Goal: Task Accomplishment & Management: Complete application form

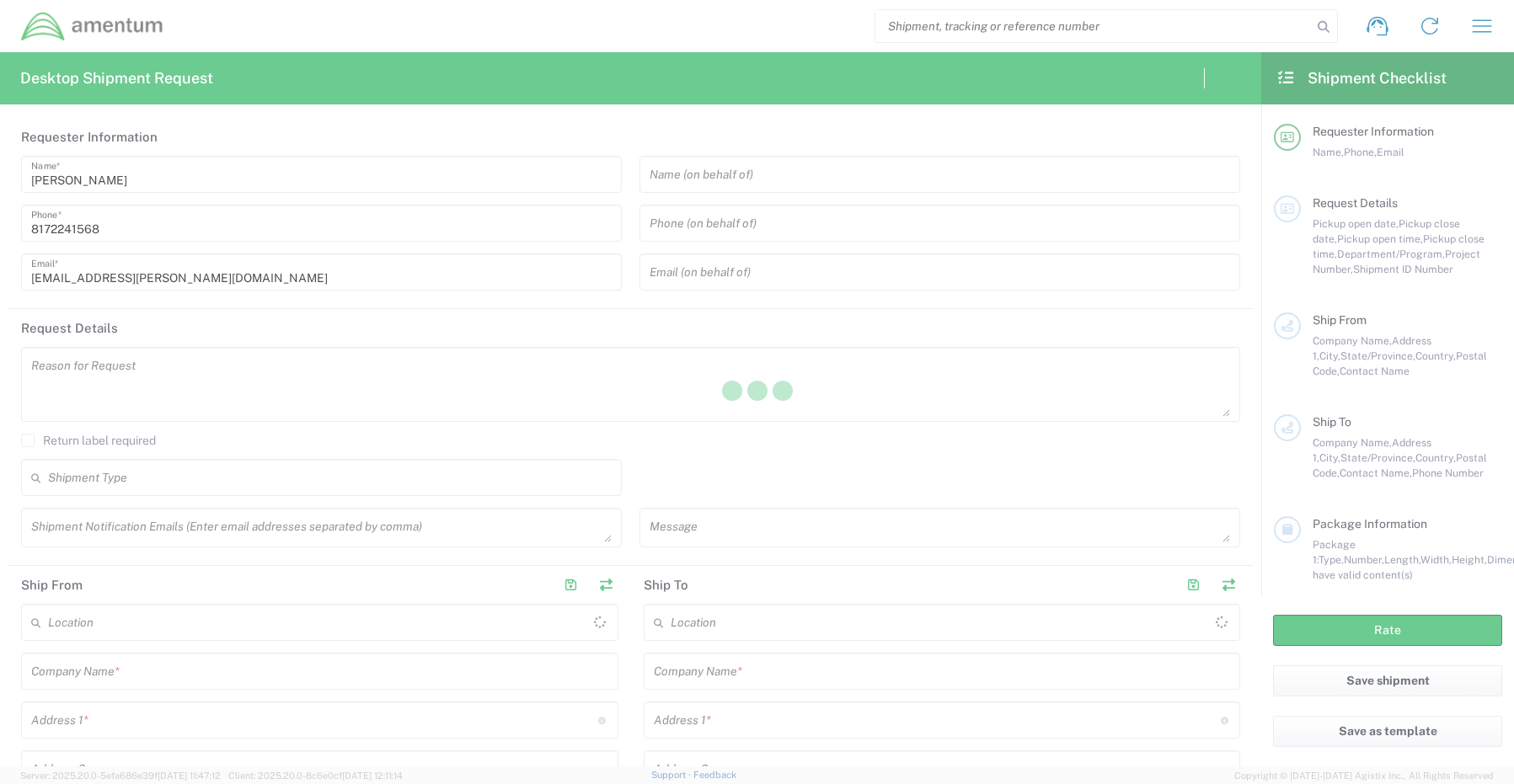
type input "[GEOGRAPHIC_DATA]"
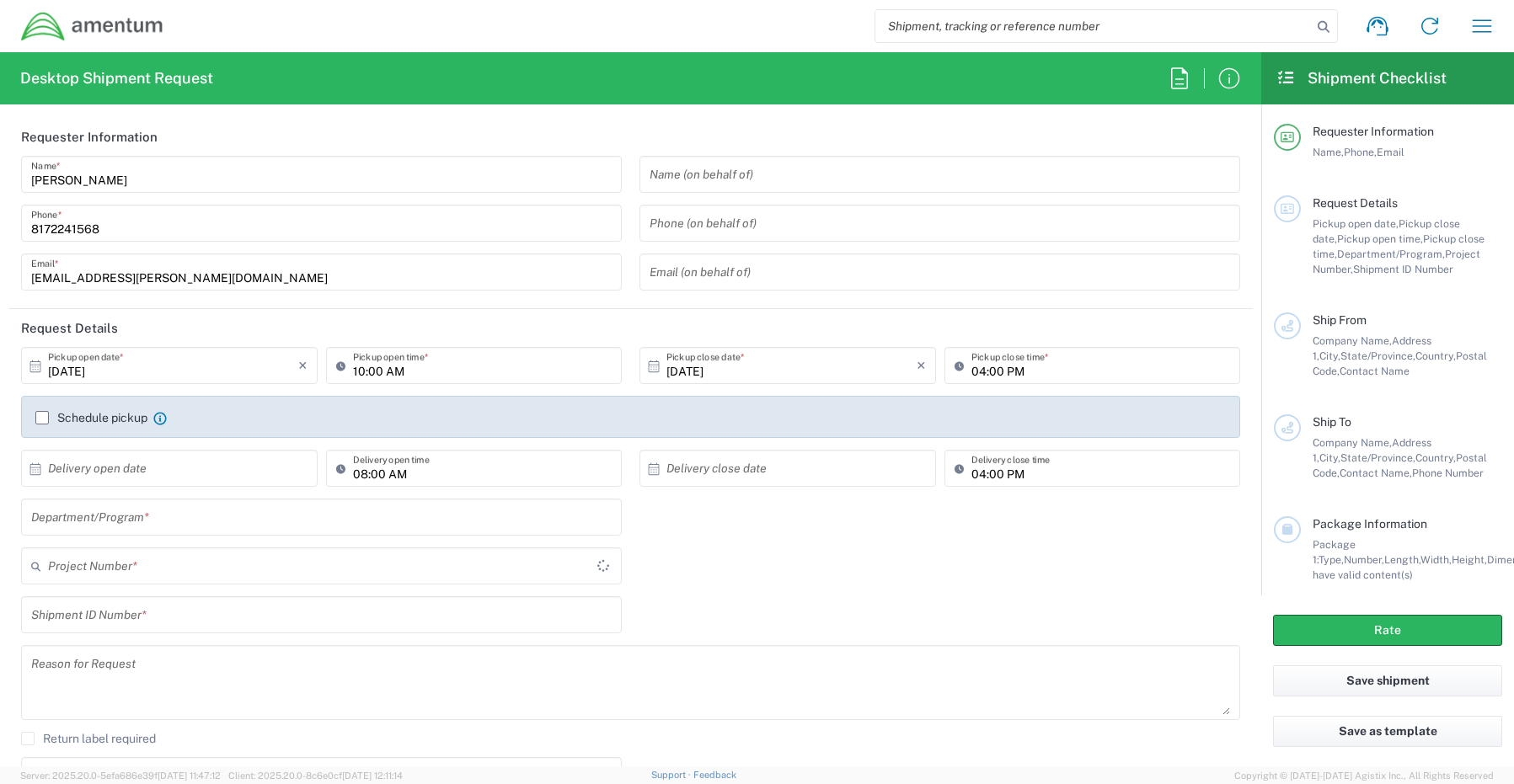
type input "CORP"
click at [63, 517] on input "text" at bounding box center [320, 517] width 580 height 29
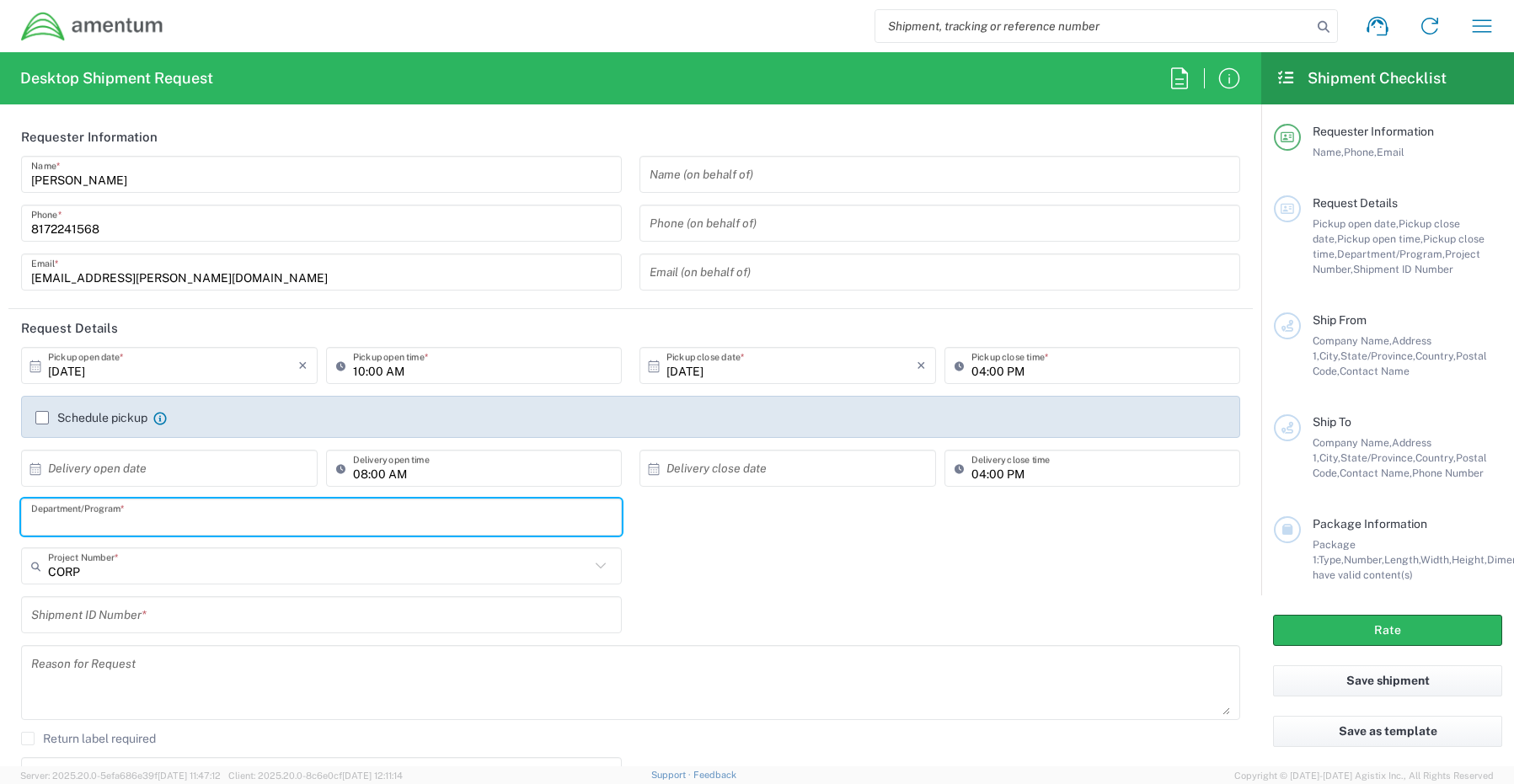
click at [72, 521] on input "text" at bounding box center [320, 517] width 580 height 29
paste input "[PERSON_NAME]"
type input "[PERSON_NAME]"
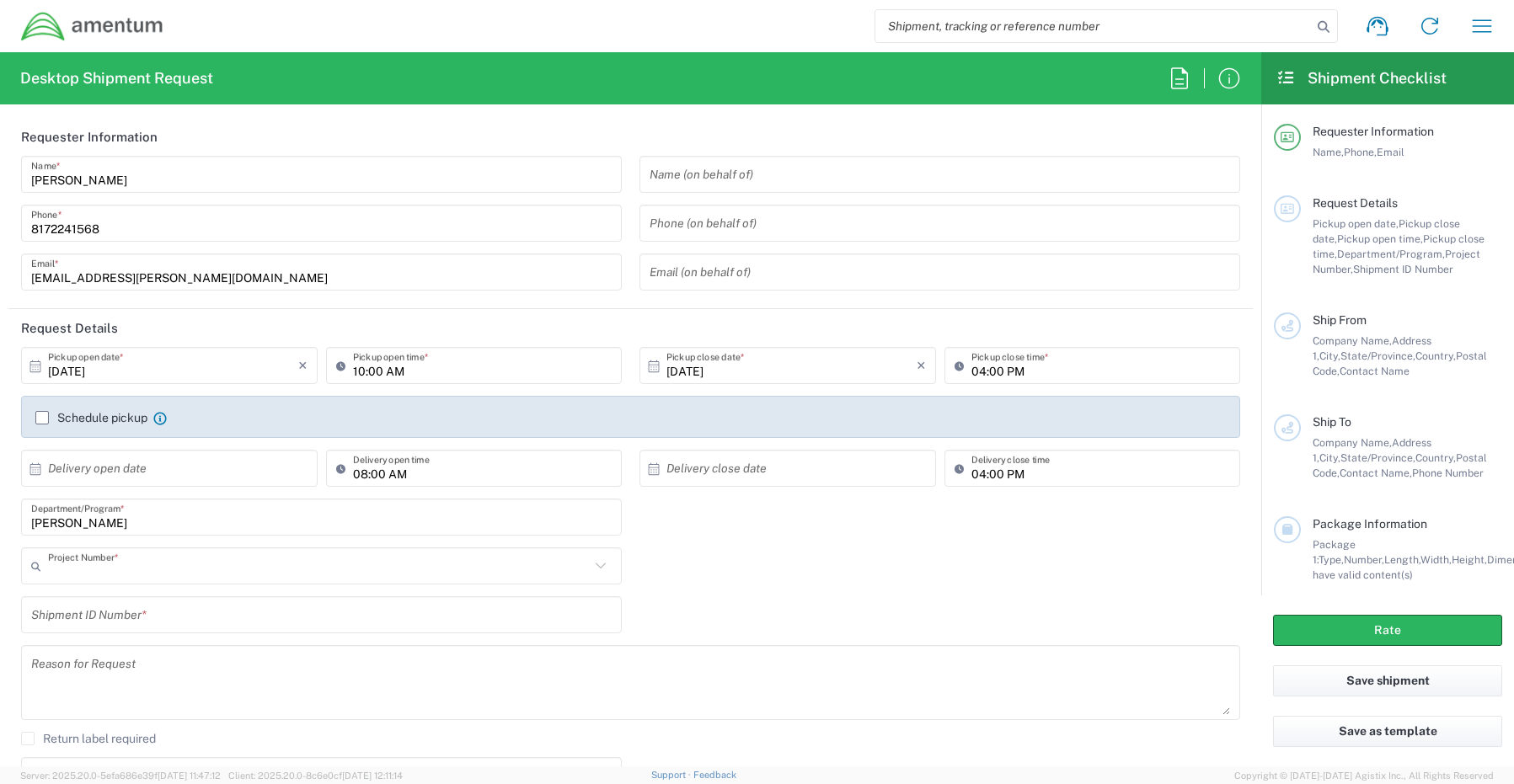
click at [126, 573] on input "text" at bounding box center [319, 566] width 542 height 29
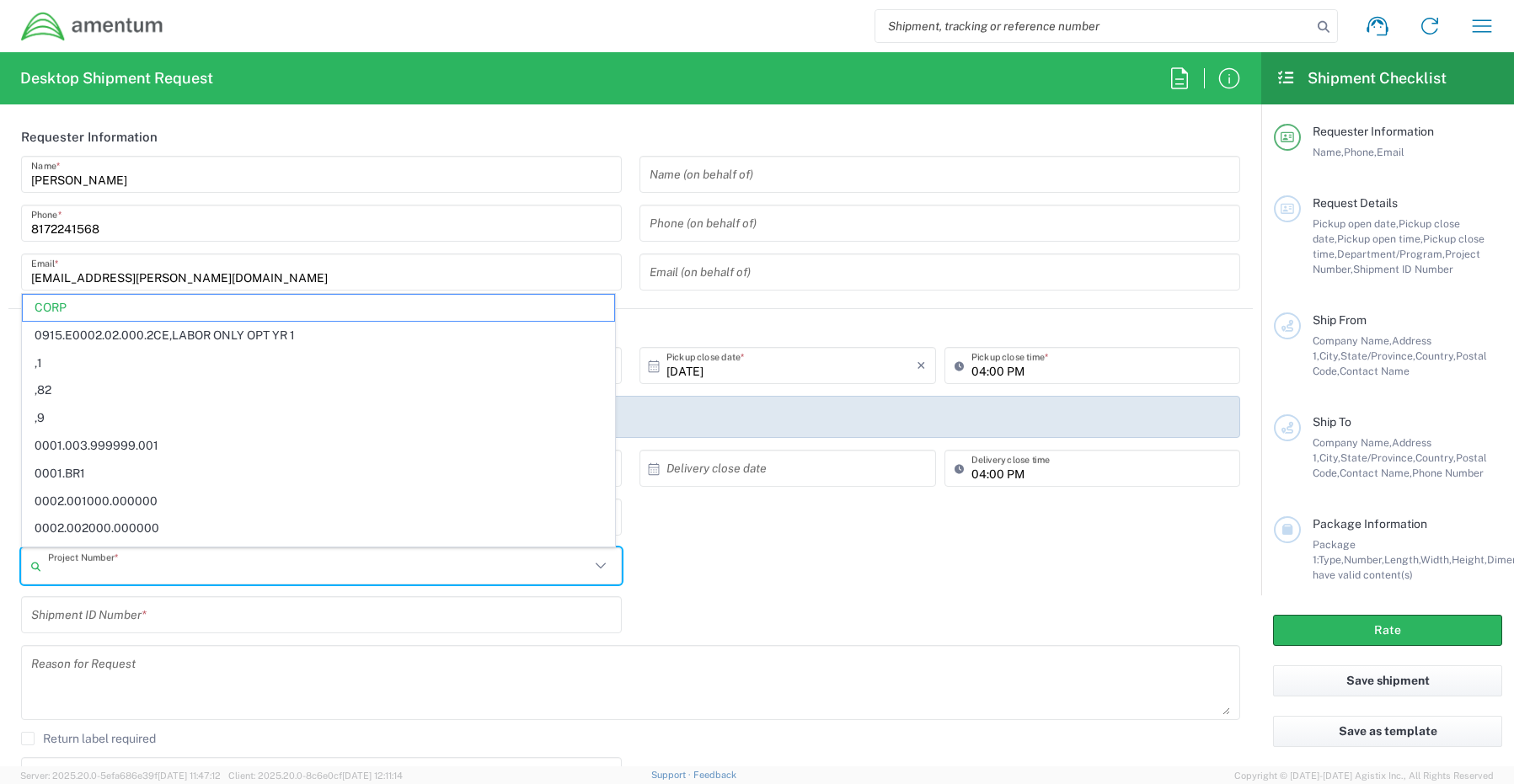
paste input "OVHD.100525.00000"
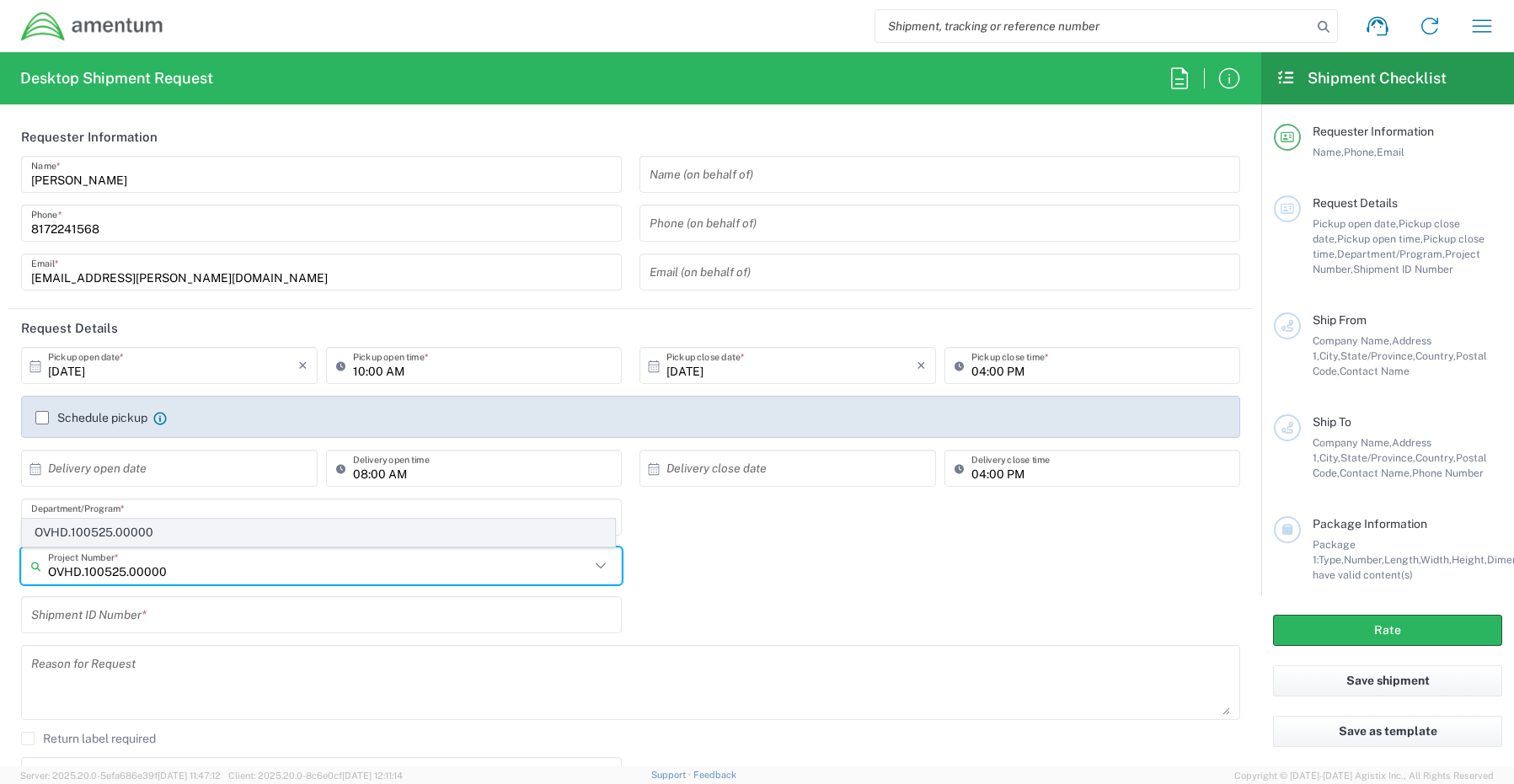
type input "OVHD.100525.00000"
click at [118, 535] on span "OVHD.100525.00000" at bounding box center [318, 533] width 591 height 26
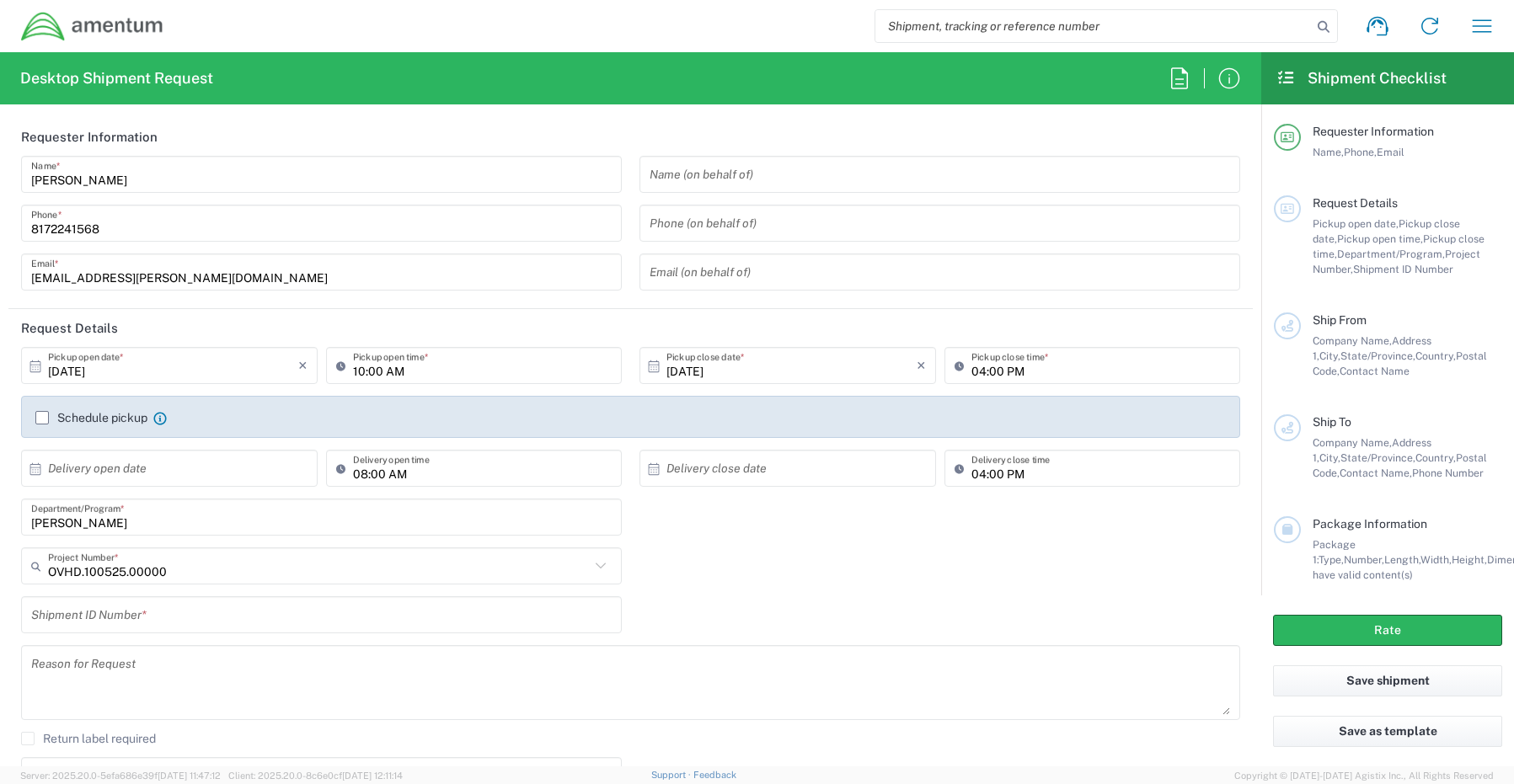
click at [125, 620] on input "text" at bounding box center [320, 614] width 580 height 29
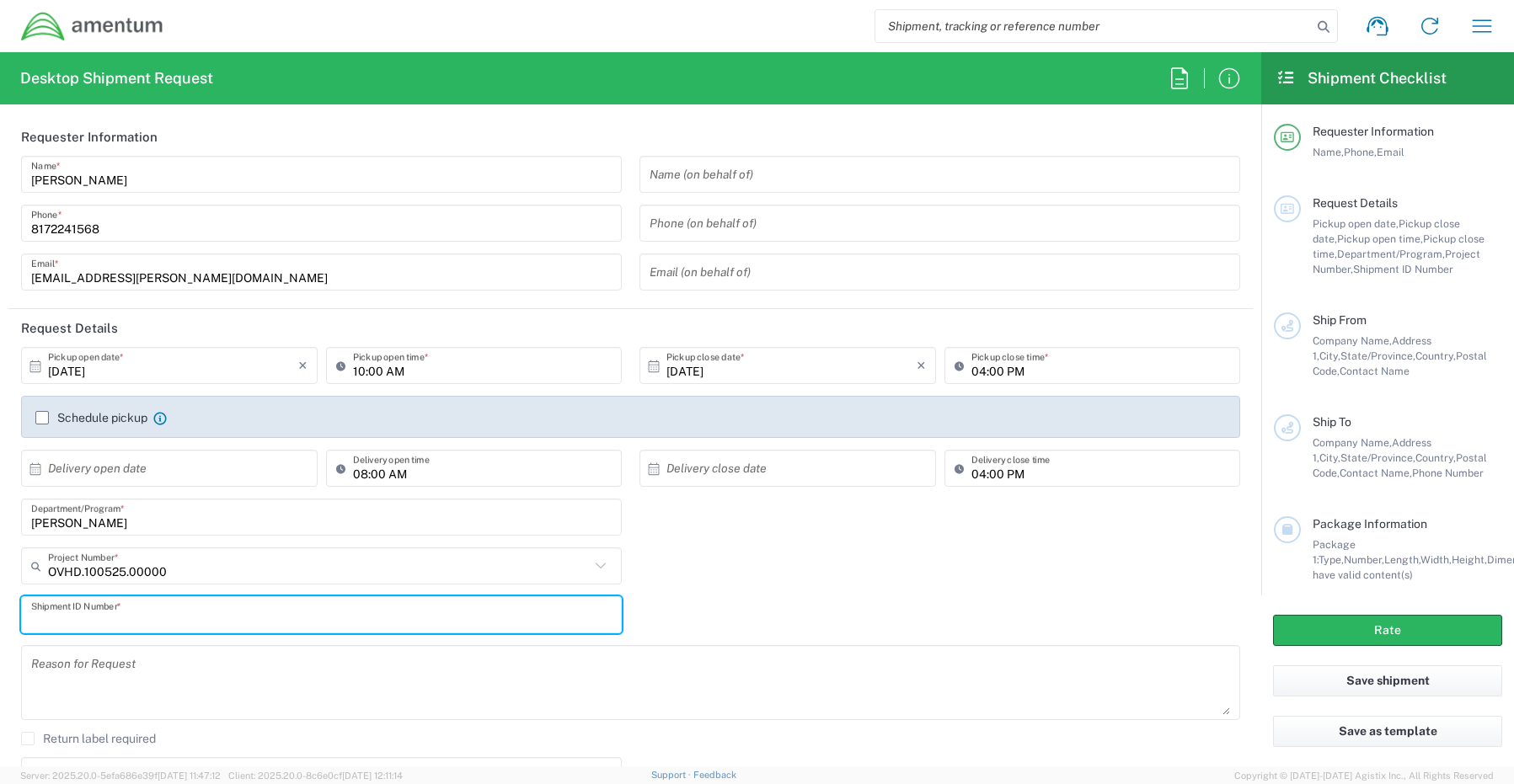
paste input "REQ0239799- [PERSON_NAME]"
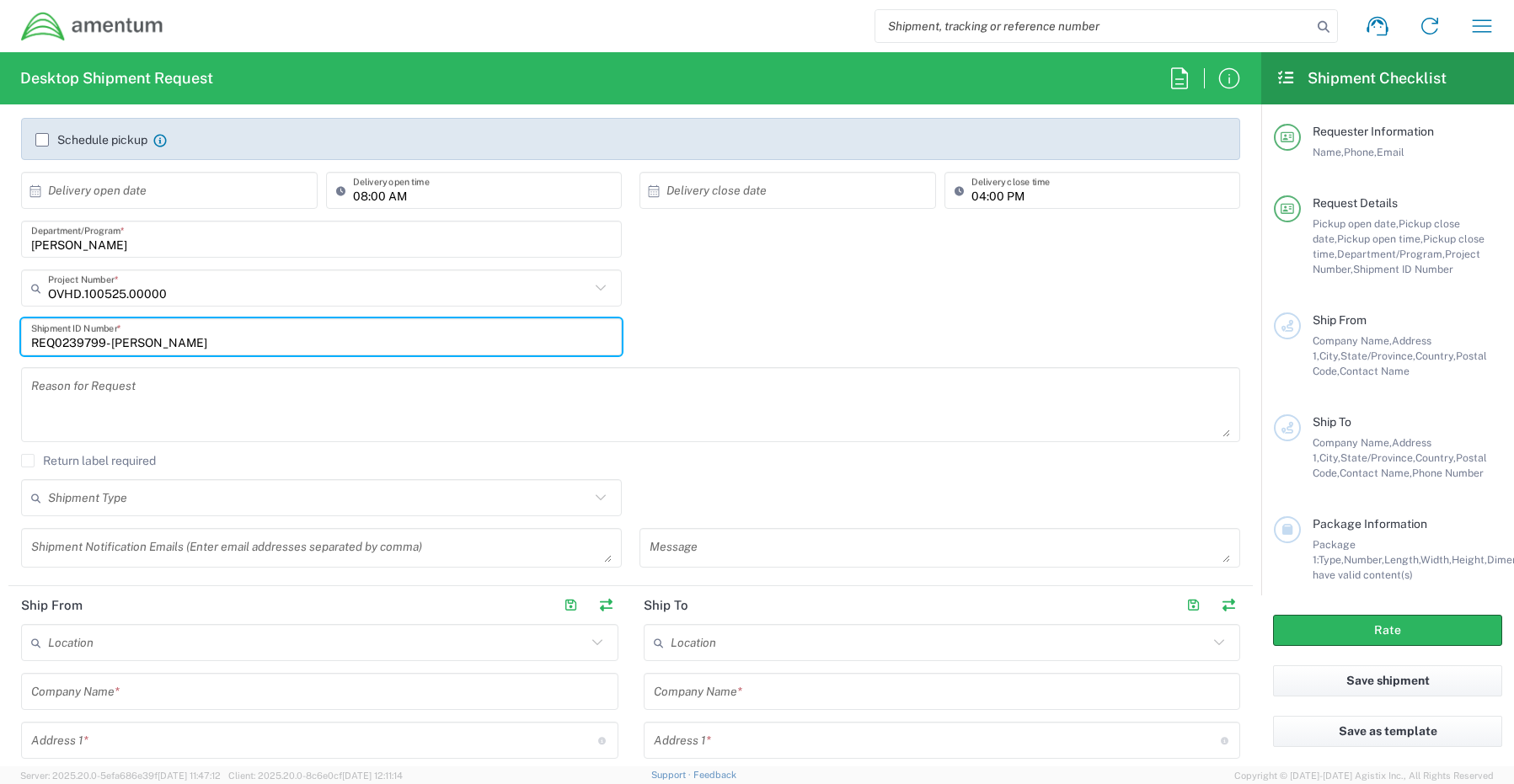
scroll to position [422, 0]
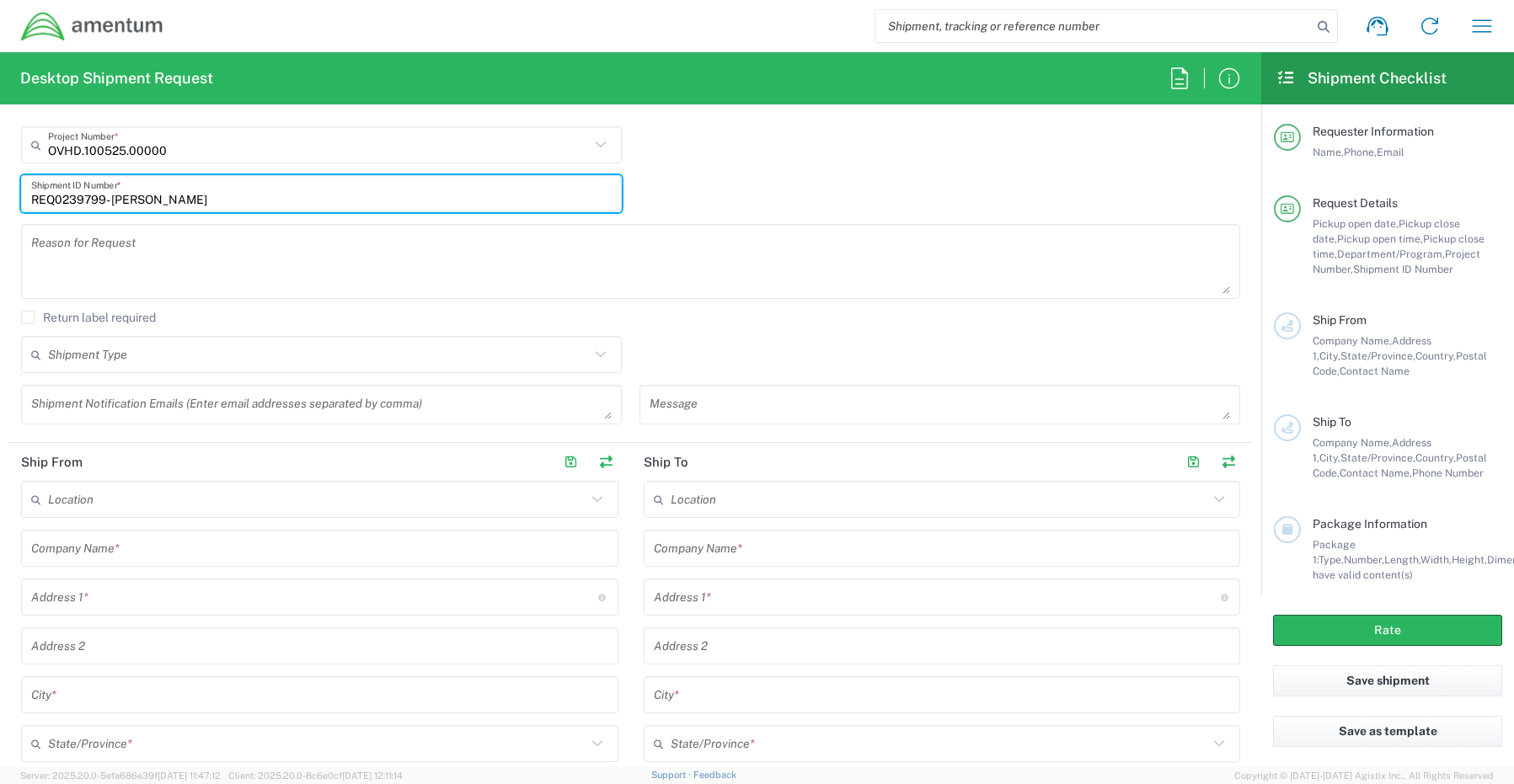
type input "REQ0239799- [PERSON_NAME]"
click at [119, 394] on textarea at bounding box center [320, 404] width 580 height 29
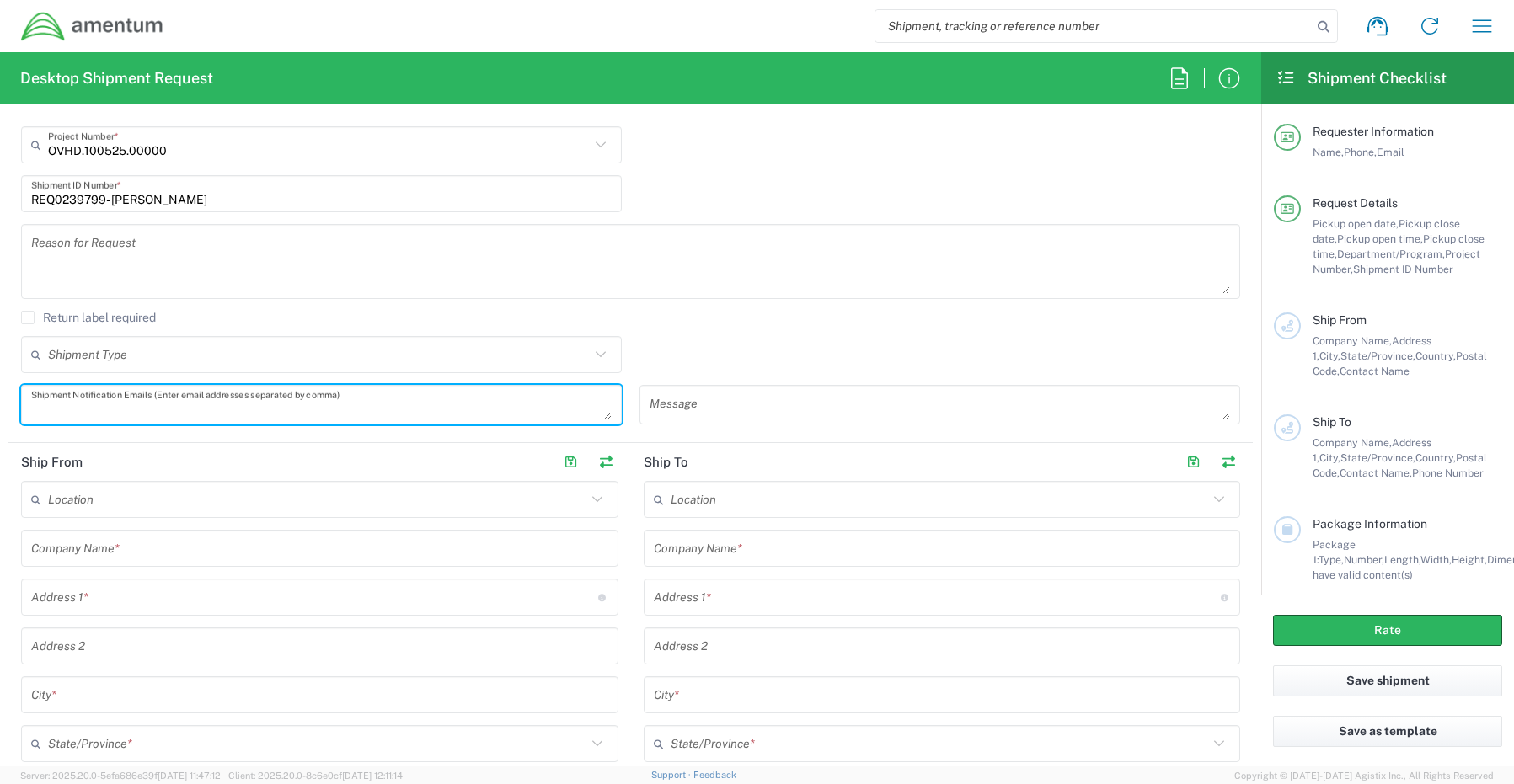
click at [76, 410] on textarea at bounding box center [320, 404] width 580 height 29
paste textarea "[PERSON_NAME][EMAIL_ADDRESS][PERSON_NAME][DOMAIN_NAME]"
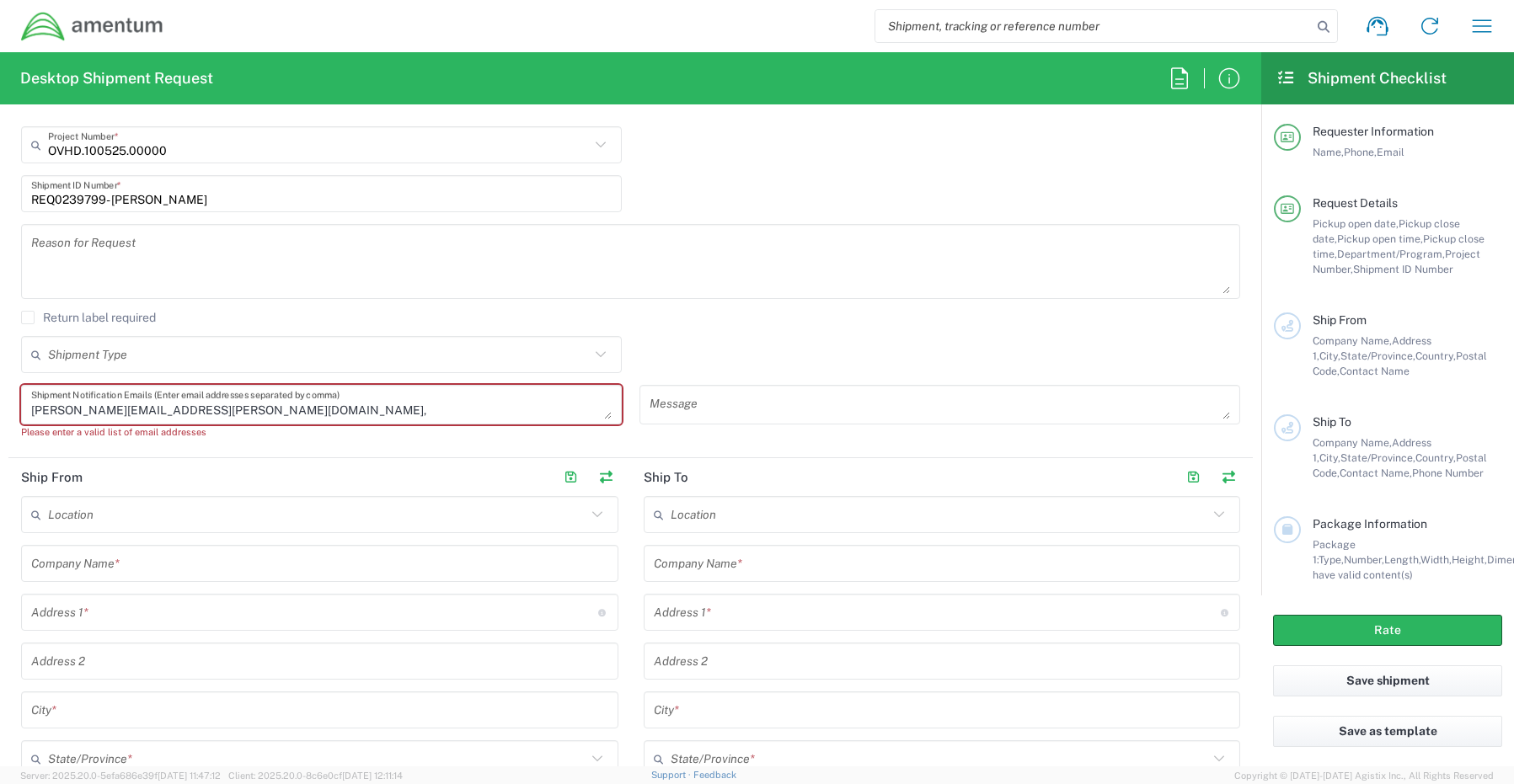
click at [241, 413] on textarea "[PERSON_NAME][EMAIL_ADDRESS][PERSON_NAME][DOMAIN_NAME]," at bounding box center [320, 404] width 580 height 29
paste textarea "[EMAIL_ADDRESS][DOMAIN_NAME]"
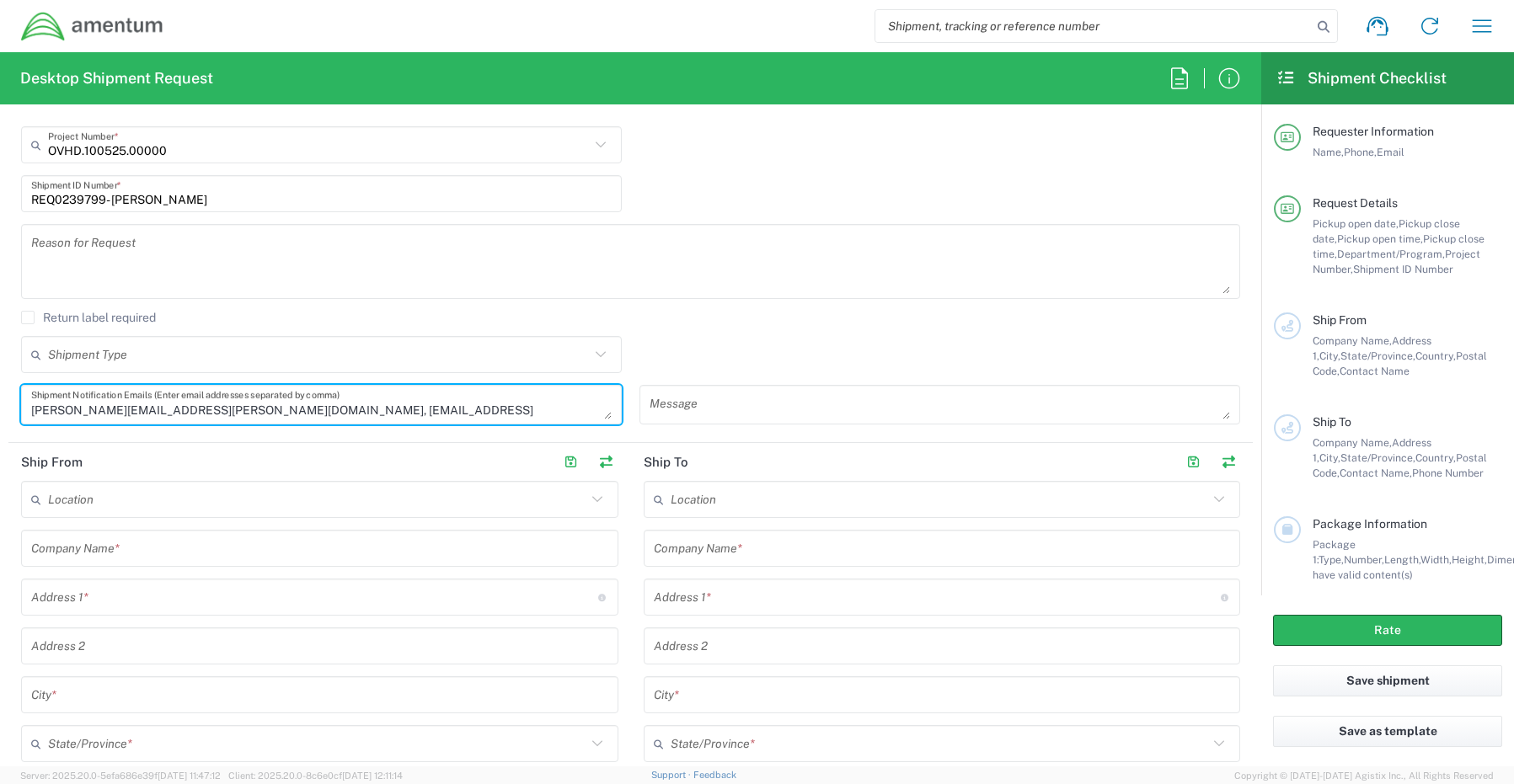
type textarea "[PERSON_NAME][EMAIL_ADDRESS][PERSON_NAME][DOMAIN_NAME], [EMAIL_ADDRESS][DOMAIN_…"
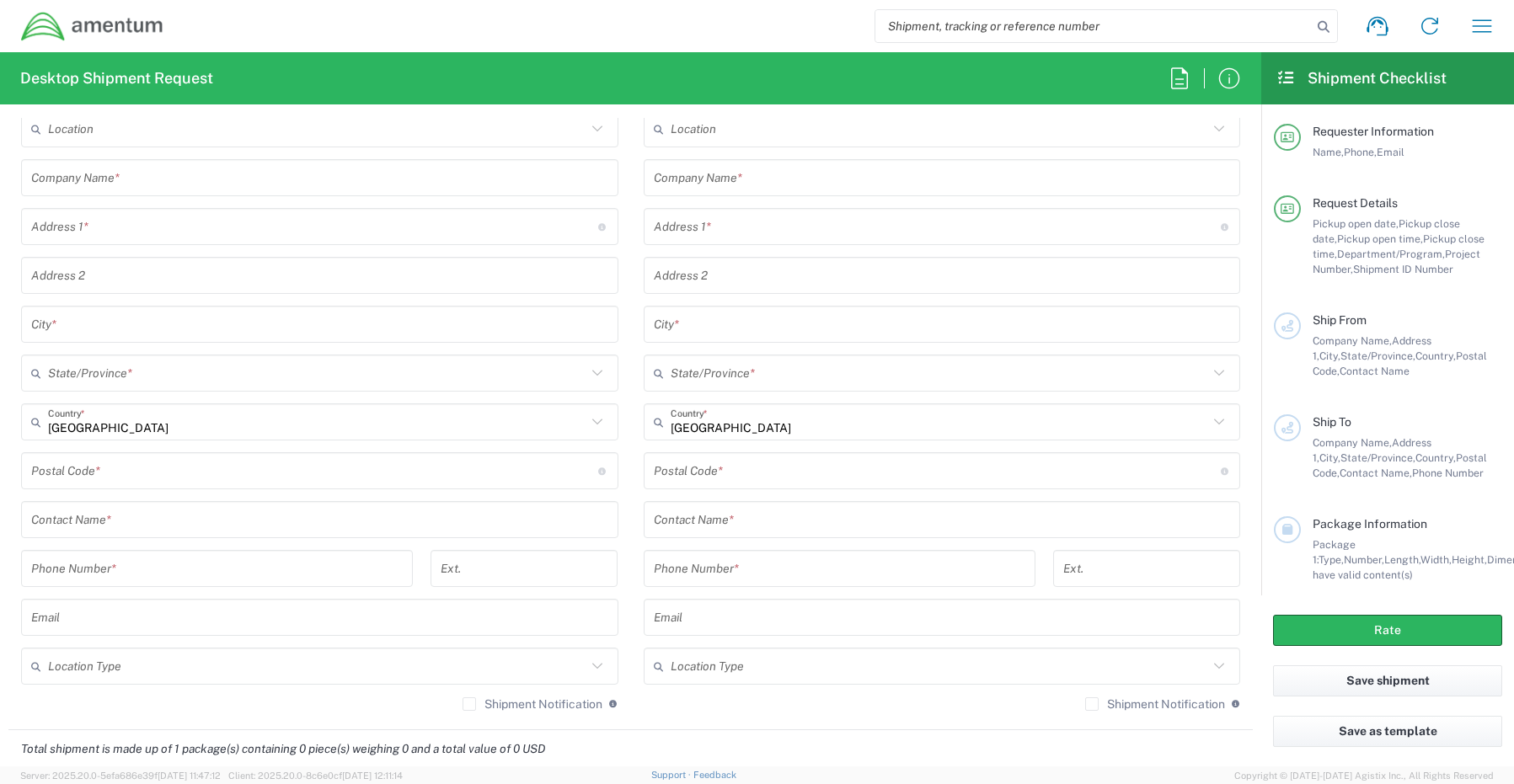
scroll to position [842, 0]
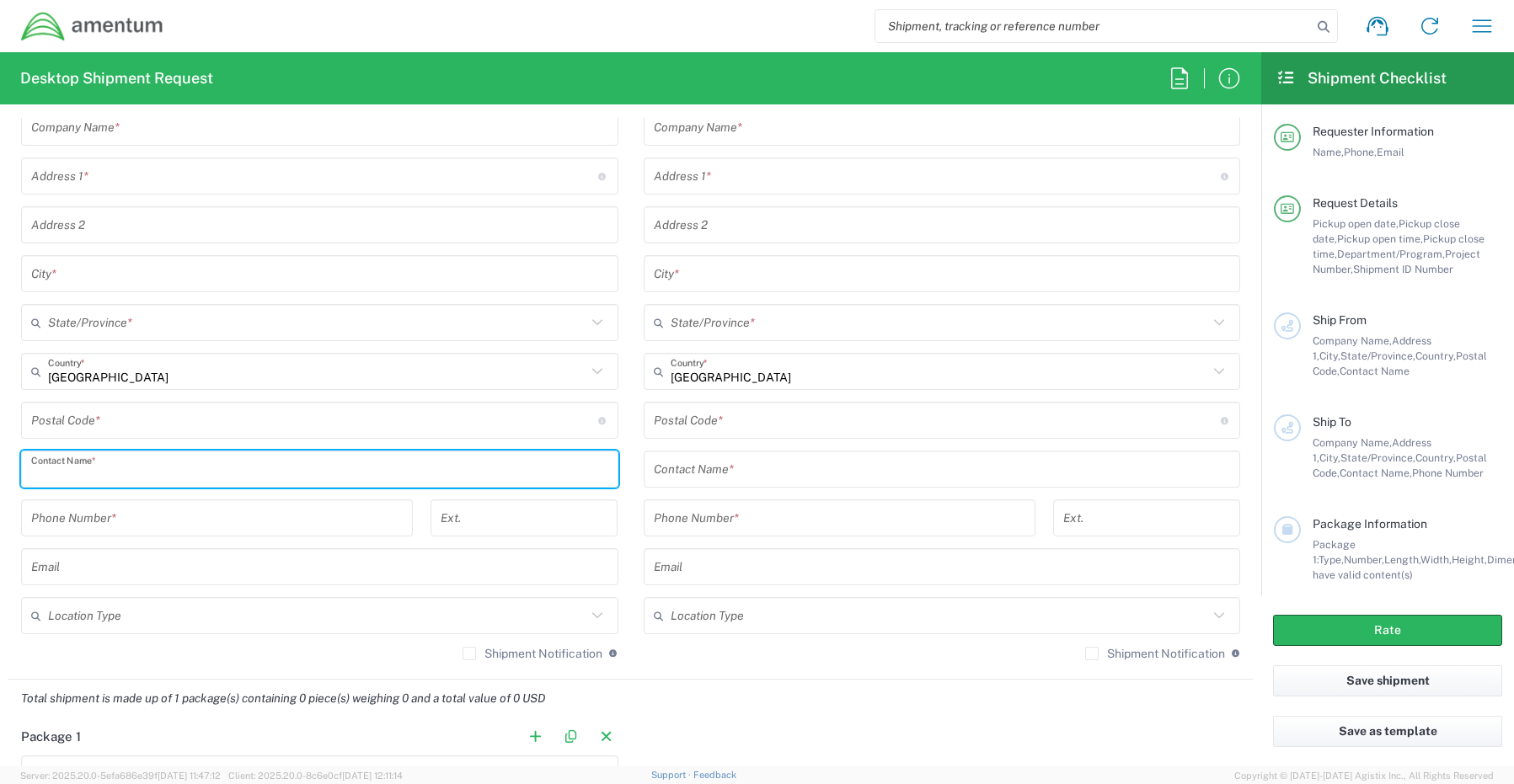
click at [108, 471] on input "text" at bounding box center [319, 469] width 577 height 29
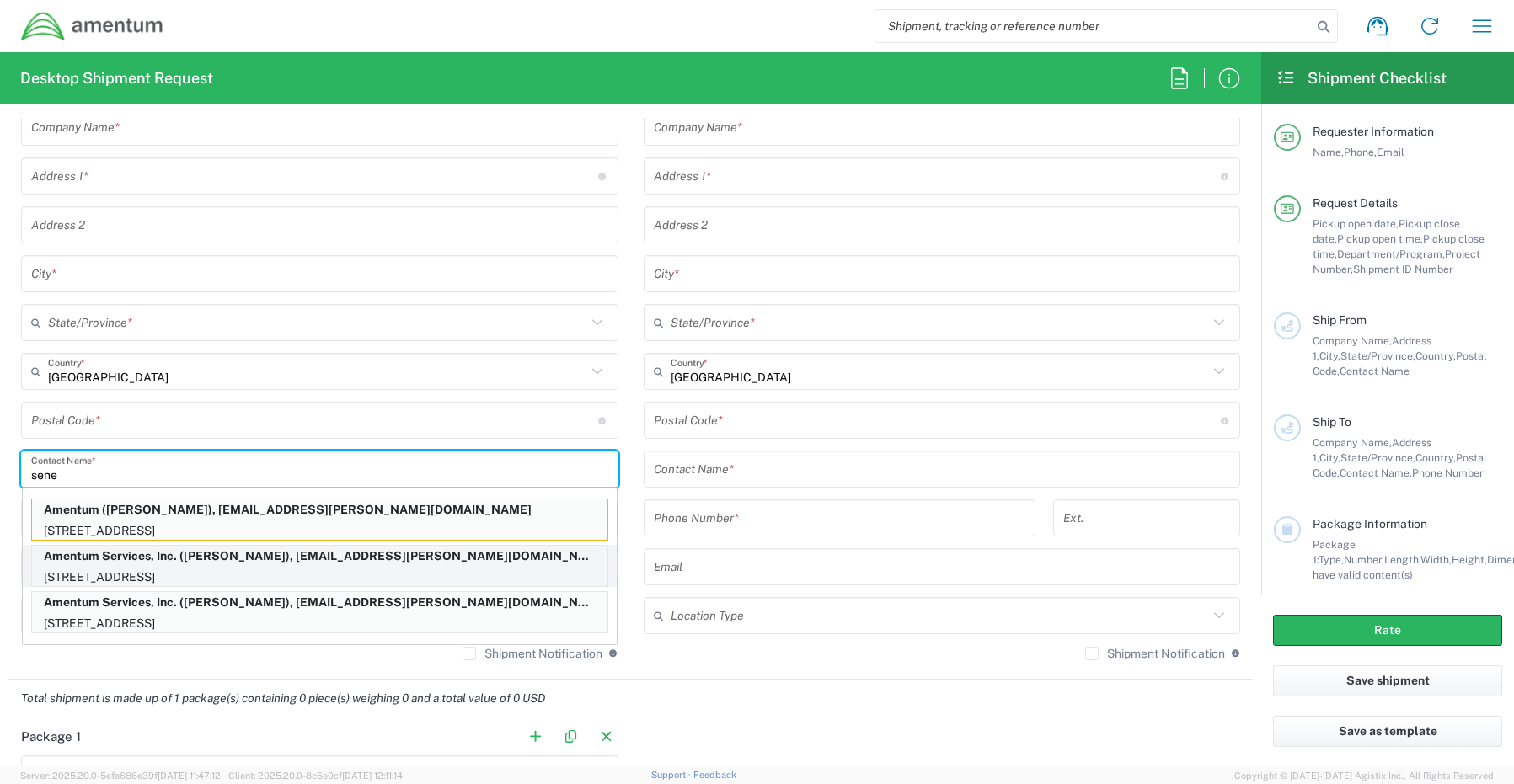
type input "sene"
click at [100, 564] on p "Amentum Services, Inc. ([PERSON_NAME]), [EMAIL_ADDRESS][PERSON_NAME][DOMAIN_NAM…" at bounding box center [319, 556] width 575 height 21
type input "Amentum Services, Inc."
type input "[STREET_ADDRESS]"
type input "[GEOGRAPHIC_DATA]"
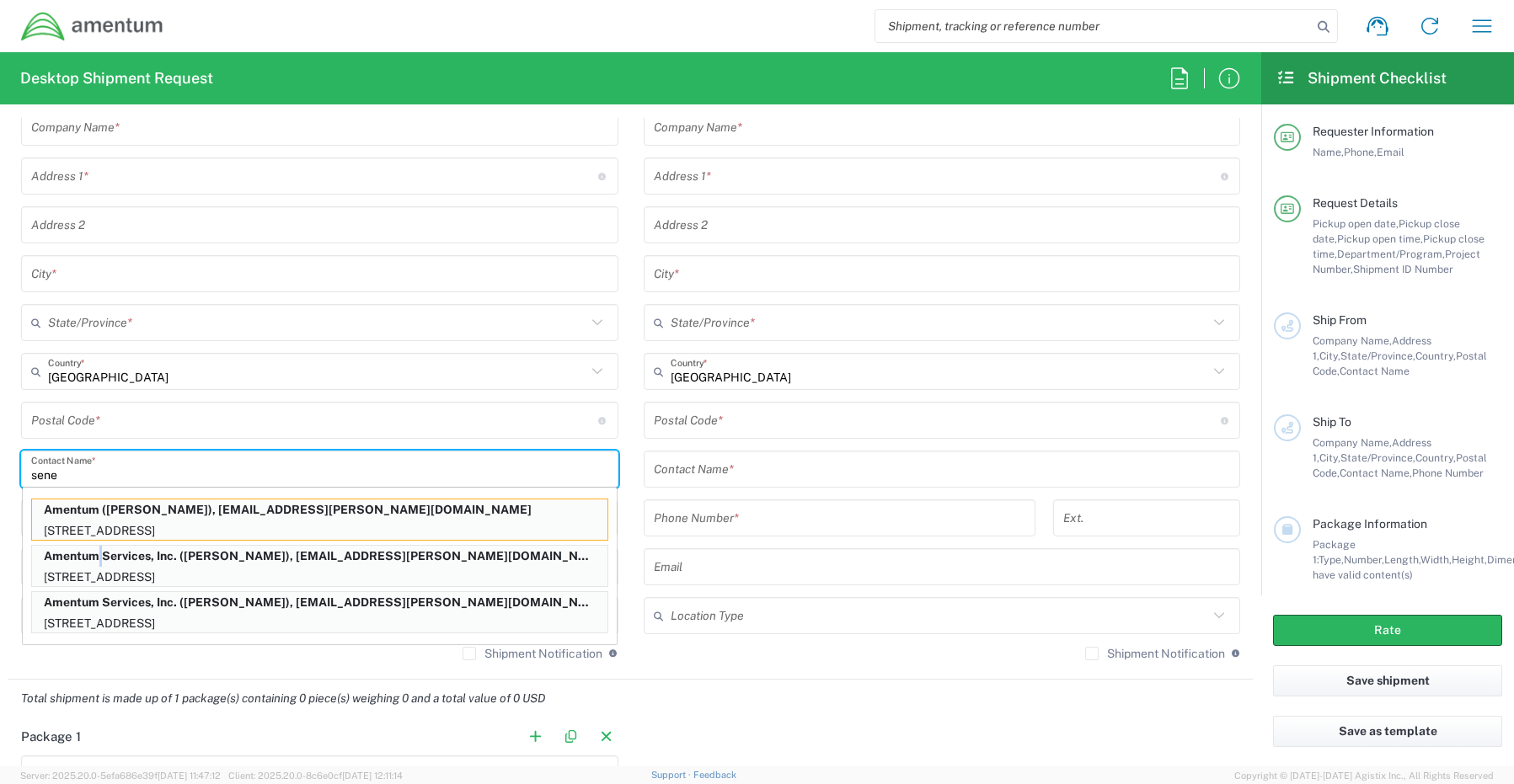
type input "[US_STATE]"
type input "76177"
type input "[PERSON_NAME]"
type input "[PHONE_NUMBER]"
type input "[EMAIL_ADDRESS][PERSON_NAME][DOMAIN_NAME]"
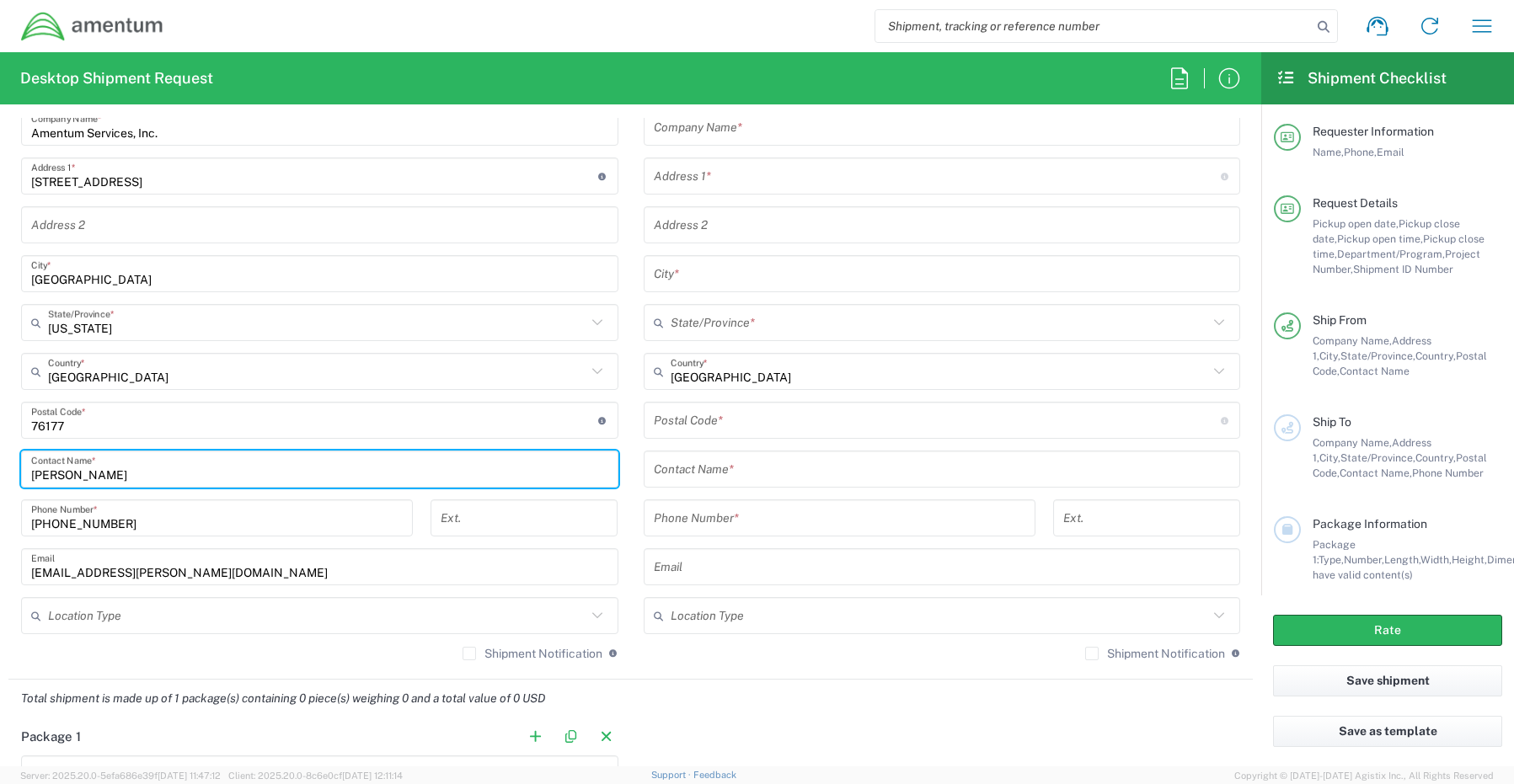
click at [119, 613] on input "text" at bounding box center [317, 615] width 539 height 29
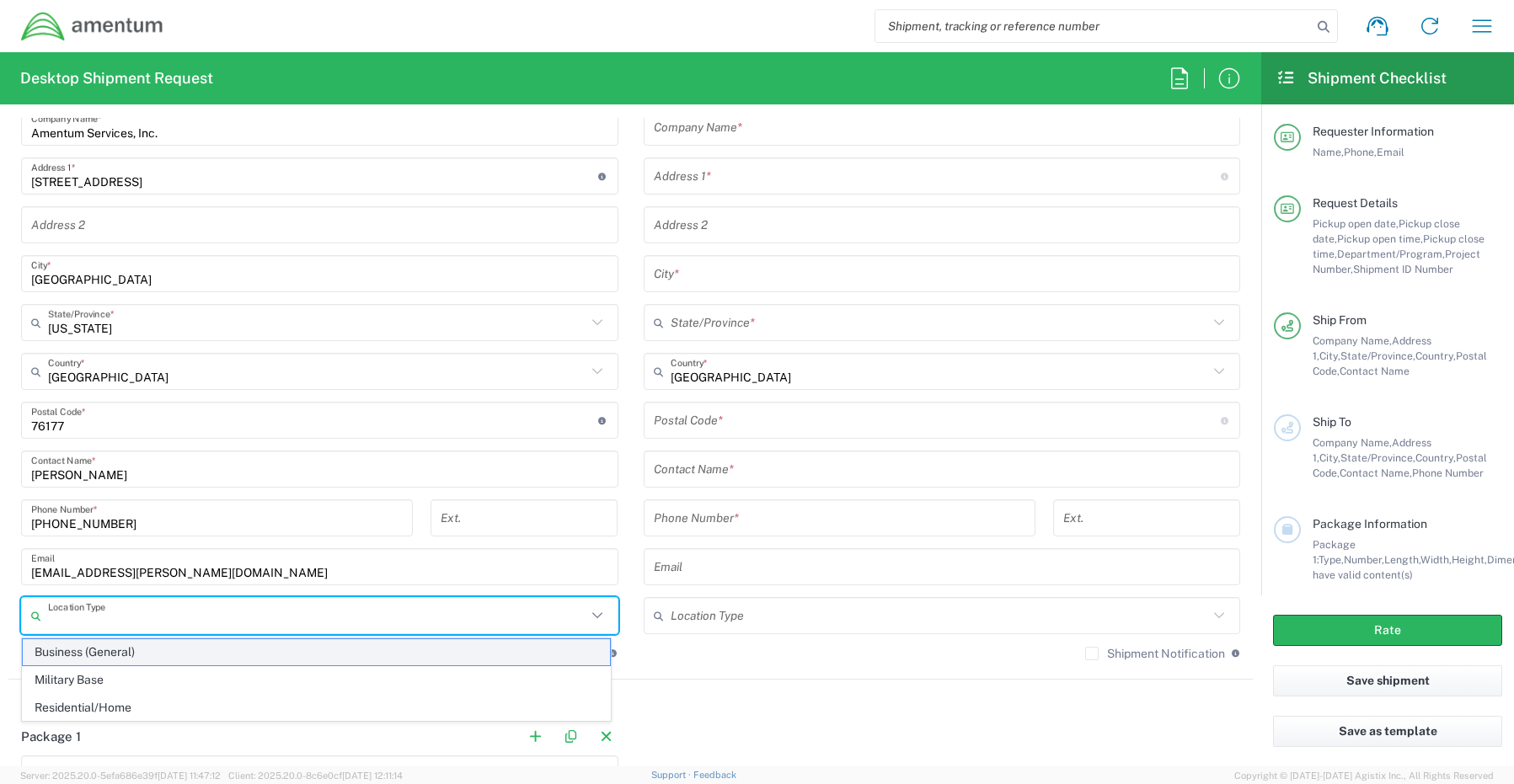
click at [84, 651] on span "Business (General)" at bounding box center [316, 652] width 587 height 26
type input "Business (General)"
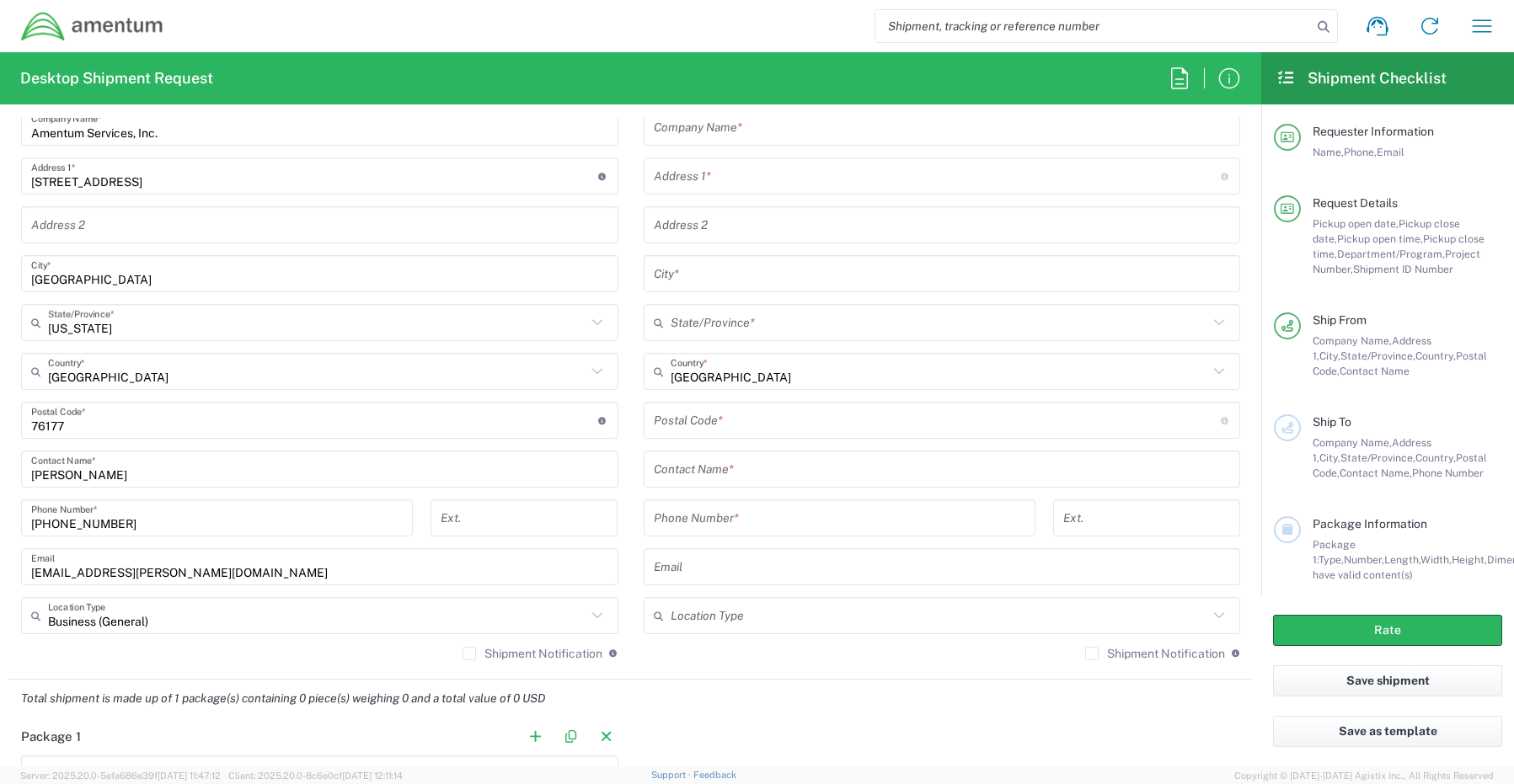
click at [463, 649] on label "Shipment Notification" at bounding box center [532, 654] width 140 height 13
click at [469, 654] on input "Shipment Notification" at bounding box center [469, 654] width 0 height 0
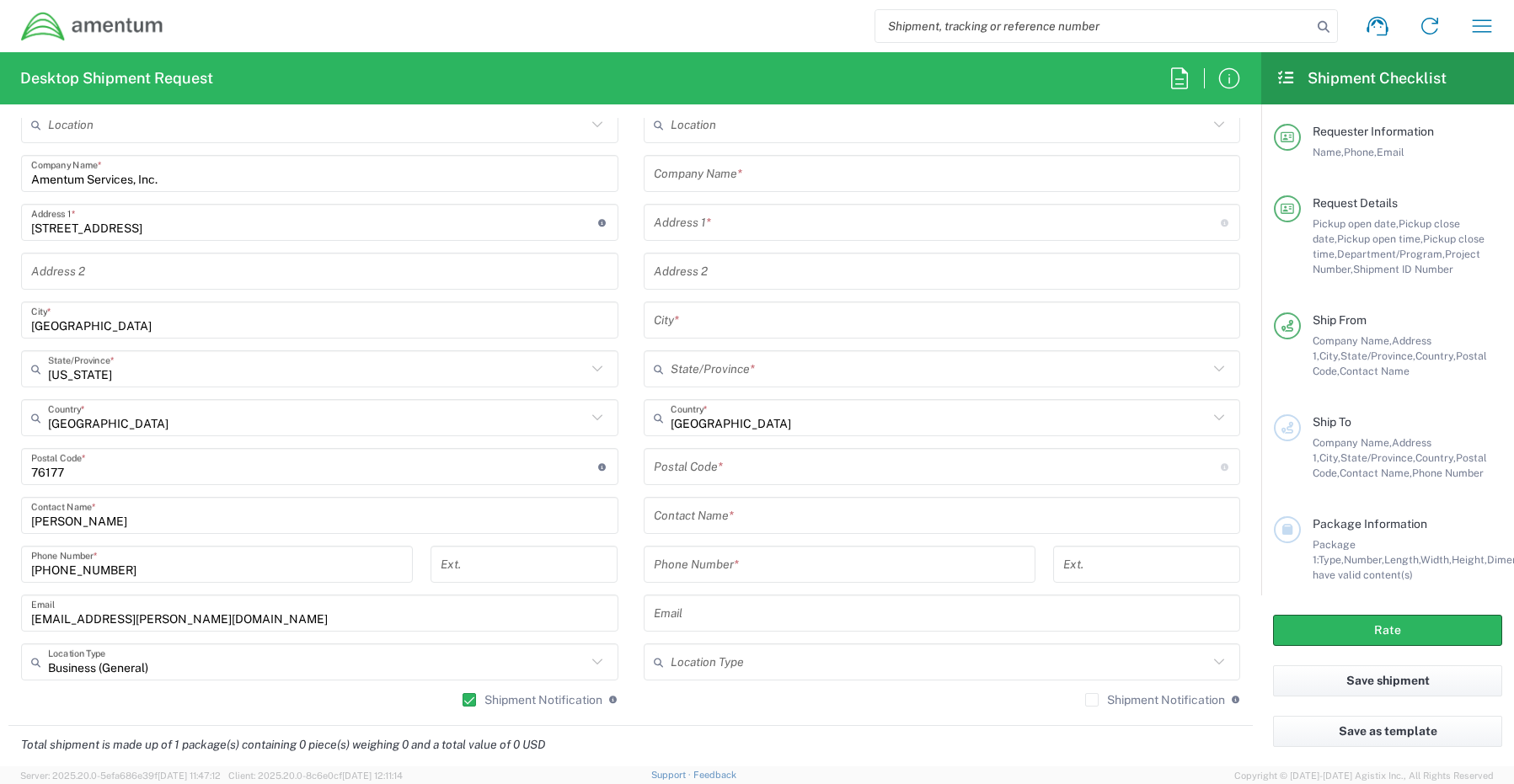
scroll to position [758, 0]
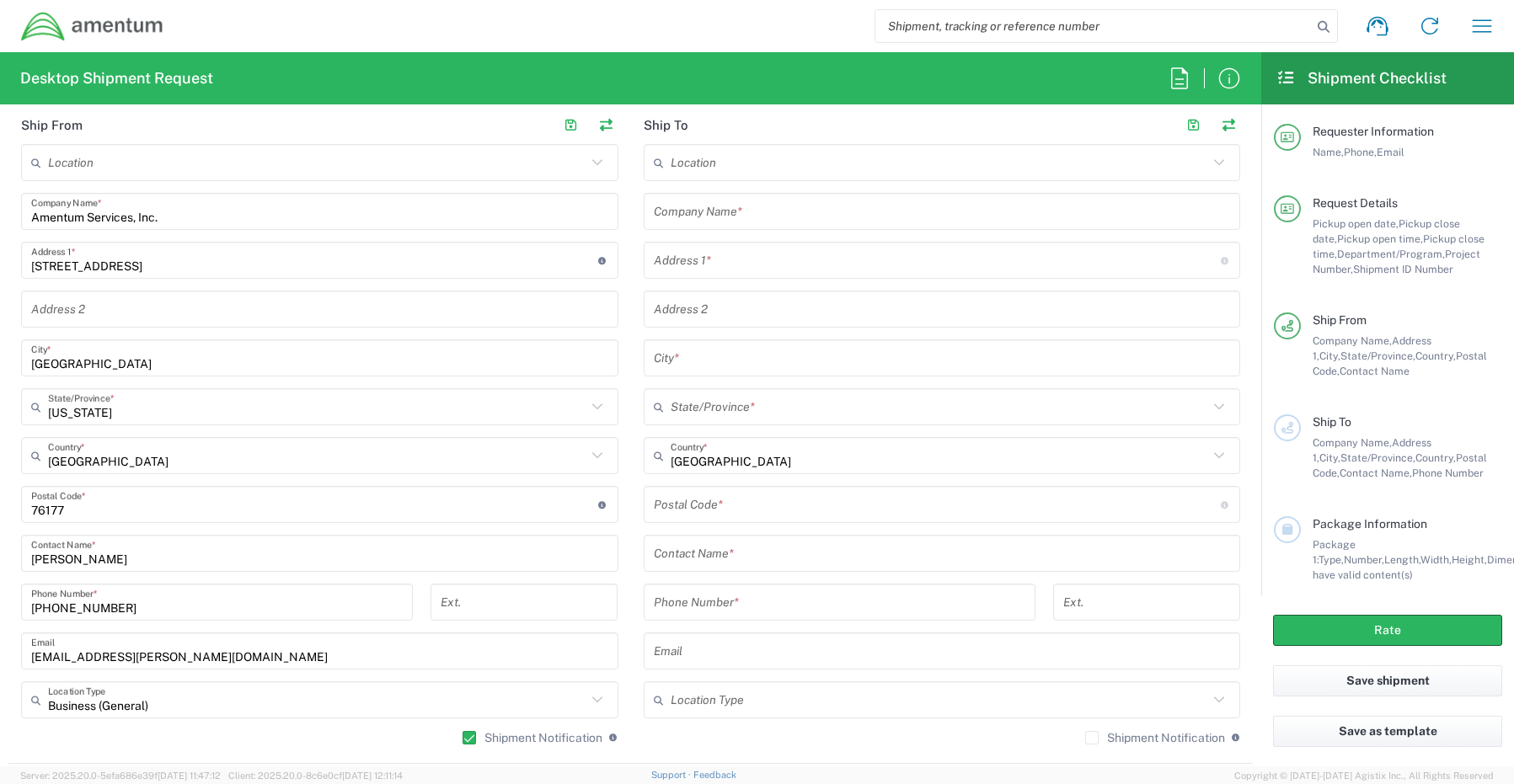
click at [710, 207] on input "text" at bounding box center [943, 211] width 577 height 29
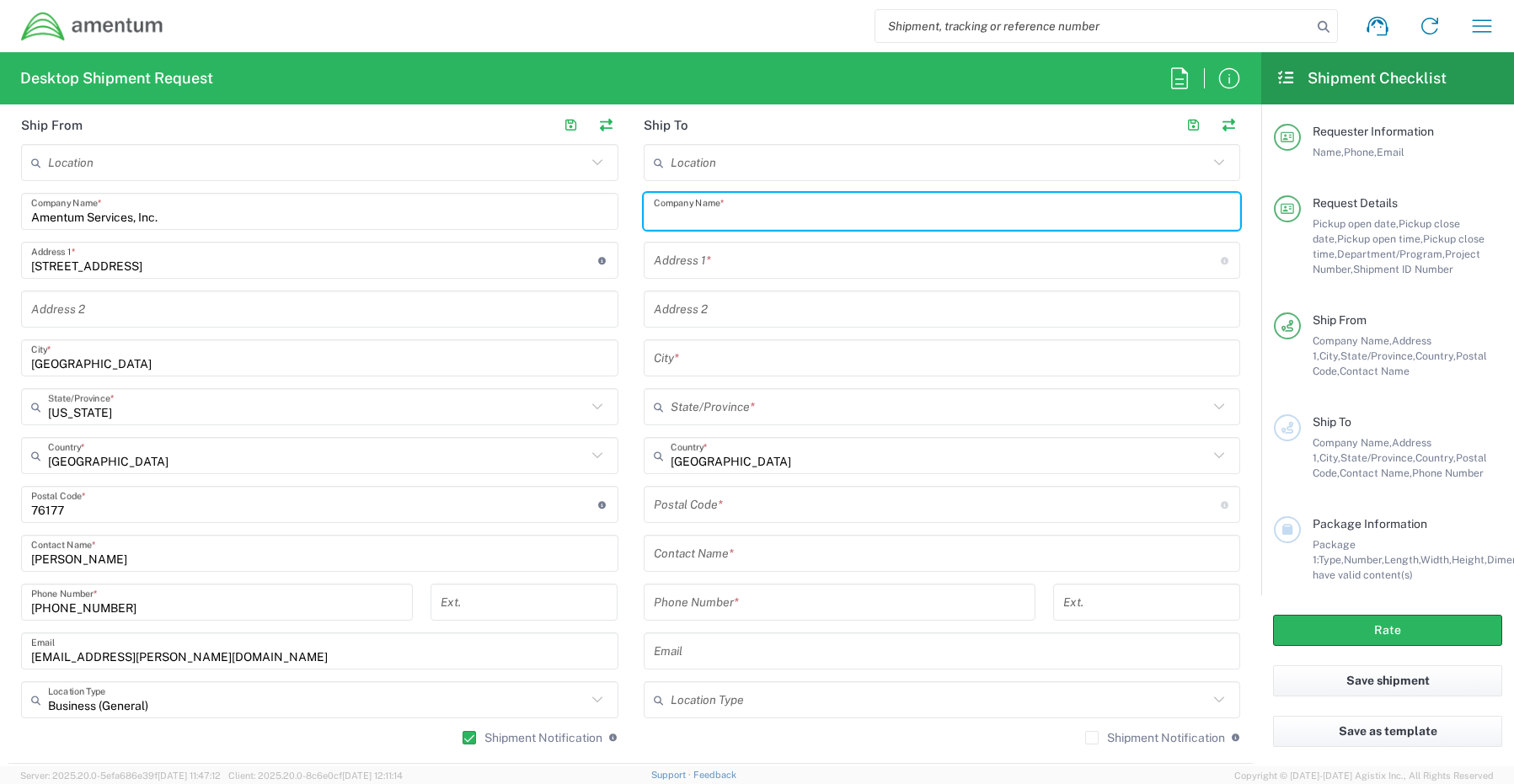
paste input "M2C1,"
type input "M2C1"
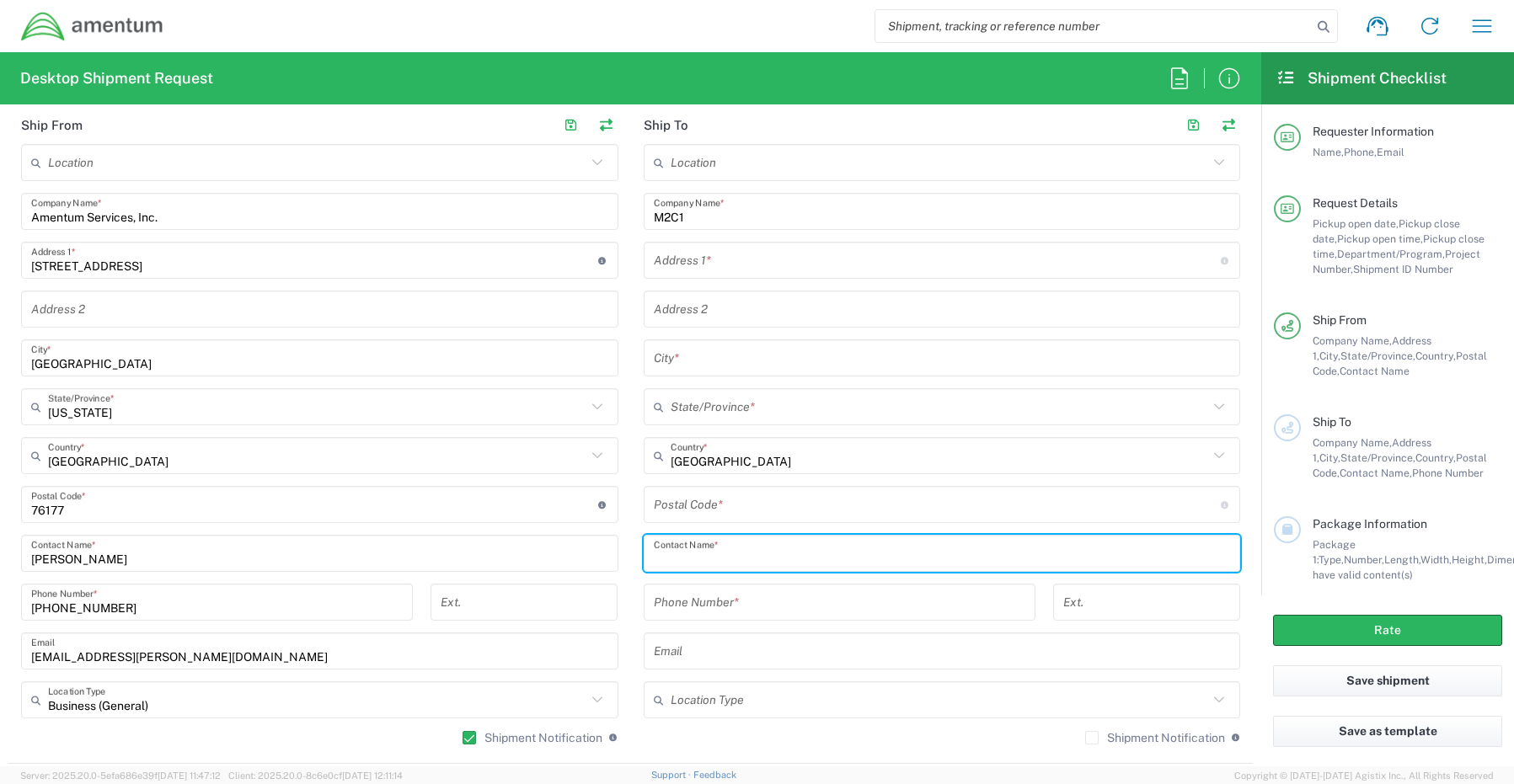
click at [710, 562] on input "text" at bounding box center [943, 553] width 577 height 29
paste input "[PERSON_NAME]"
type input "[PERSON_NAME]"
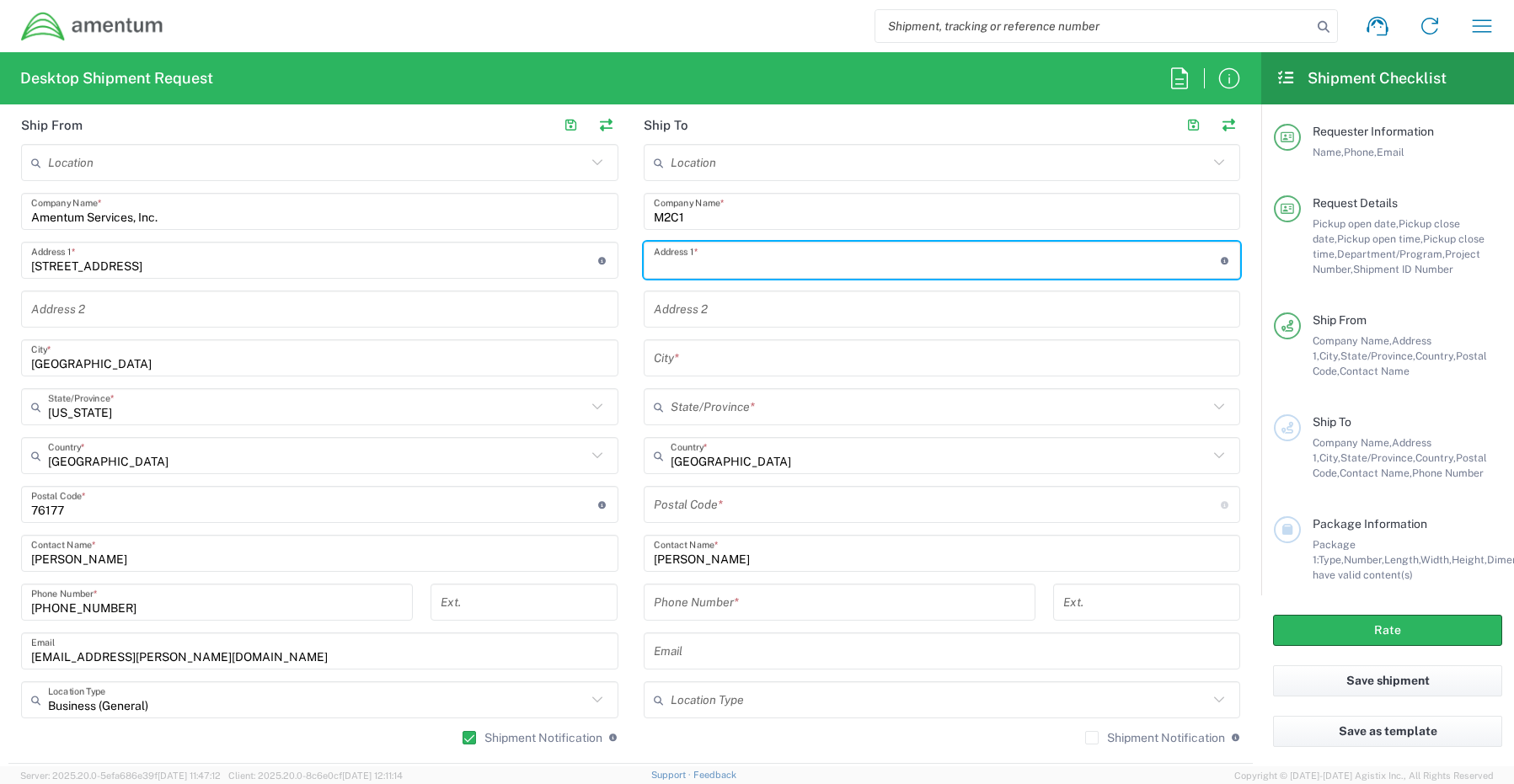
click at [679, 275] on div "Address 1 * For cross streets use street names with '&' or 'and' in between. Fo…" at bounding box center [942, 260] width 597 height 37
paste input "[STREET_ADDRESS][US_STATE]"
type input "[STREET_ADDRESS][US_STATE]"
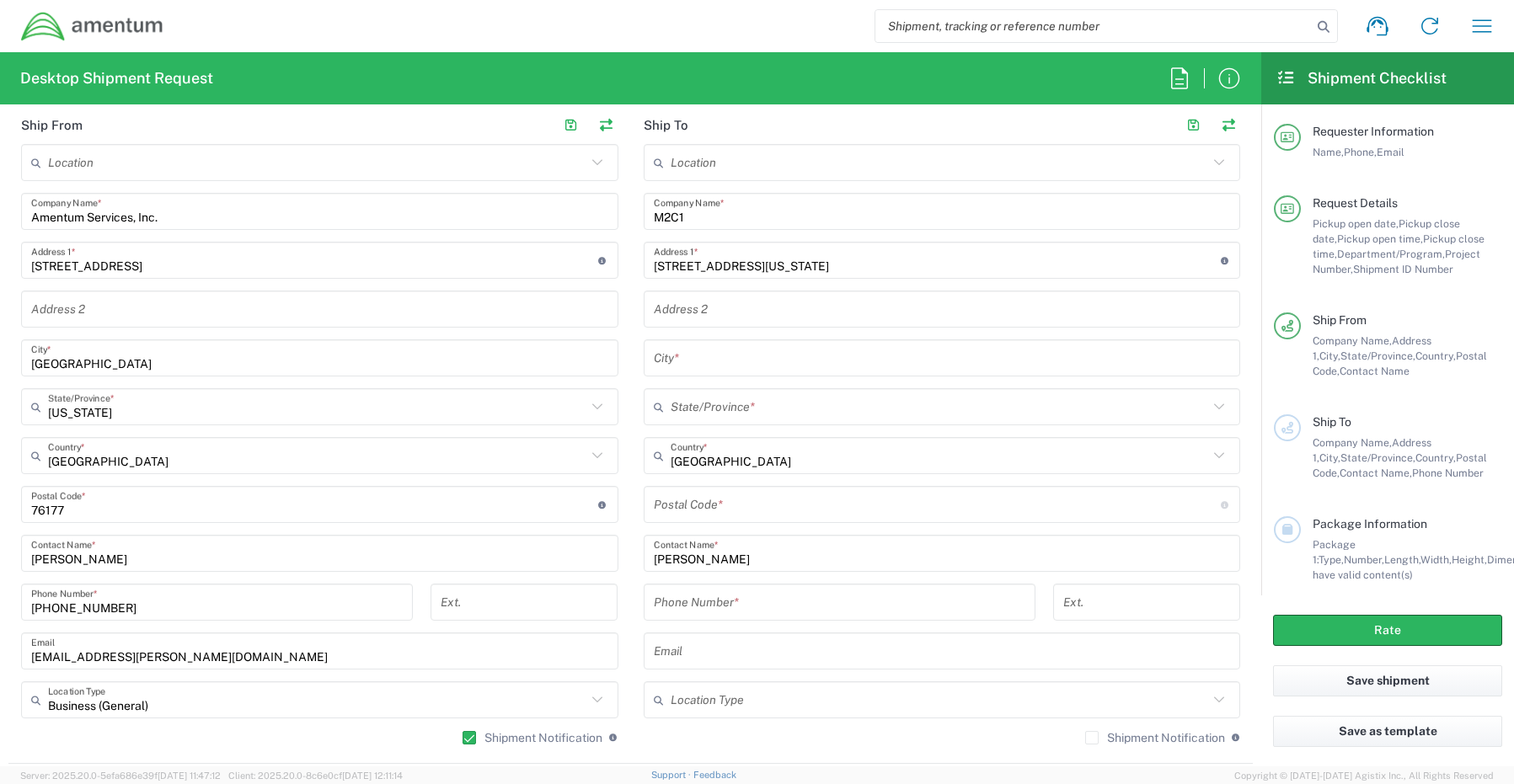
click at [705, 359] on input "text" at bounding box center [943, 358] width 577 height 29
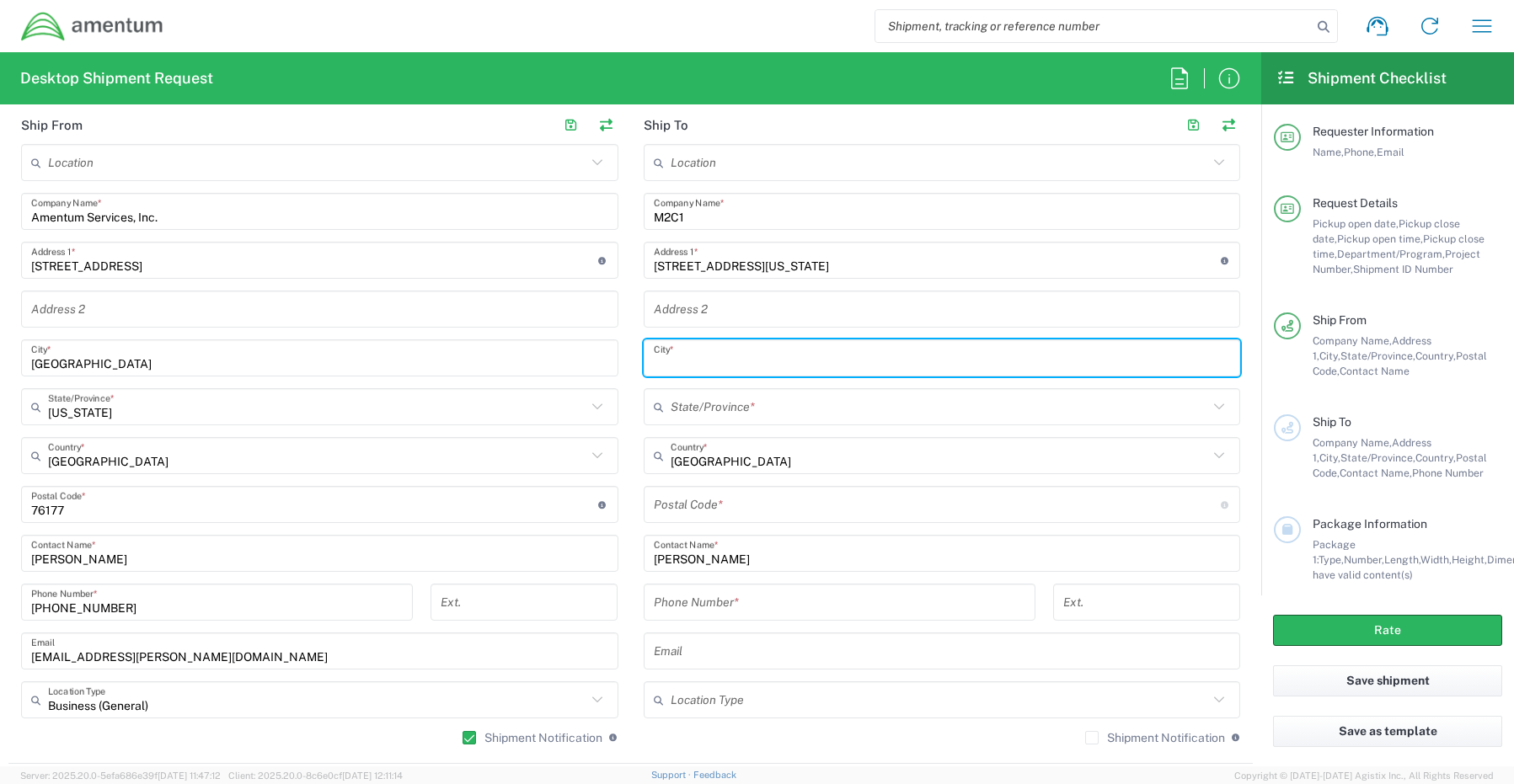
paste input "[GEOGRAPHIC_DATA]"
type input "[GEOGRAPHIC_DATA]"
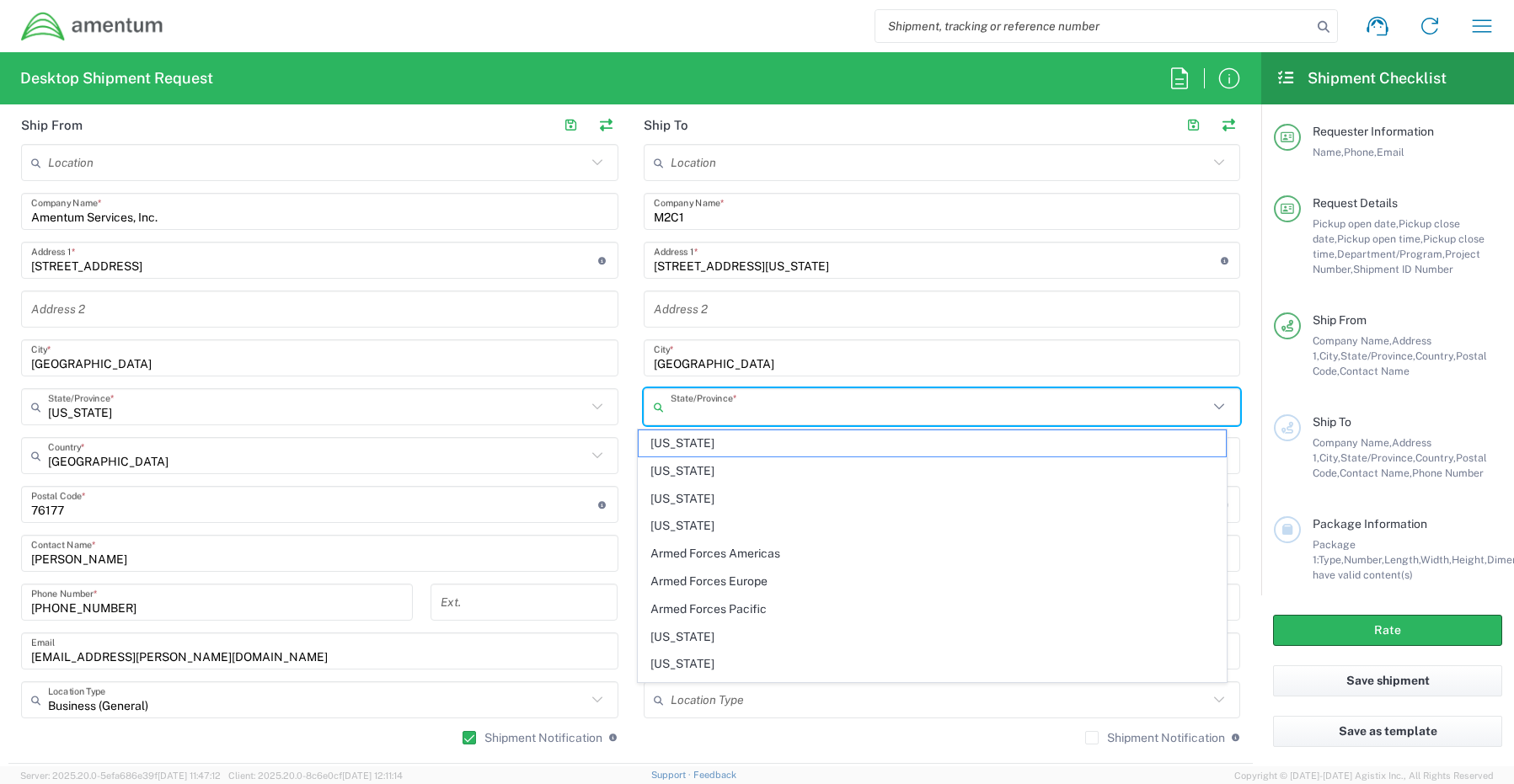
click at [684, 403] on input "text" at bounding box center [940, 407] width 539 height 29
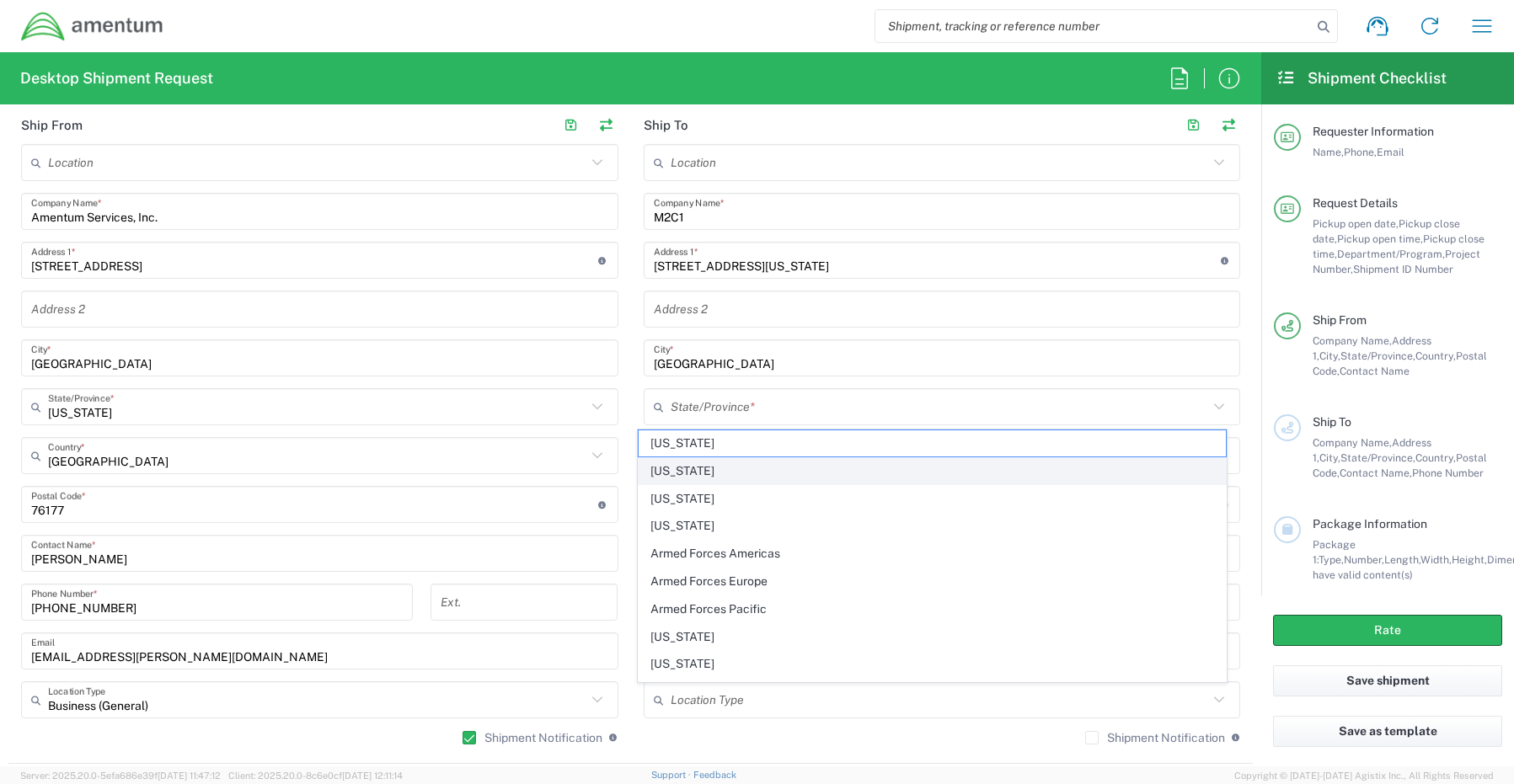
click at [689, 473] on span "[US_STATE]" at bounding box center [932, 471] width 587 height 26
type input "[US_STATE]"
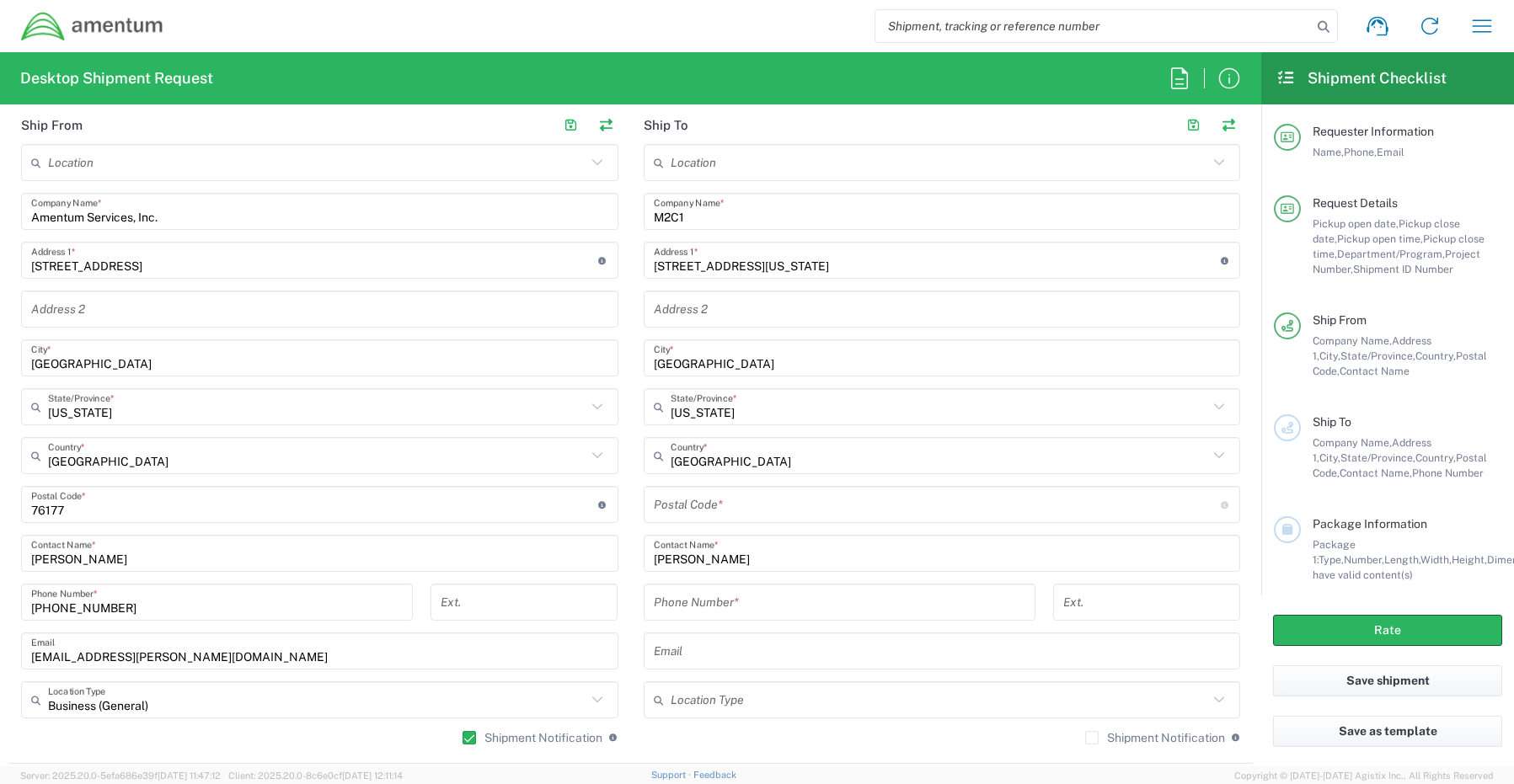
click at [680, 498] on input "undefined" at bounding box center [937, 504] width 567 height 29
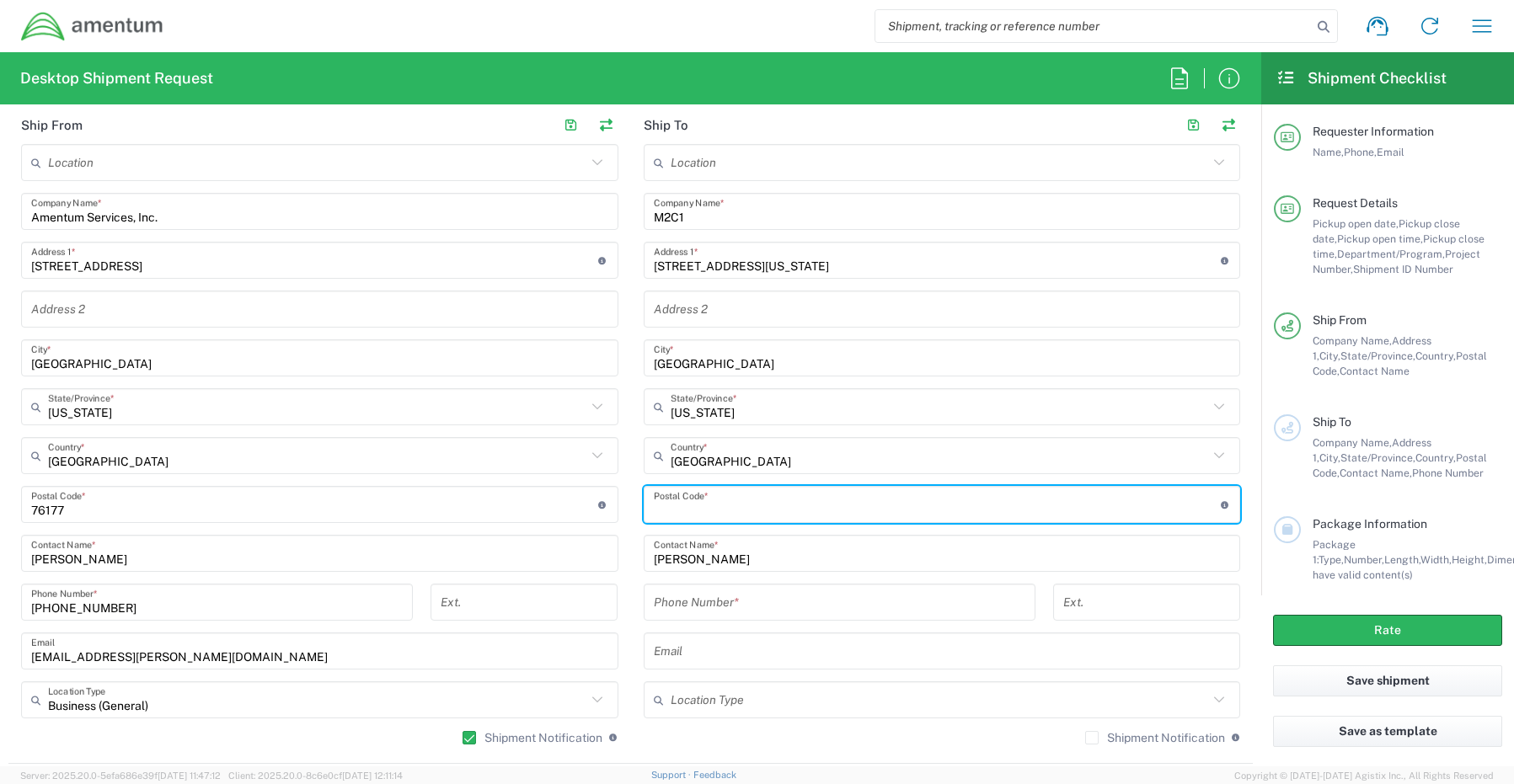
paste input "99737"
type input "99737"
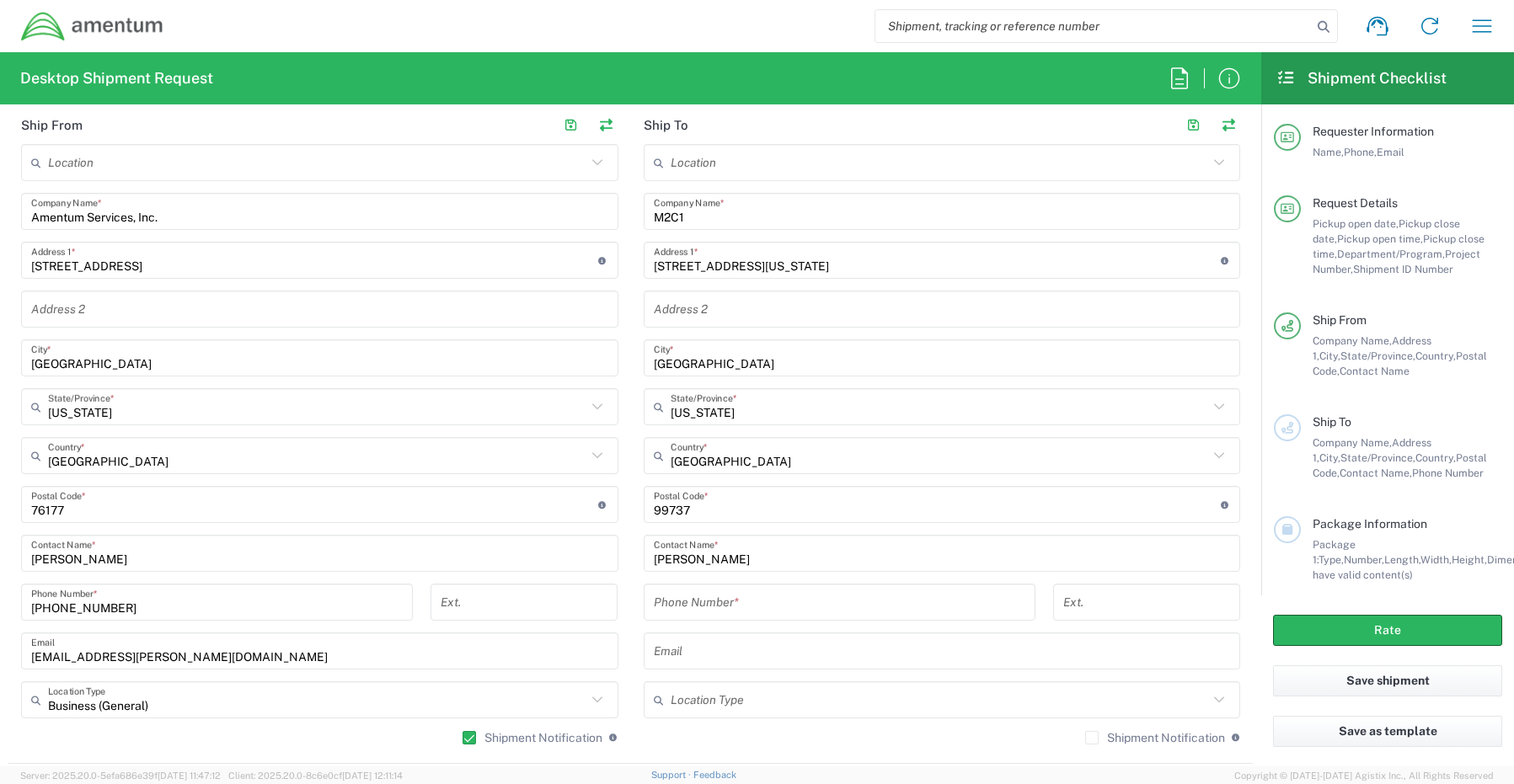
click at [664, 595] on input "tel" at bounding box center [839, 602] width 372 height 29
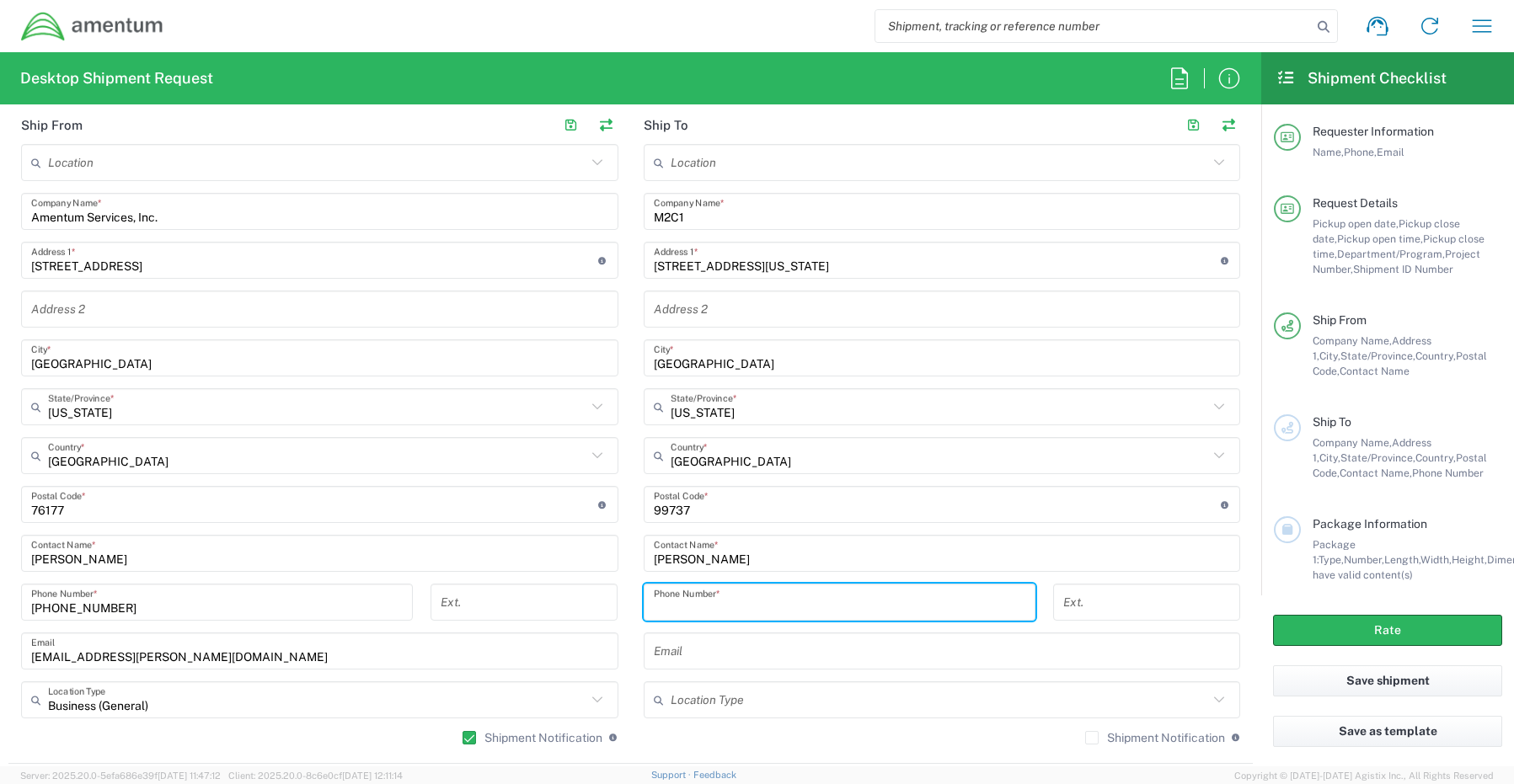
paste input "[PHONE_NUMBER]"
type input "[PHONE_NUMBER]"
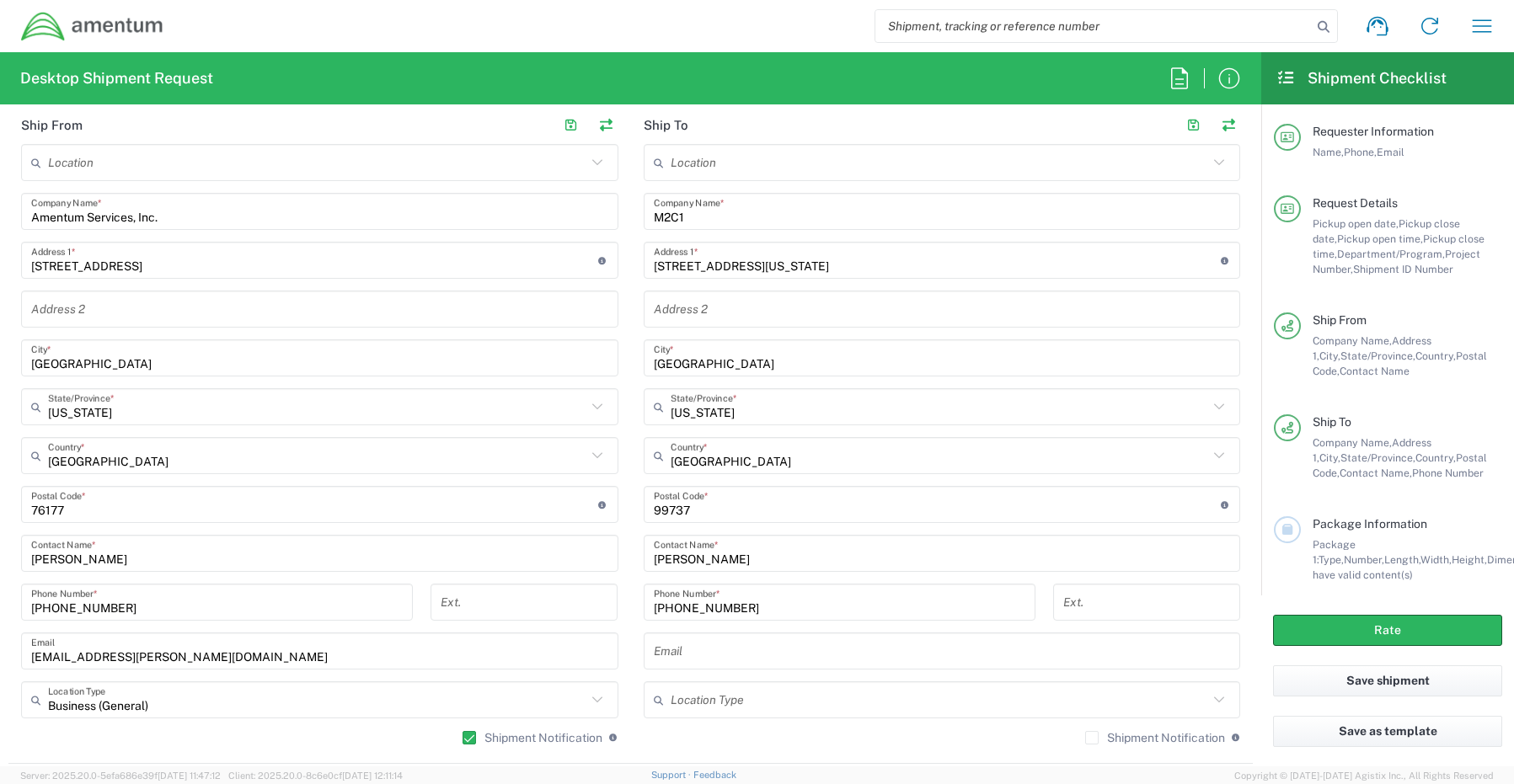
click at [672, 655] on input "text" at bounding box center [943, 651] width 577 height 29
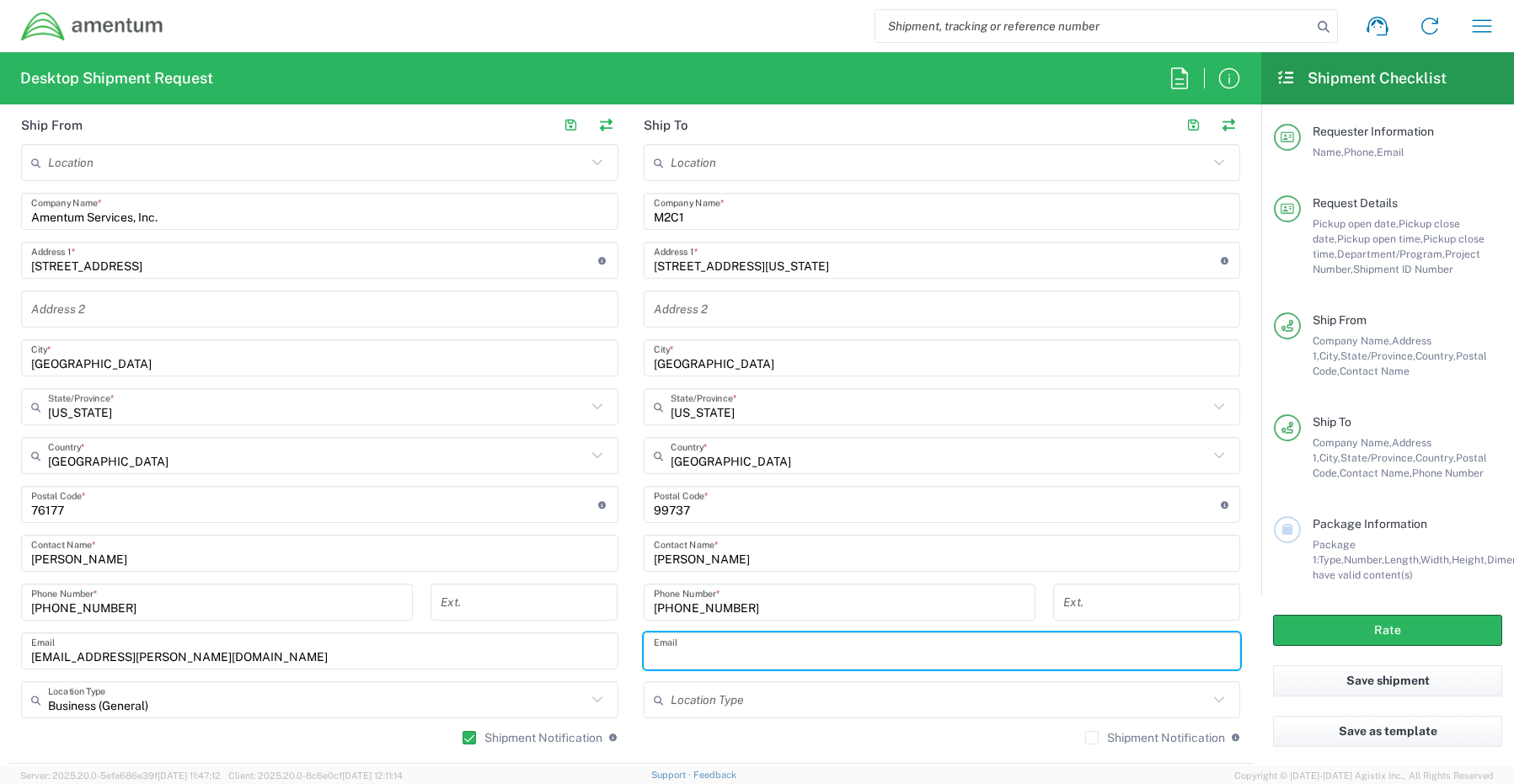
paste input "[PERSON_NAME][EMAIL_ADDRESS][PERSON_NAME][DOMAIN_NAME]"
type input "[PERSON_NAME][EMAIL_ADDRESS][PERSON_NAME][DOMAIN_NAME]"
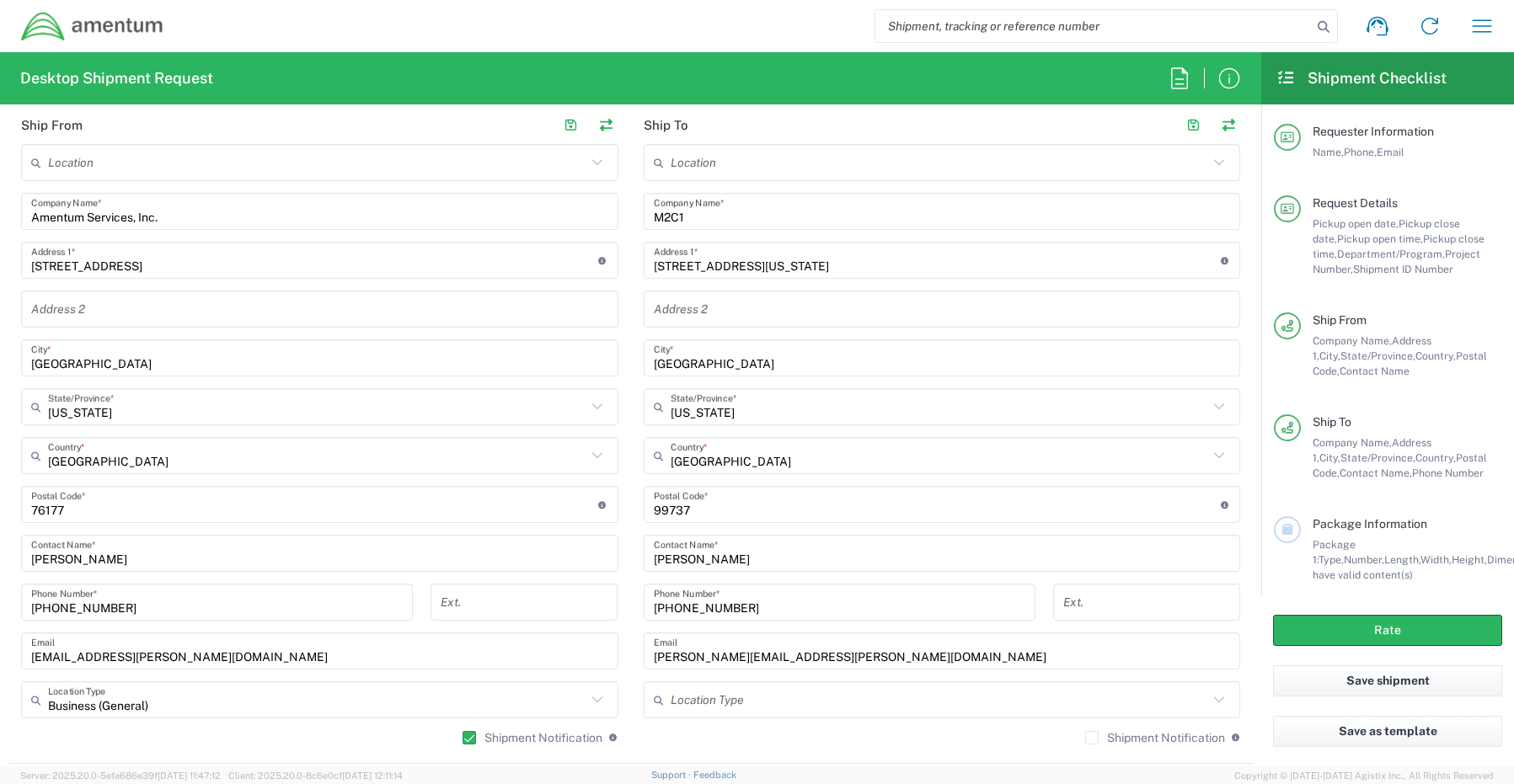
drag, startPoint x: 1082, startPoint y: 738, endPoint x: 1090, endPoint y: 731, distance: 10.6
click at [1085, 736] on label "Shipment Notification" at bounding box center [1154, 737] width 140 height 13
click at [1091, 738] on input "Shipment Notification" at bounding box center [1091, 738] width 0 height 0
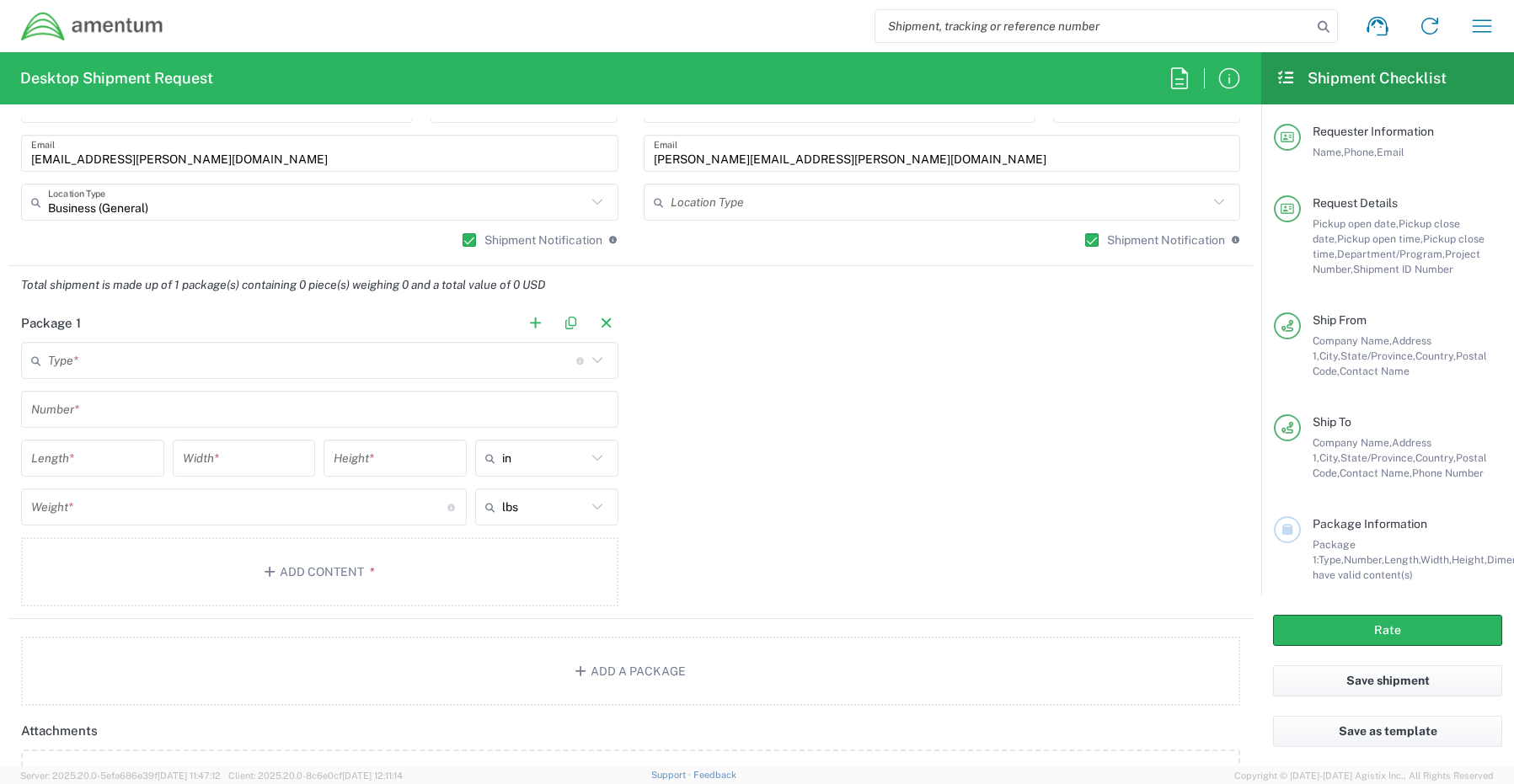
scroll to position [1264, 0]
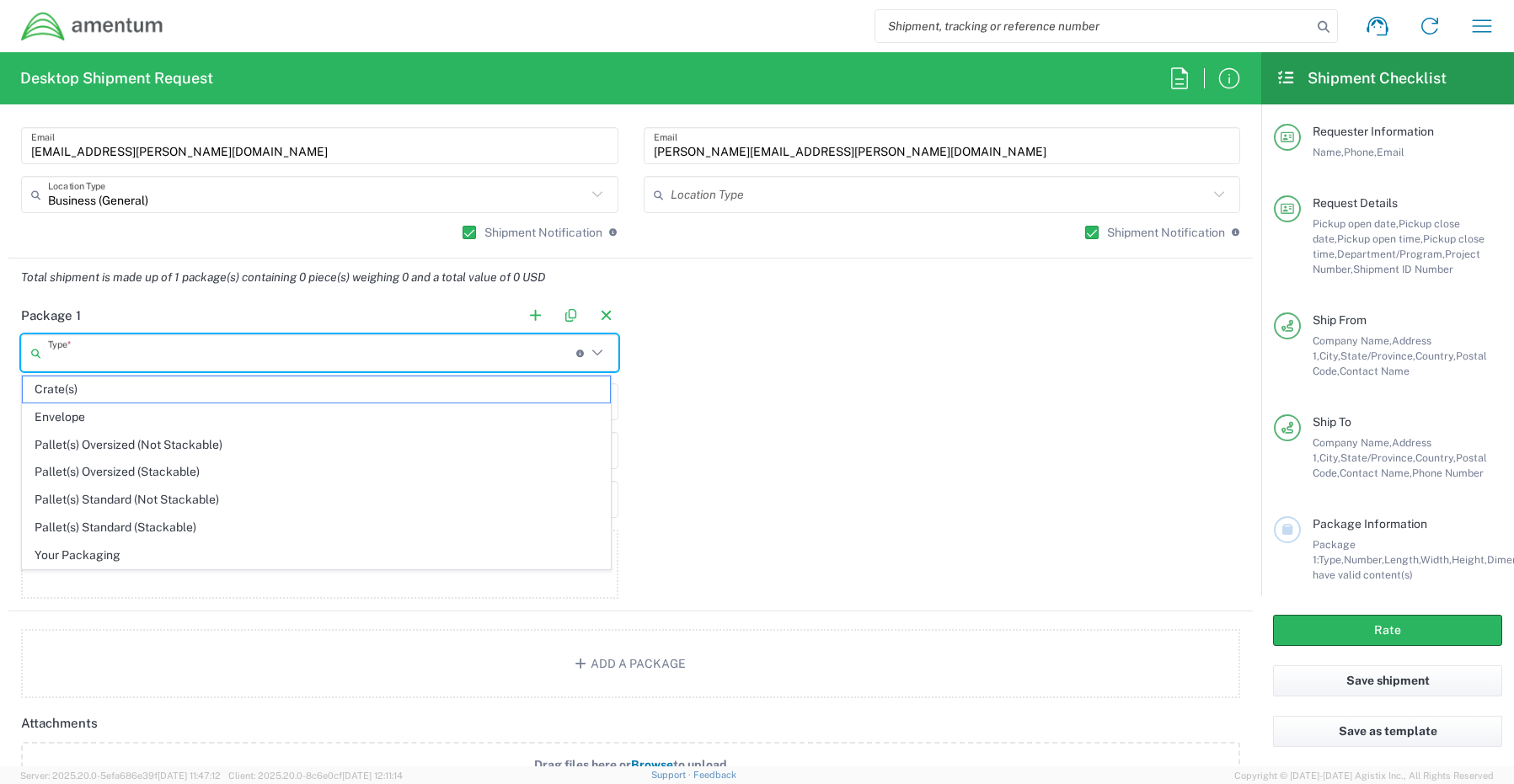
click at [52, 356] on input "text" at bounding box center [312, 352] width 528 height 29
click at [64, 561] on span "Your Packaging" at bounding box center [316, 555] width 587 height 26
type input "Your Packaging"
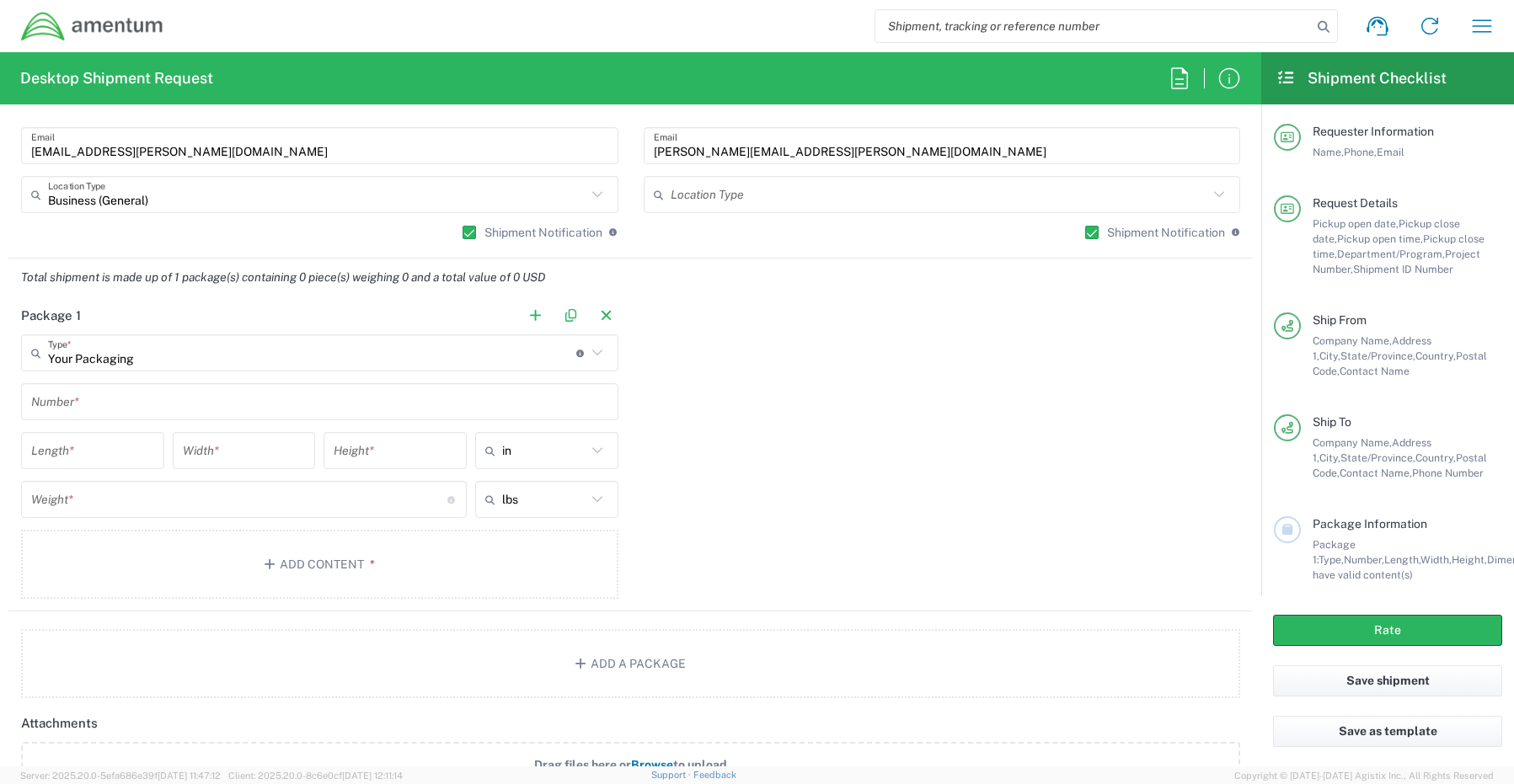
click at [83, 407] on input "text" at bounding box center [319, 402] width 577 height 29
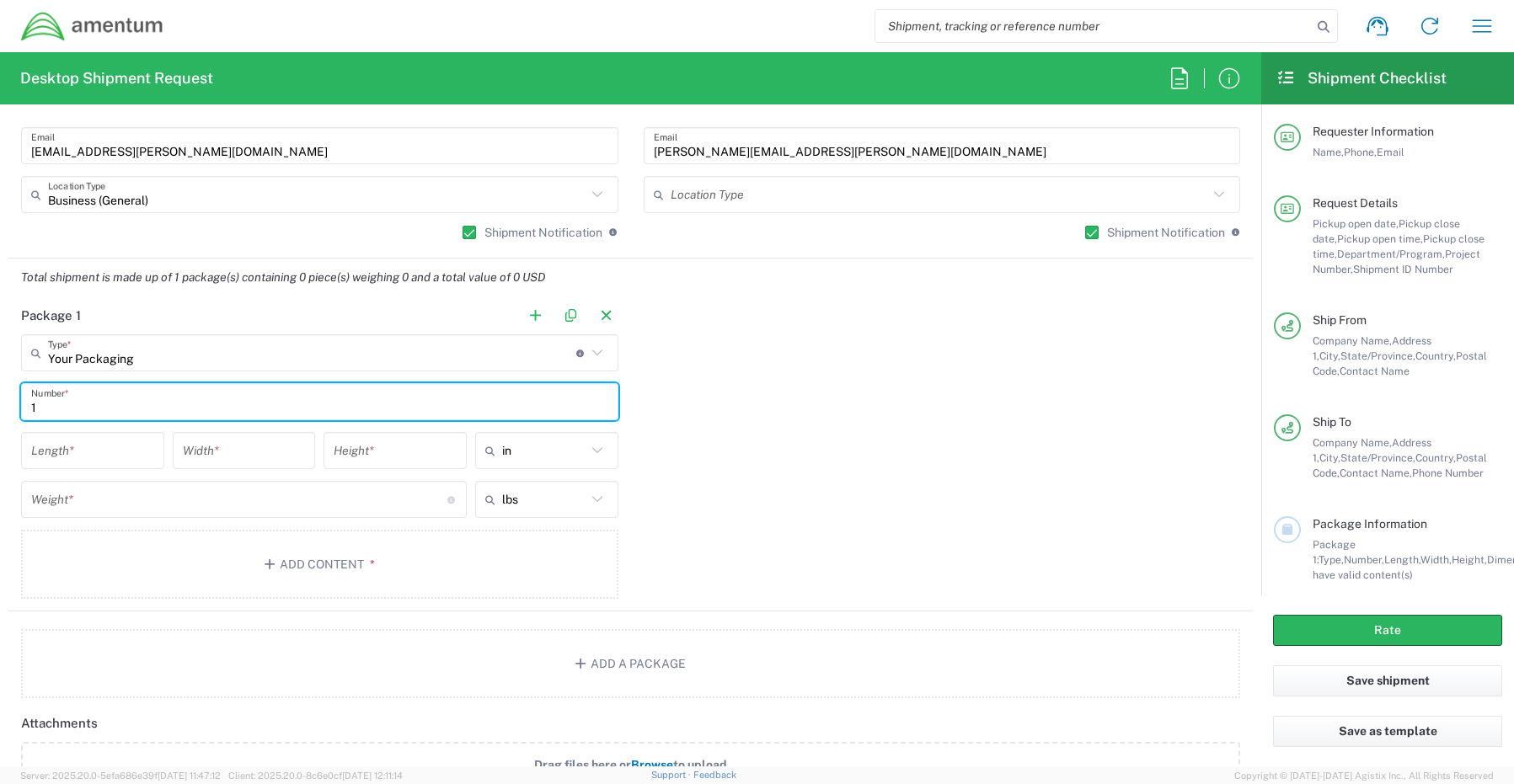
type input "1"
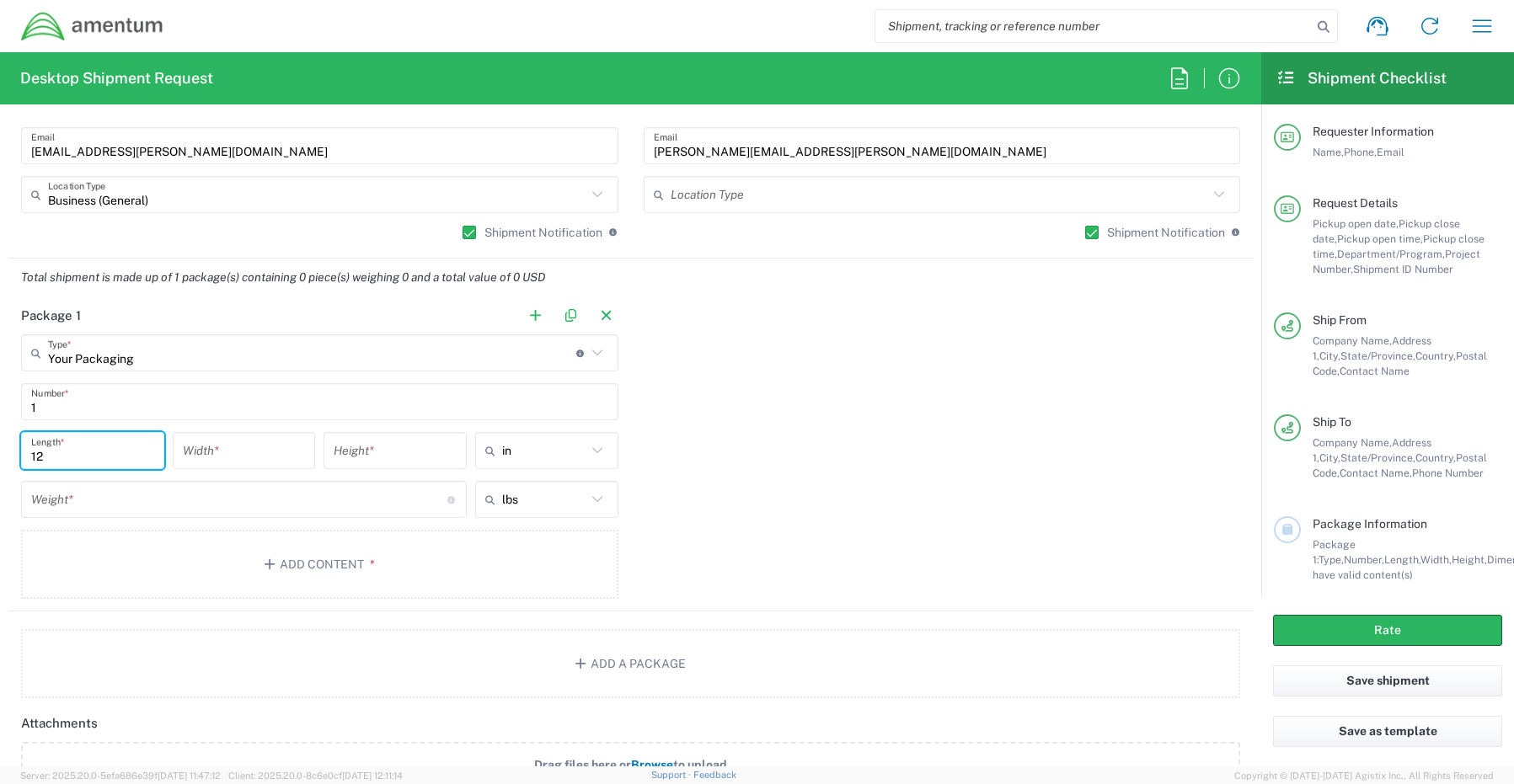
type input "12"
type input "2"
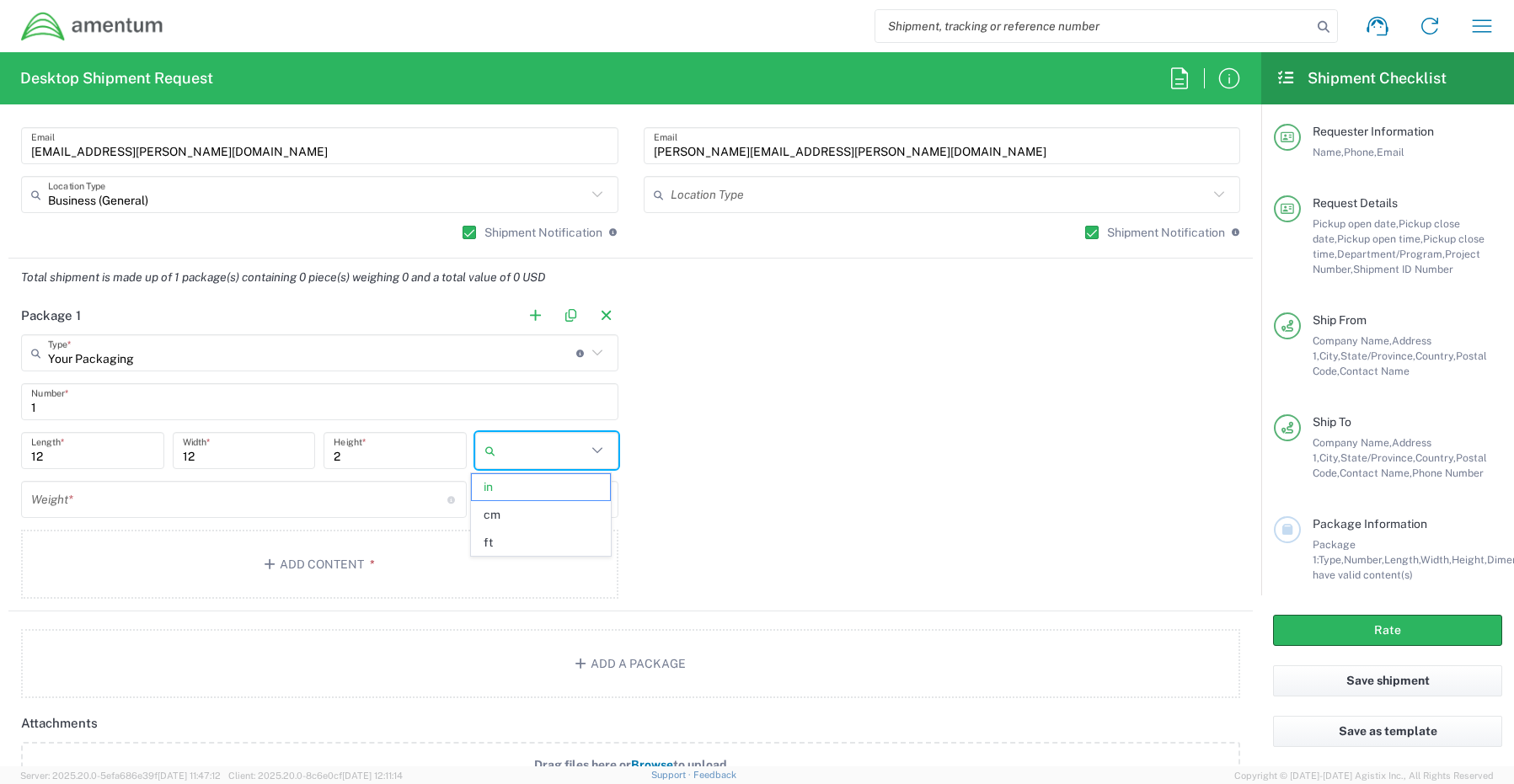
type input "in"
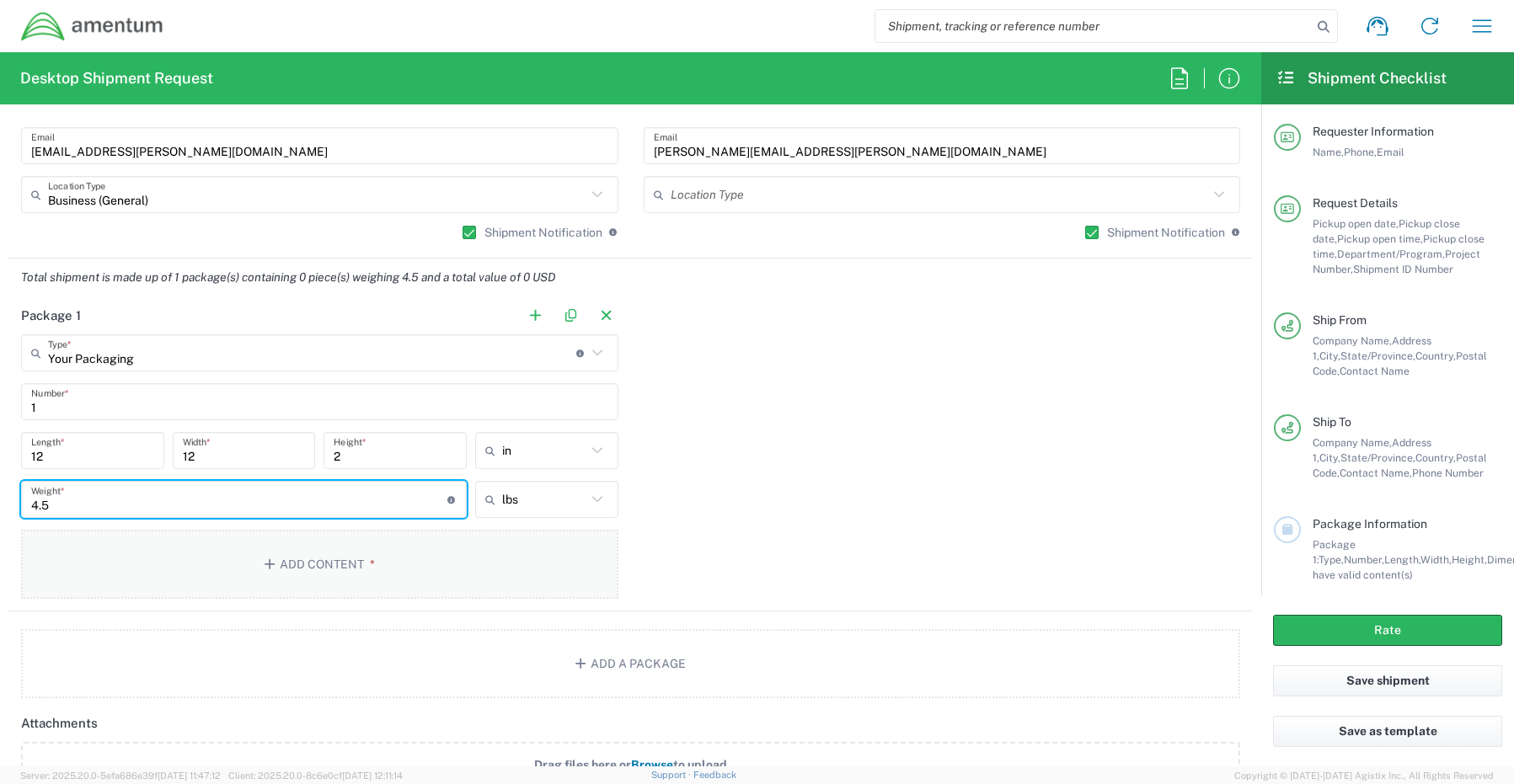
type input "4.5"
click at [316, 562] on button "Add Content *" at bounding box center [319, 565] width 597 height 69
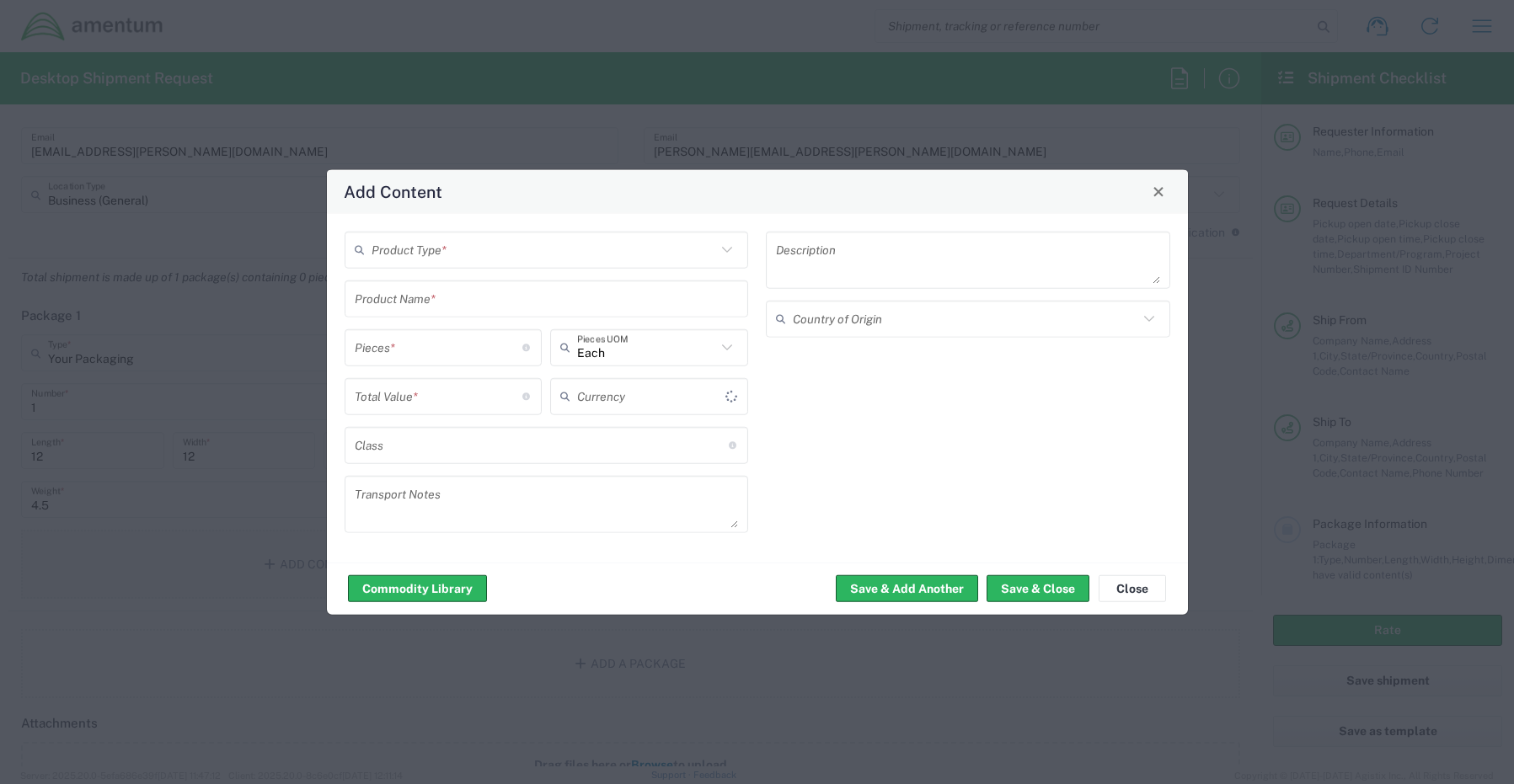
type input "US Dollar"
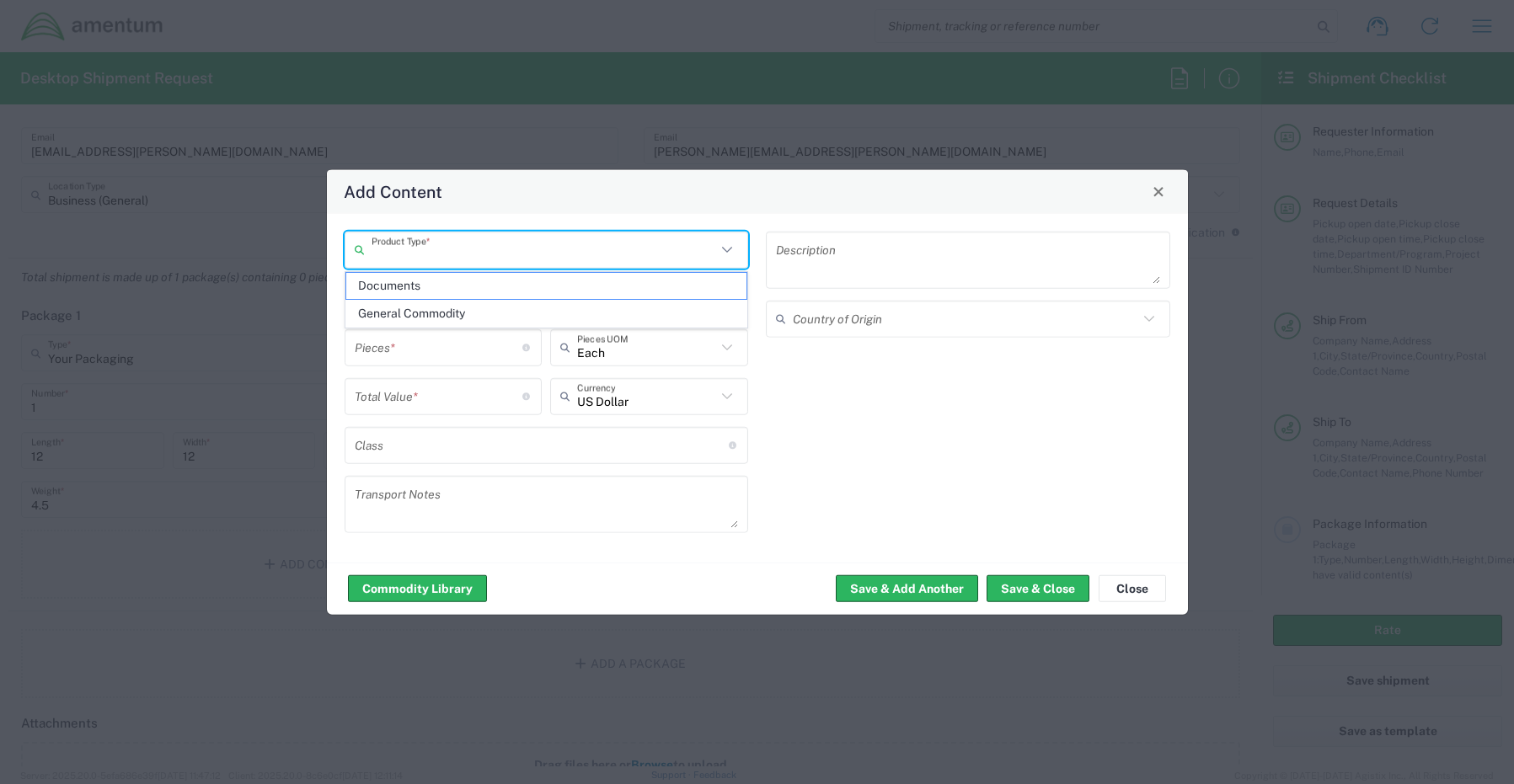
click at [413, 260] on input "text" at bounding box center [544, 249] width 346 height 29
click at [430, 318] on span "General Commodity" at bounding box center [547, 314] width 401 height 26
type input "General Commodity"
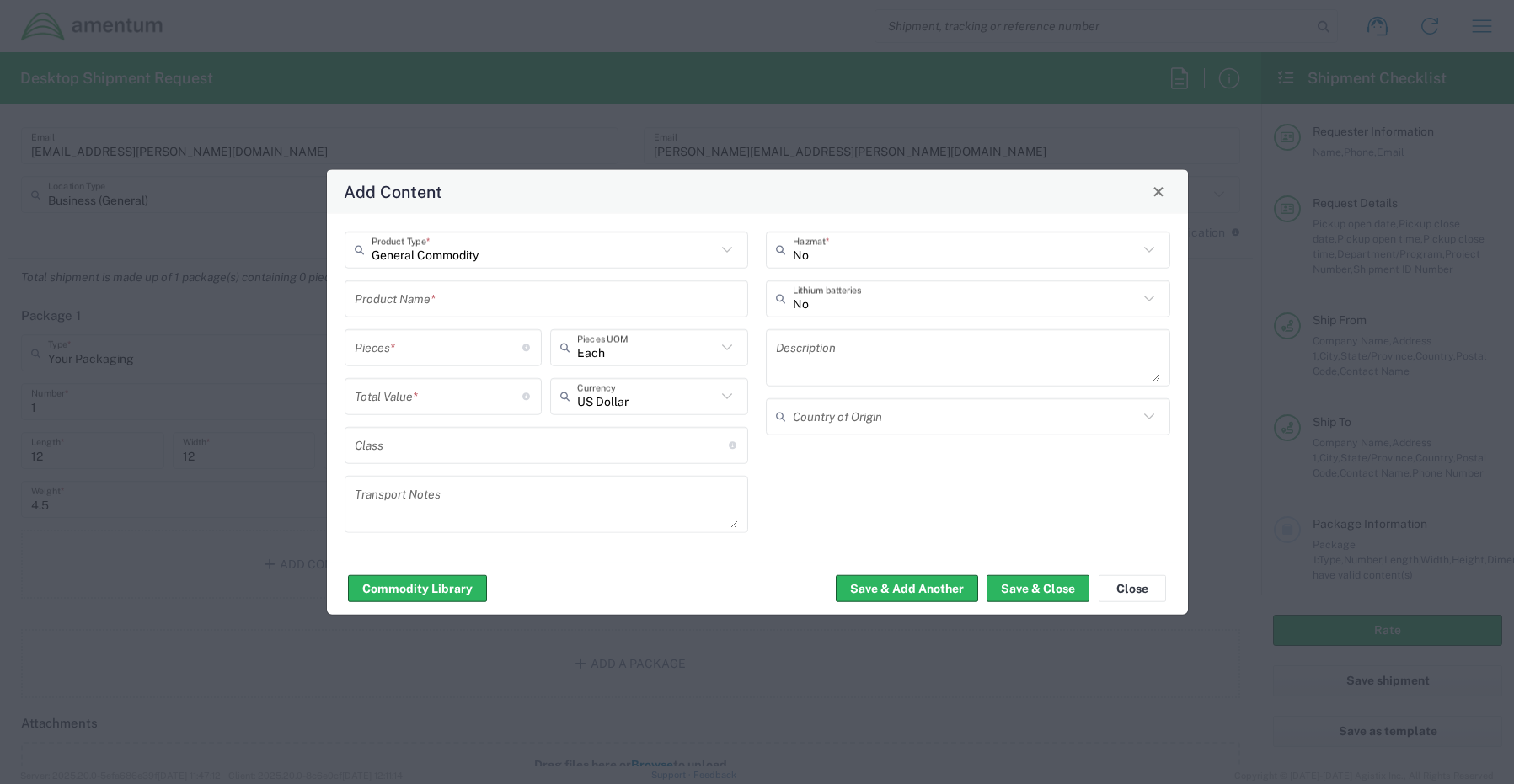
click at [424, 289] on input "text" at bounding box center [547, 298] width 384 height 29
paste input "Dock- DZLQG24"
type input "Dock- DZLQG24"
type input "1"
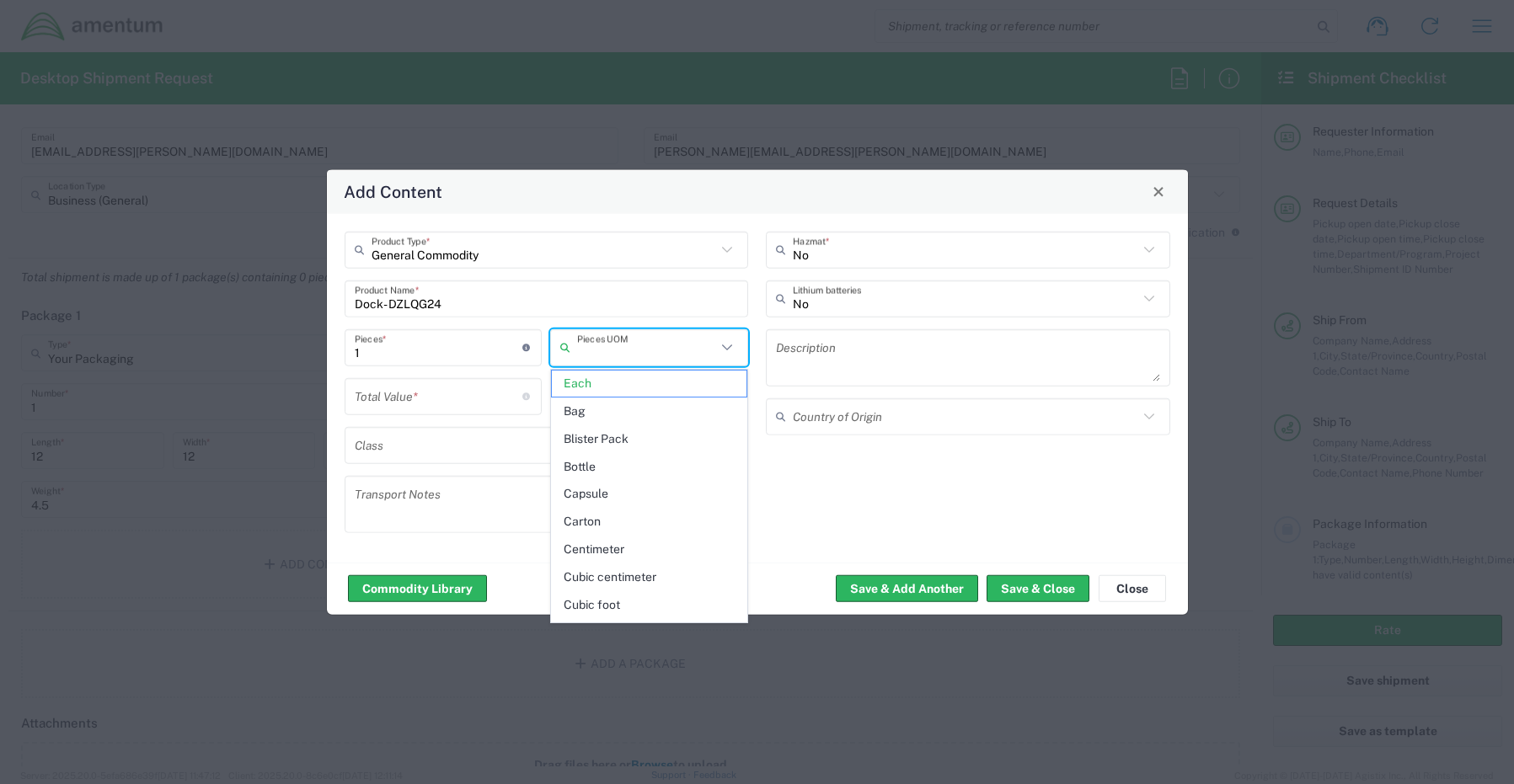
type input "Each"
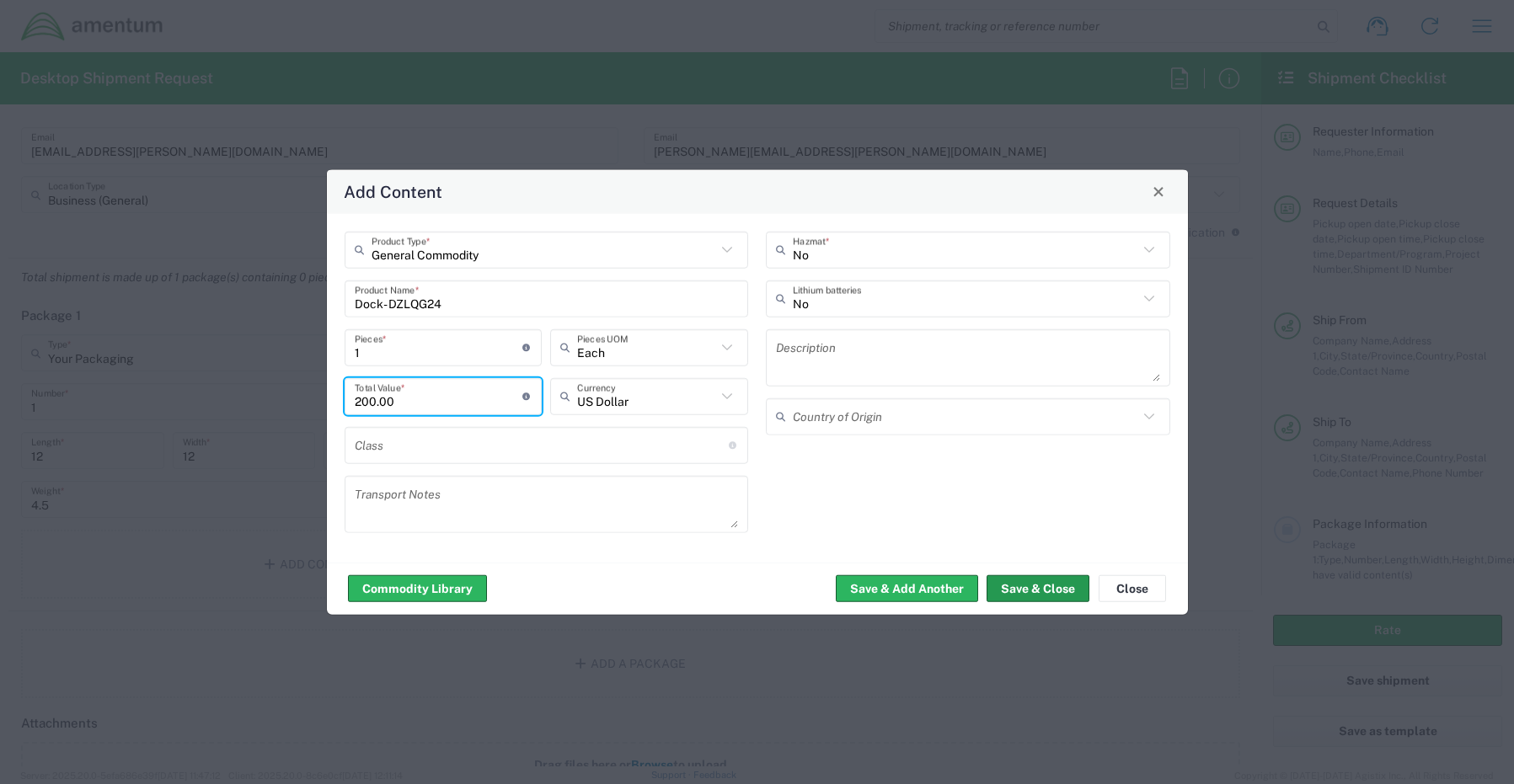
type input "200.00"
click at [1024, 592] on button "Save & Close" at bounding box center [1038, 588] width 103 height 27
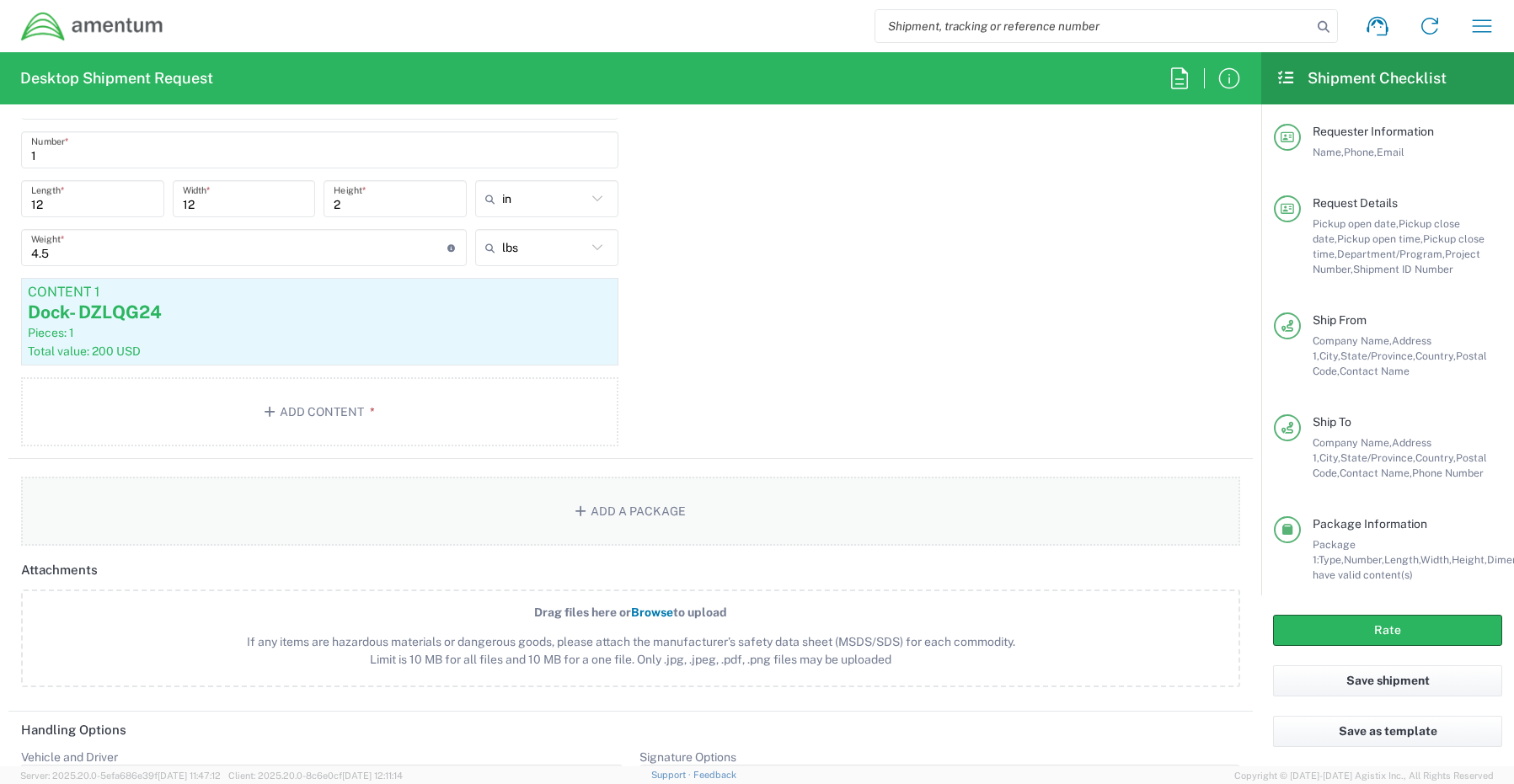
scroll to position [1516, 0]
click at [590, 515] on button "Add a Package" at bounding box center [630, 510] width 1219 height 69
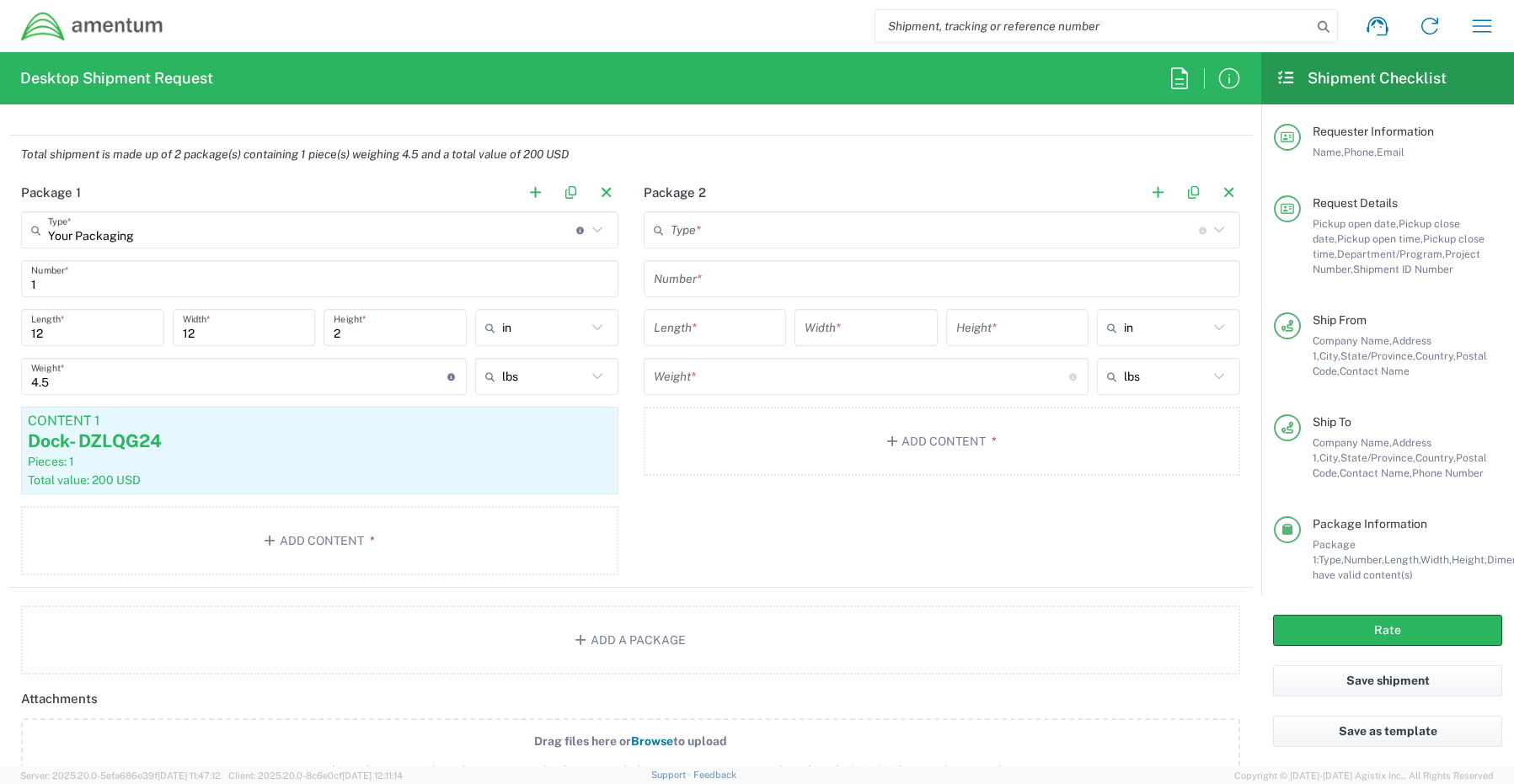
scroll to position [1348, 0]
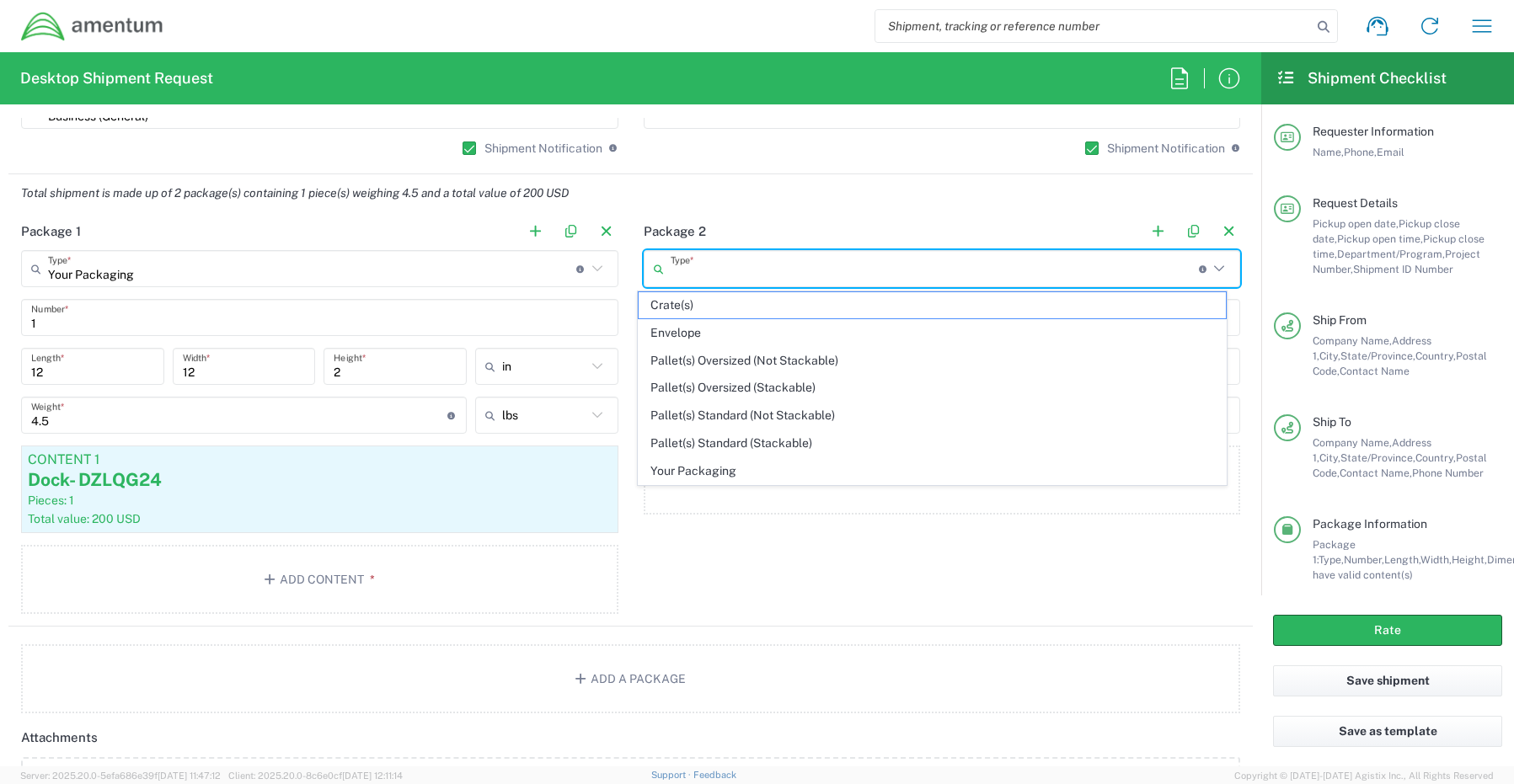
click at [690, 270] on input "text" at bounding box center [935, 269] width 528 height 29
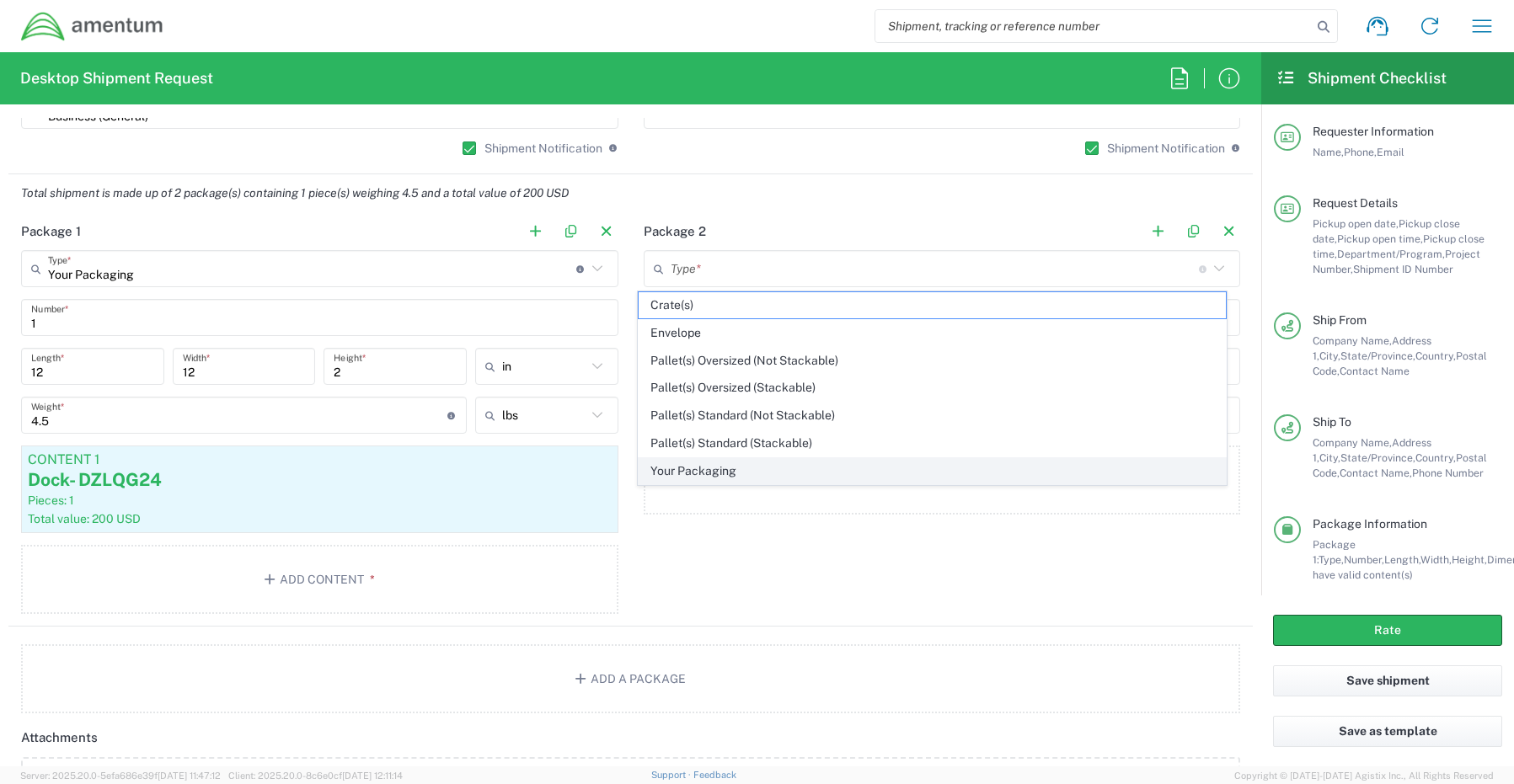
click at [675, 466] on span "Your Packaging" at bounding box center [932, 471] width 587 height 26
type input "Your Packaging"
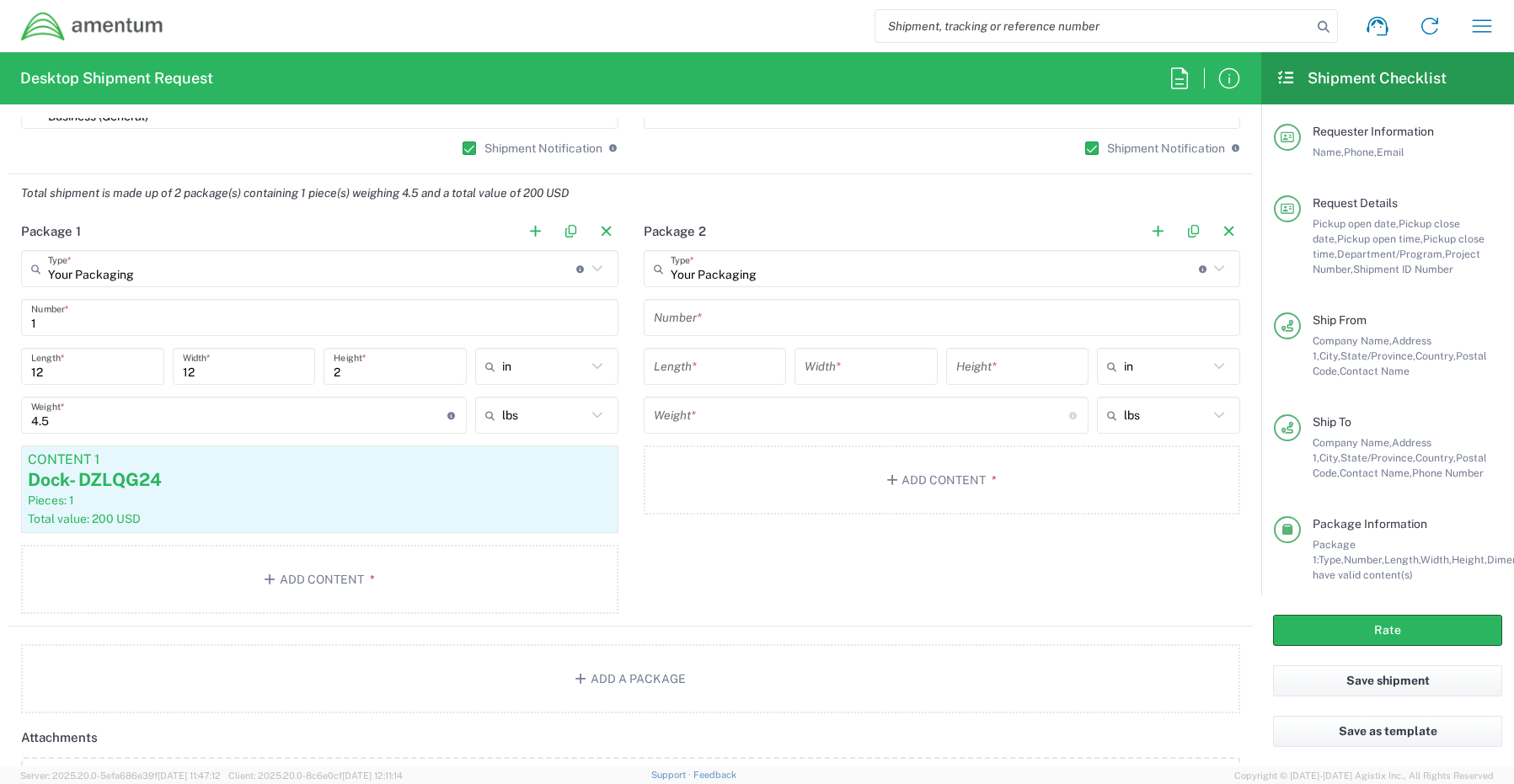
click at [705, 306] on input "text" at bounding box center [943, 318] width 577 height 29
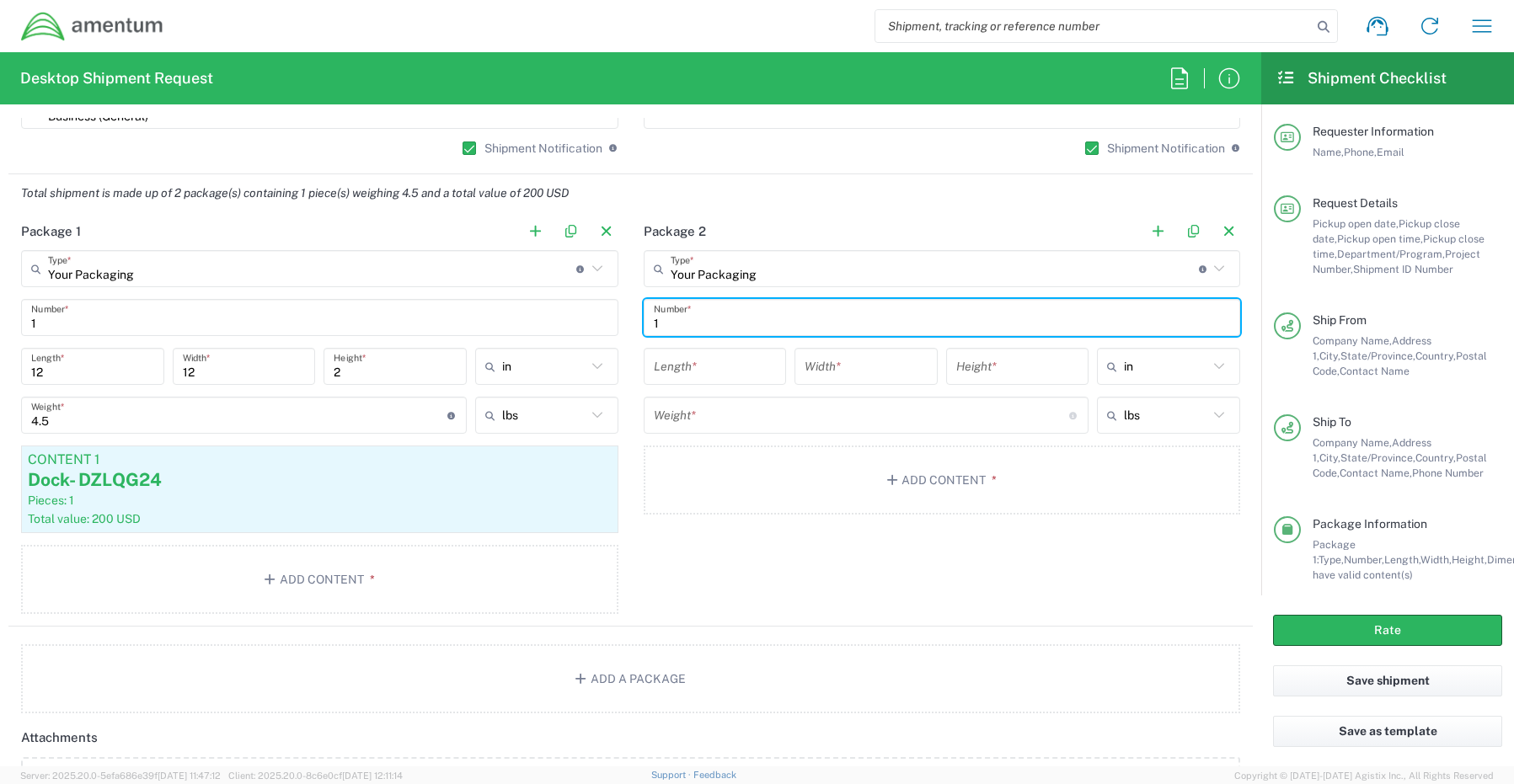
type input "1"
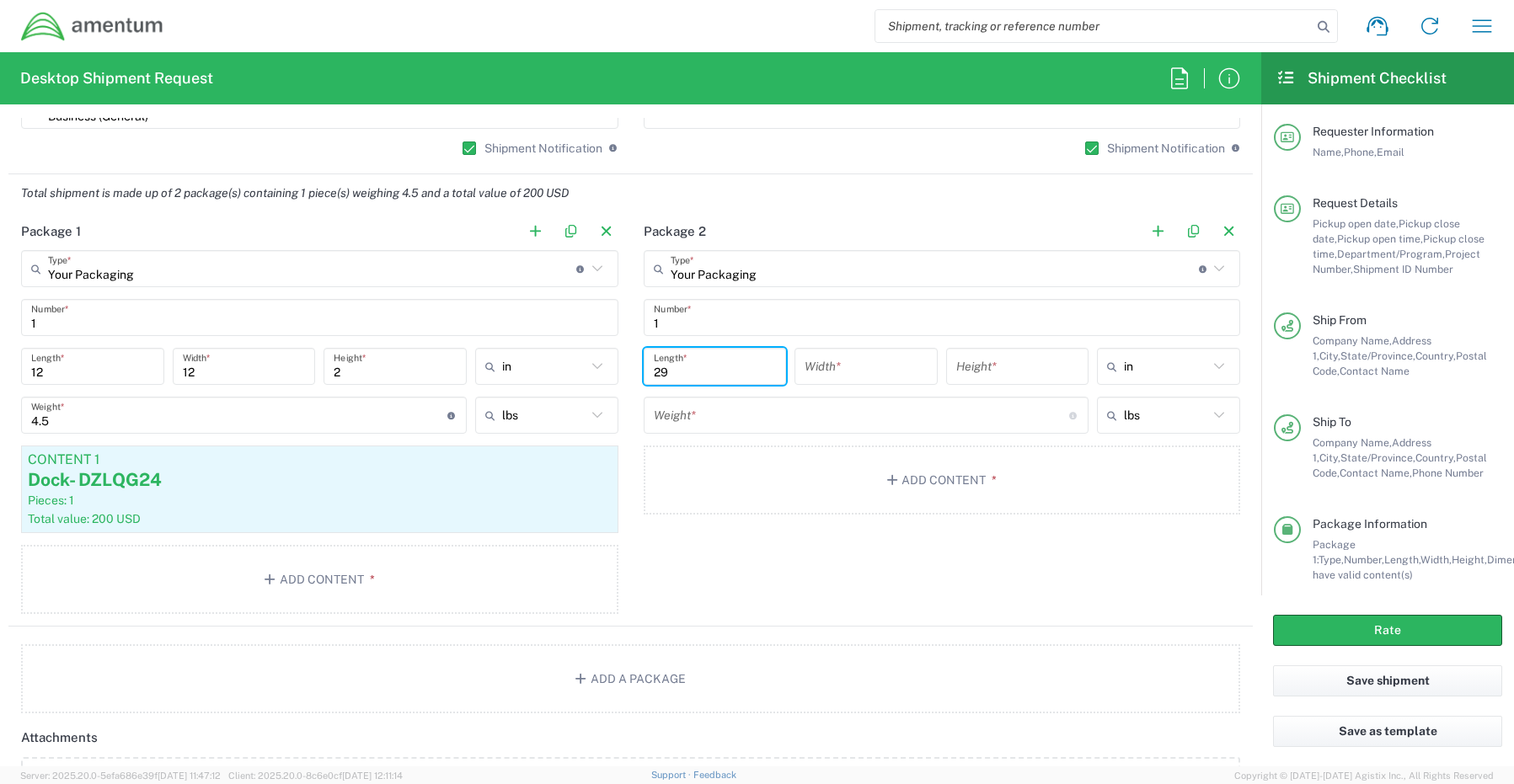
type input "29"
type input "16"
type input "5"
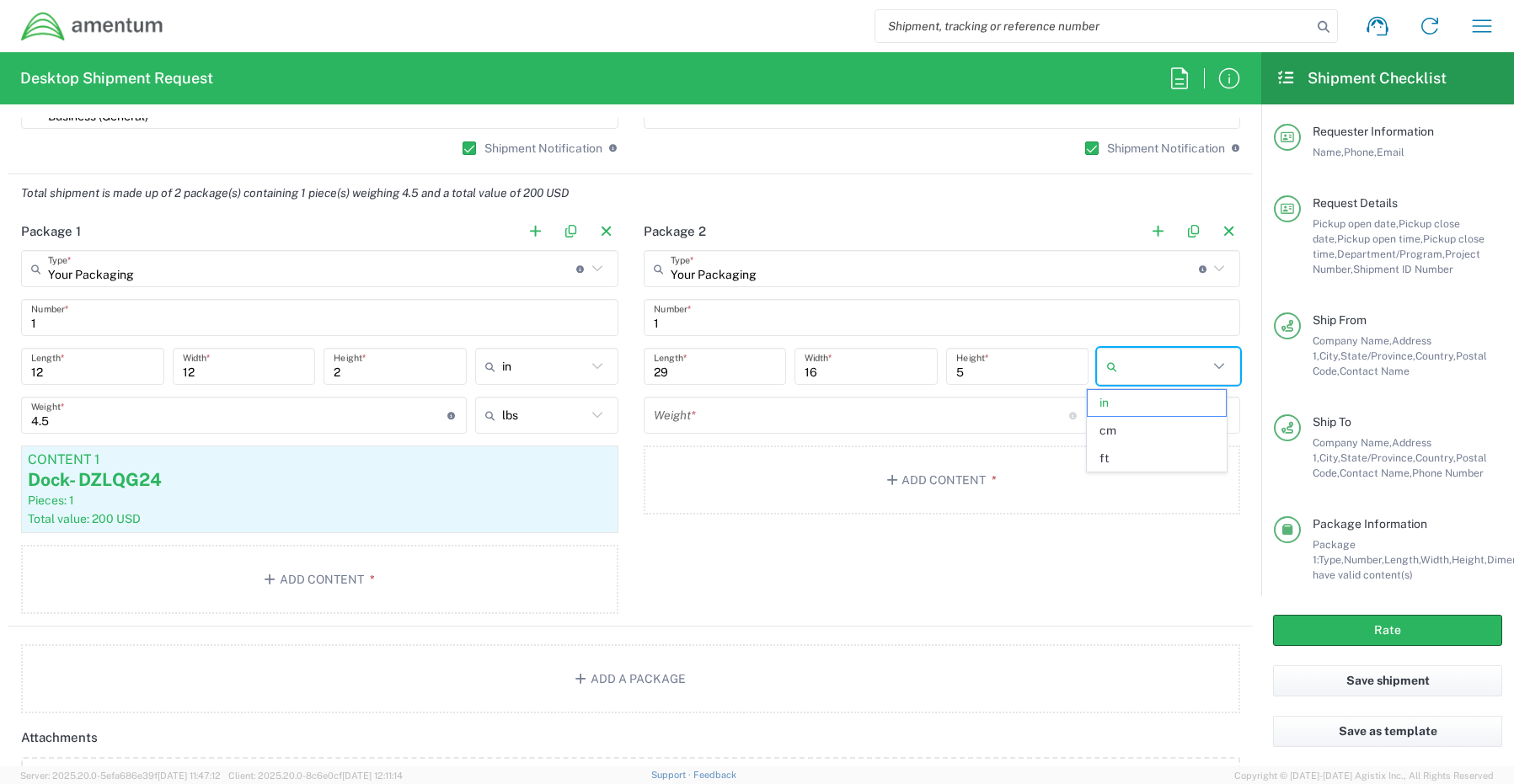
type input "in"
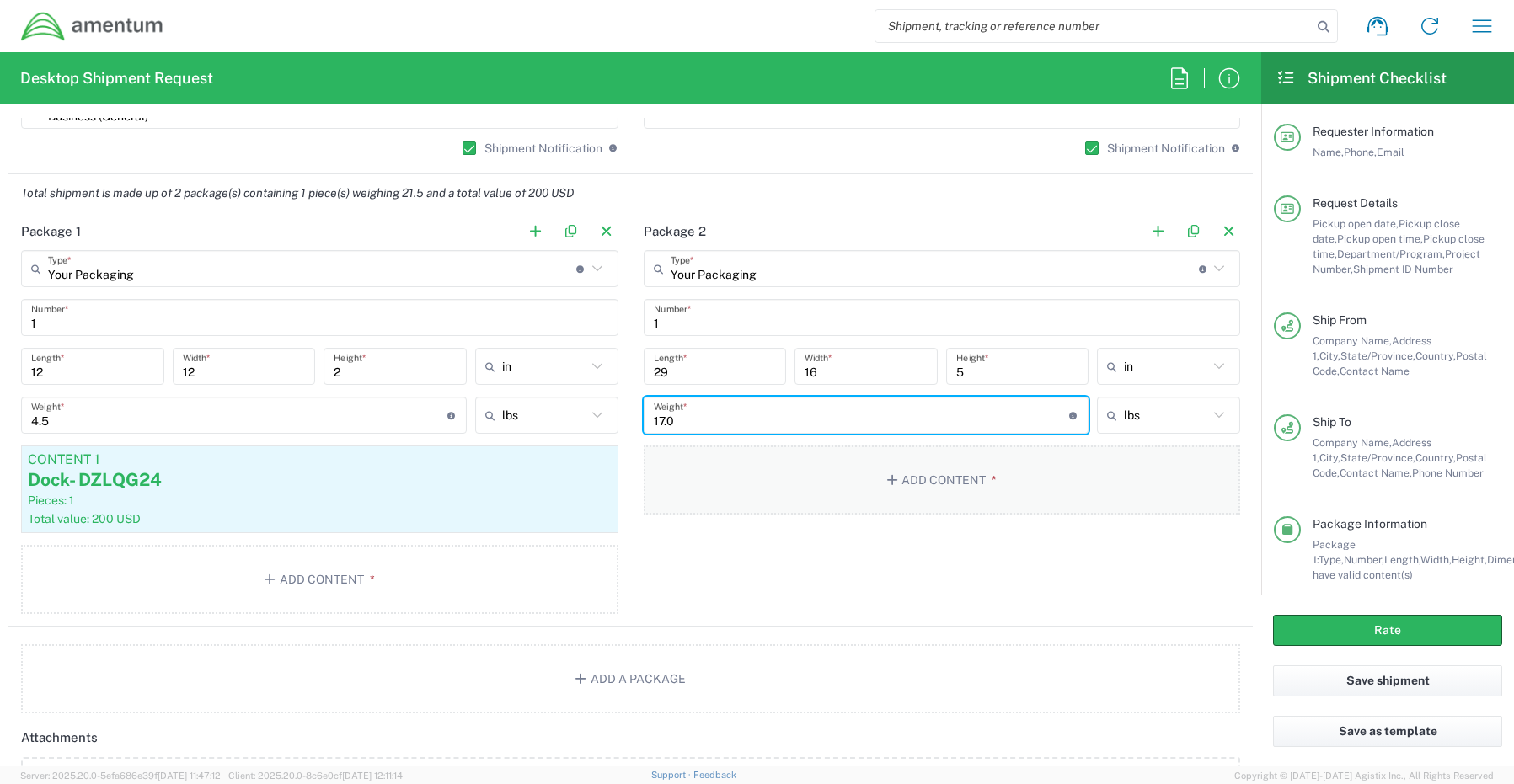
type input "17.0"
click at [925, 490] on button "Add Content *" at bounding box center [942, 481] width 597 height 69
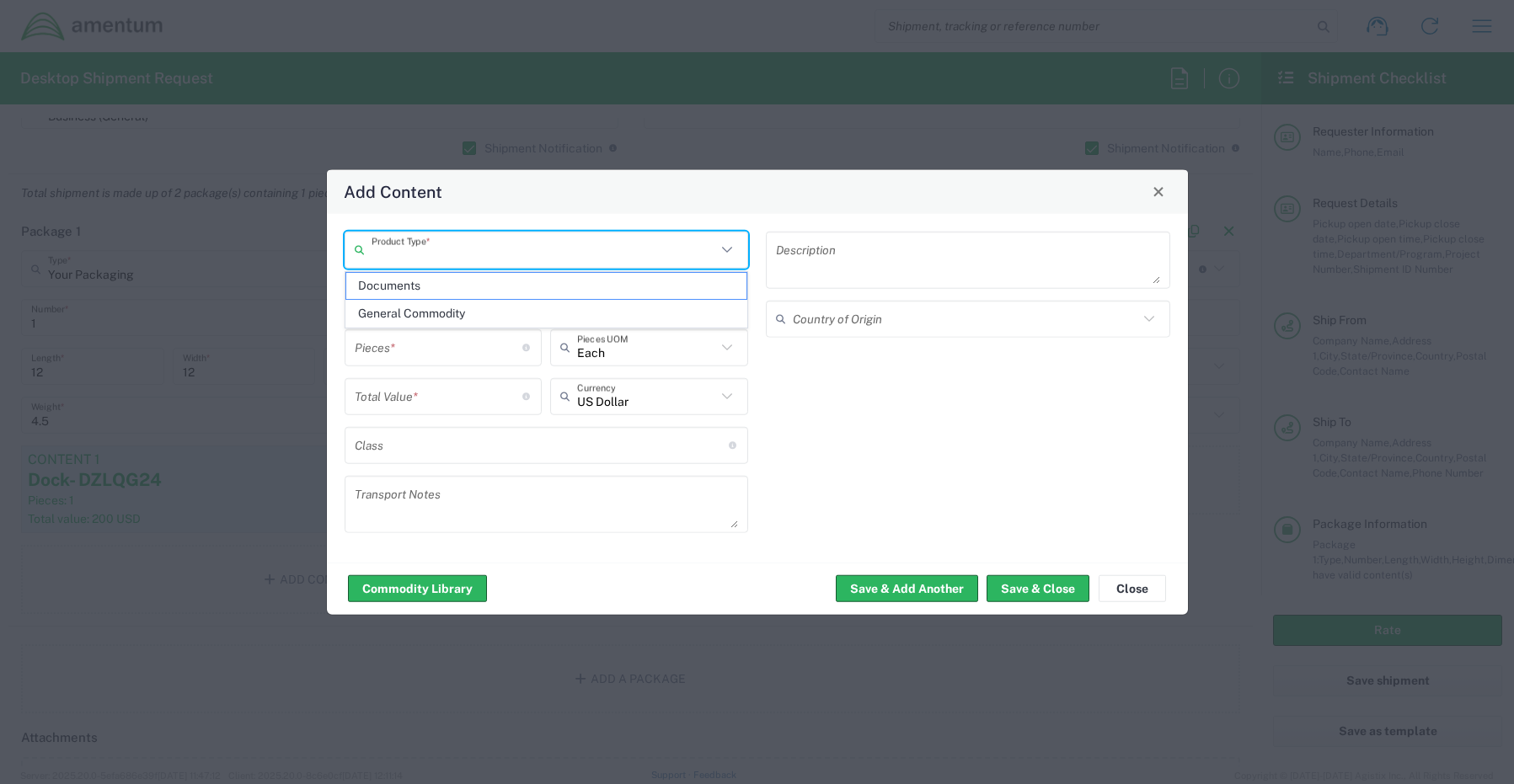
click at [402, 248] on input "text" at bounding box center [544, 249] width 346 height 29
click at [424, 318] on span "General Commodity" at bounding box center [547, 314] width 401 height 26
type input "General Commodity"
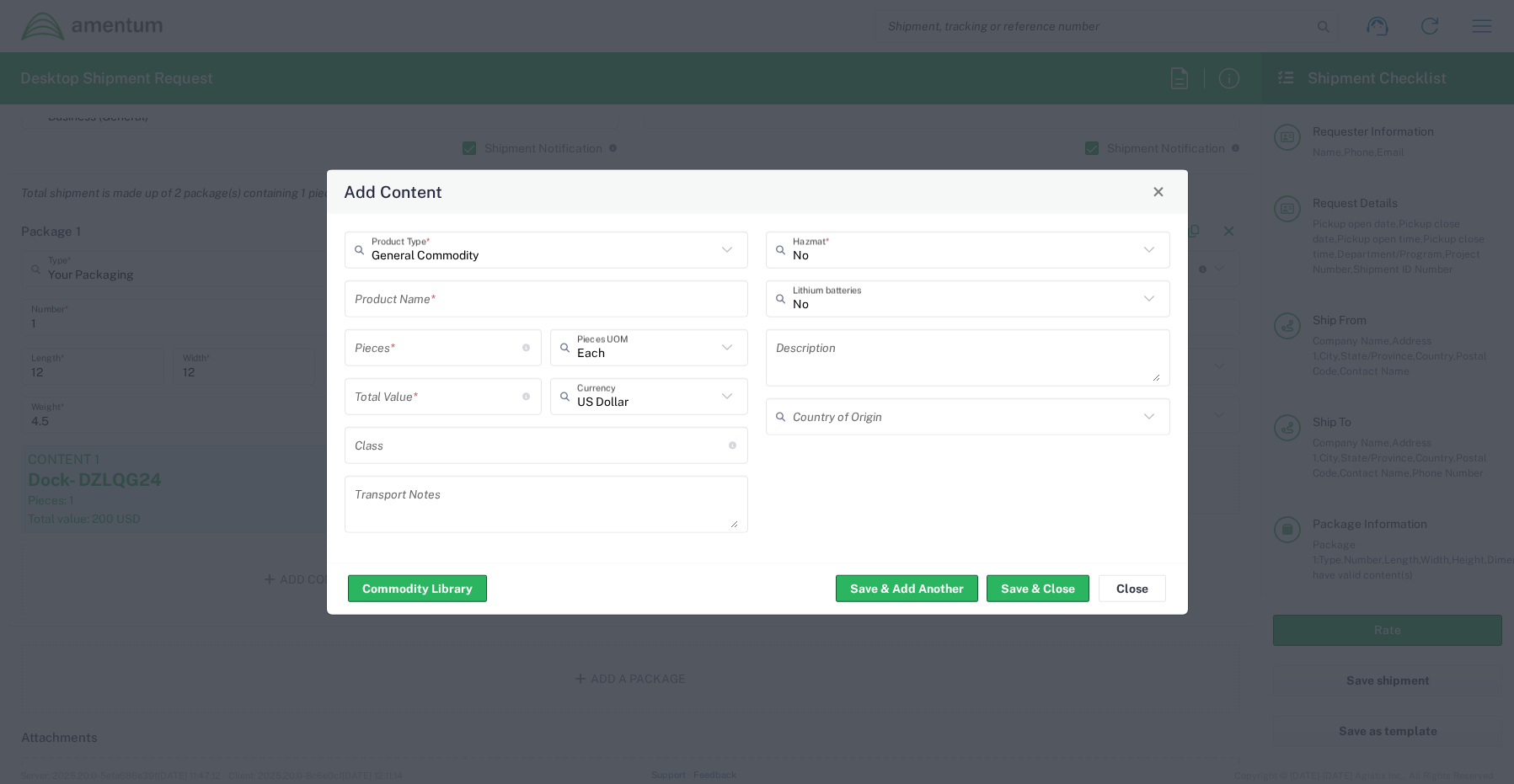
click at [408, 290] on input "text" at bounding box center [547, 298] width 384 height 29
paste input "Monitor- 8KXW5Z3"
type input "Monitor- 8KXW5Z3"
type input "1"
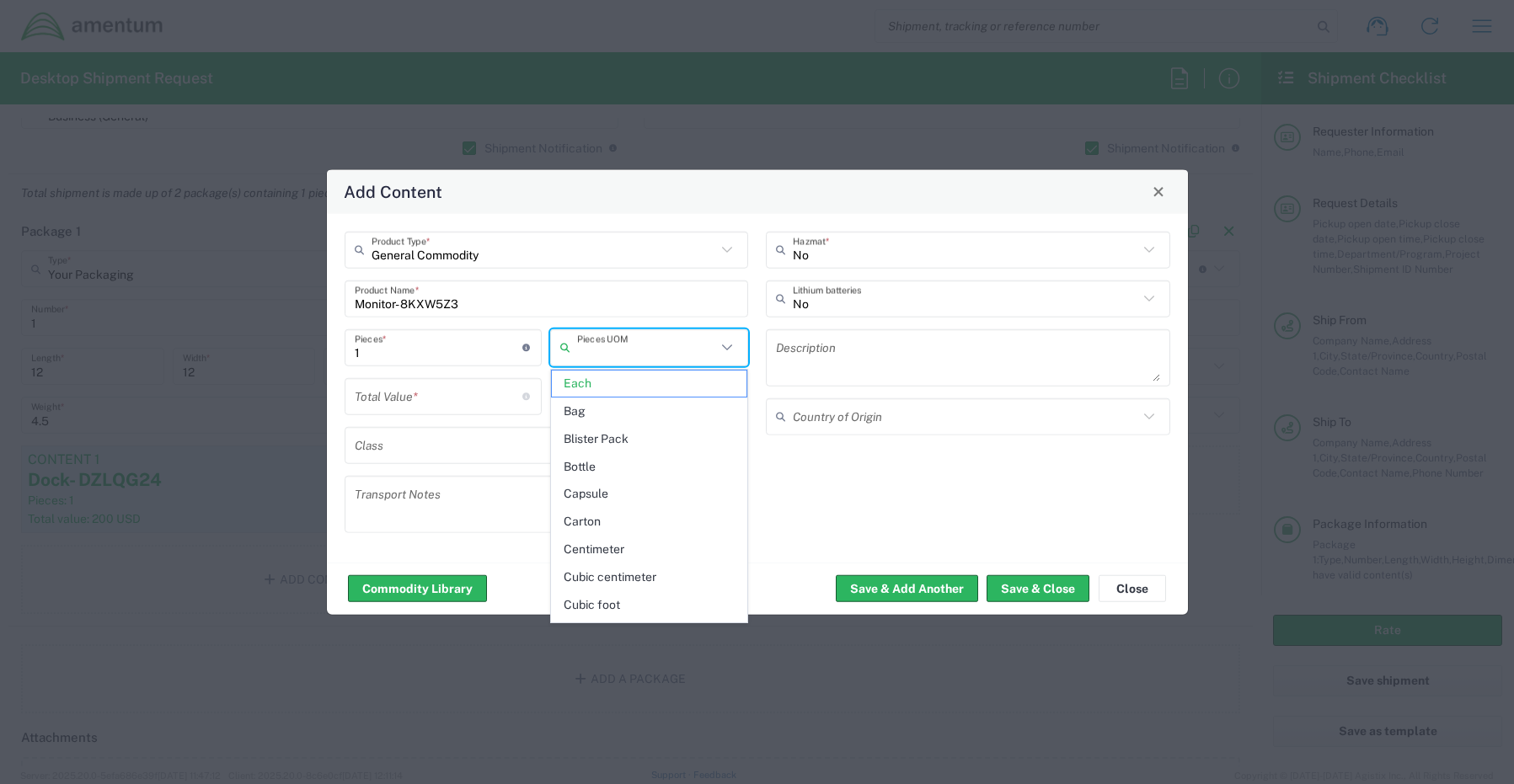
type input "Each"
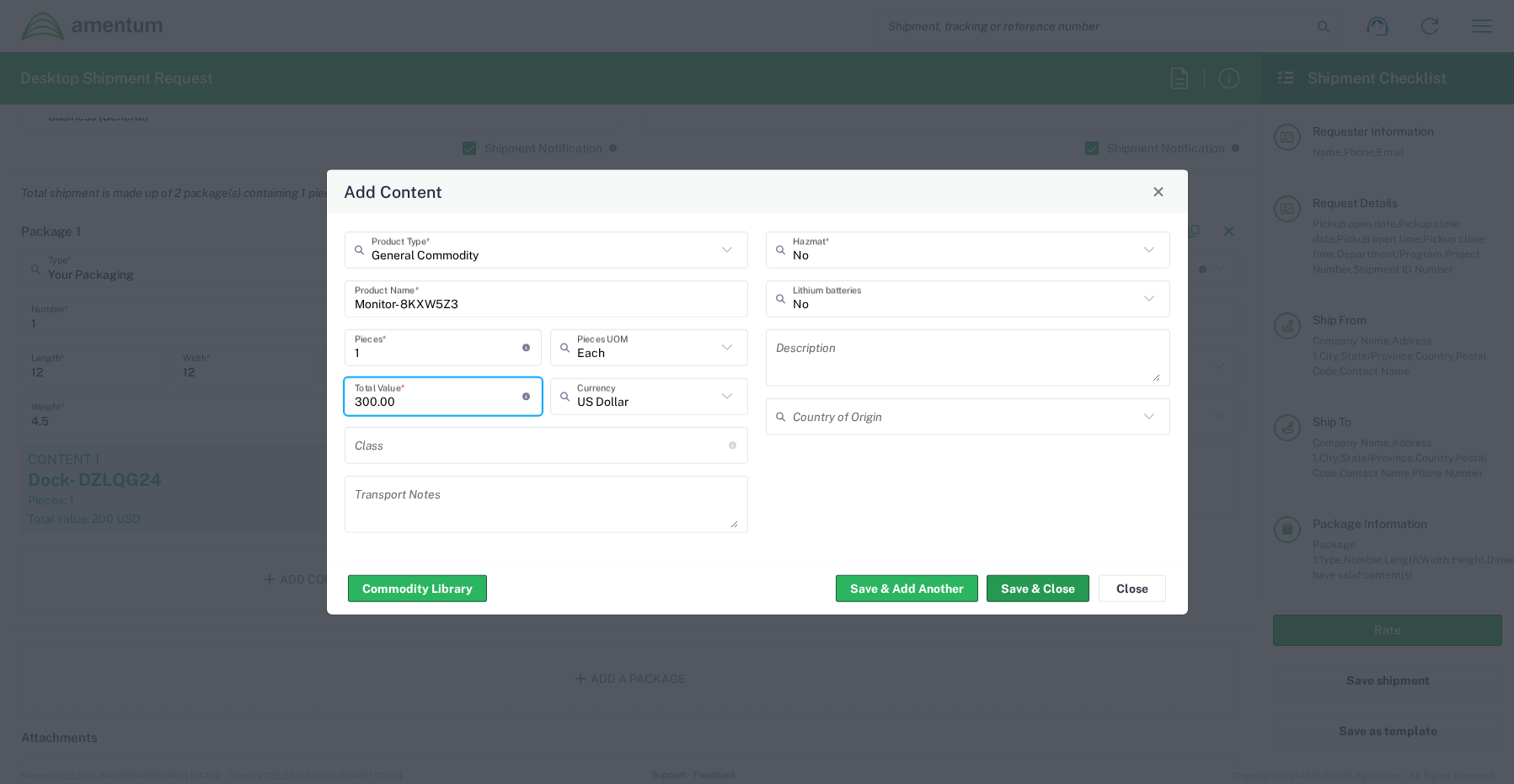
type input "300.00"
click at [1017, 595] on button "Save & Close" at bounding box center [1038, 588] width 103 height 27
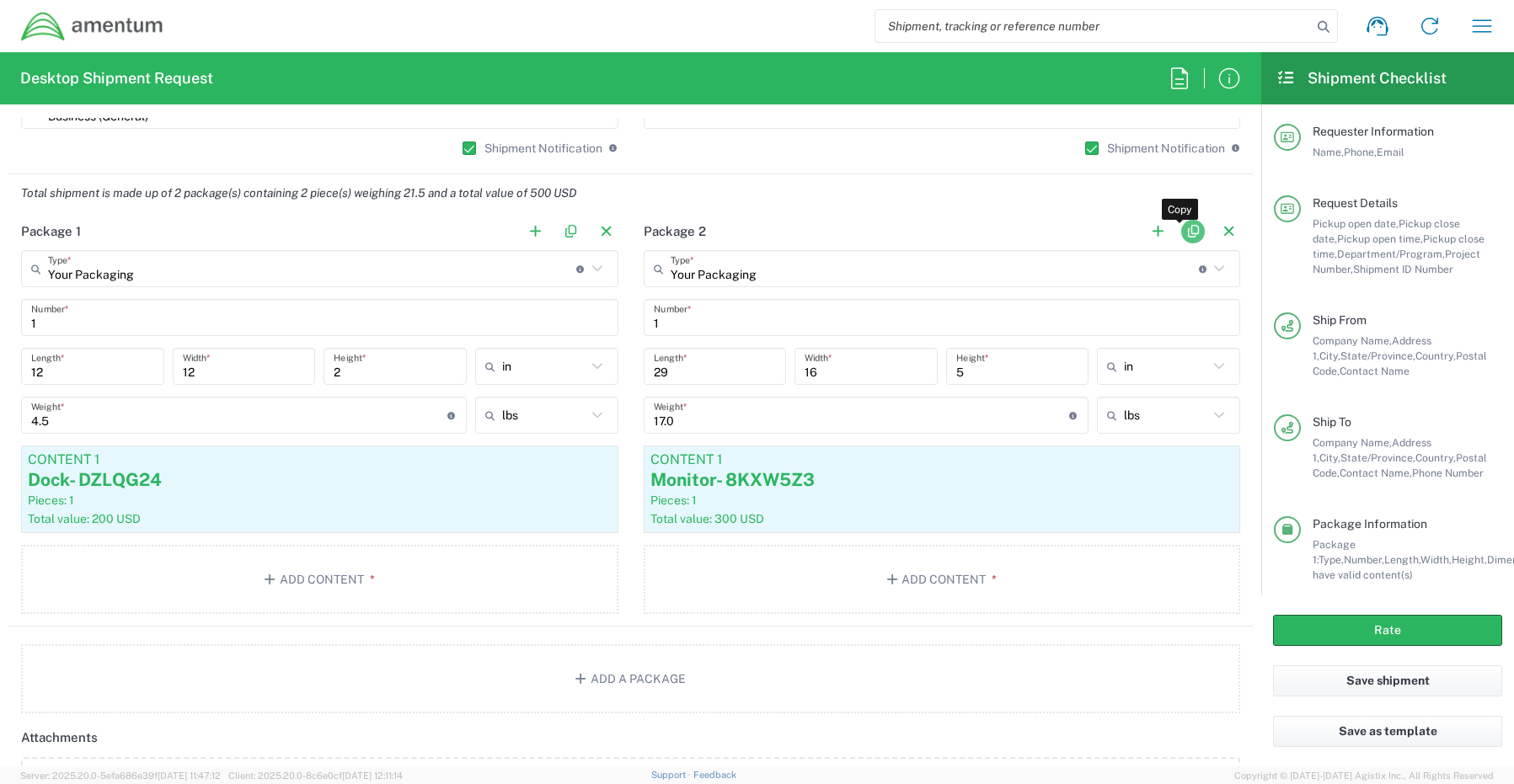
click at [1186, 236] on button "button" at bounding box center [1193, 231] width 23 height 23
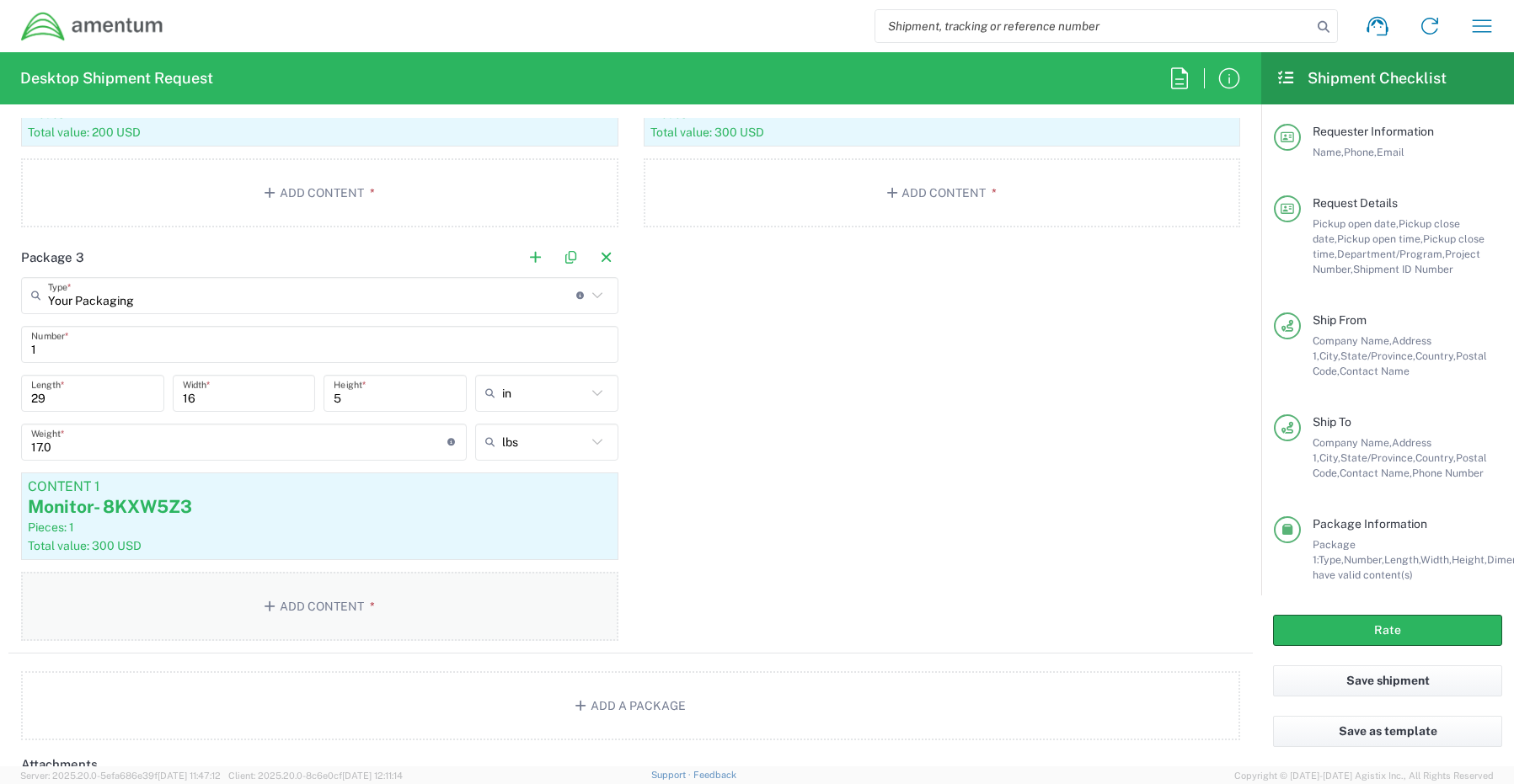
scroll to position [1768, 0]
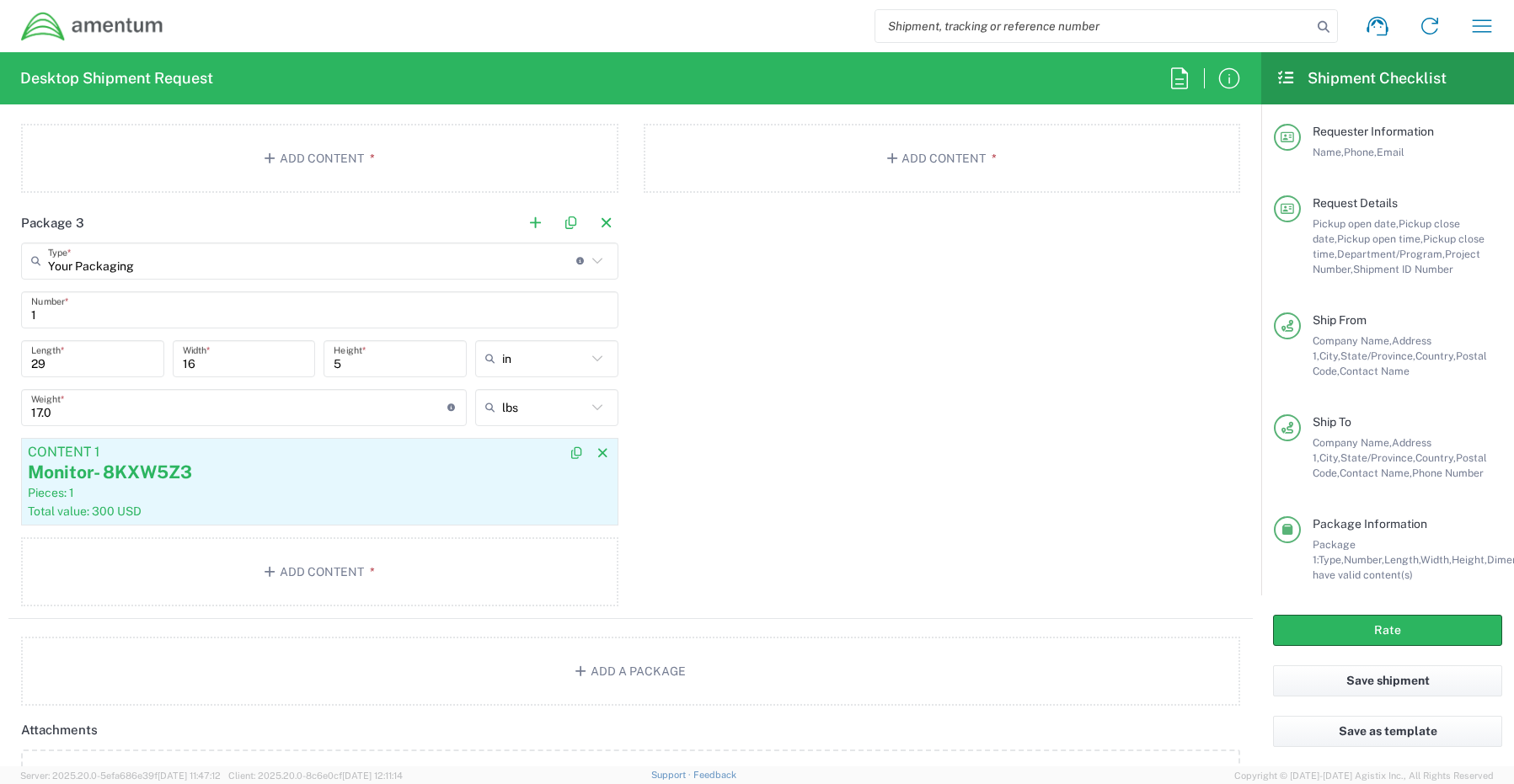
click at [224, 493] on div "Pieces: 1" at bounding box center [319, 493] width 584 height 15
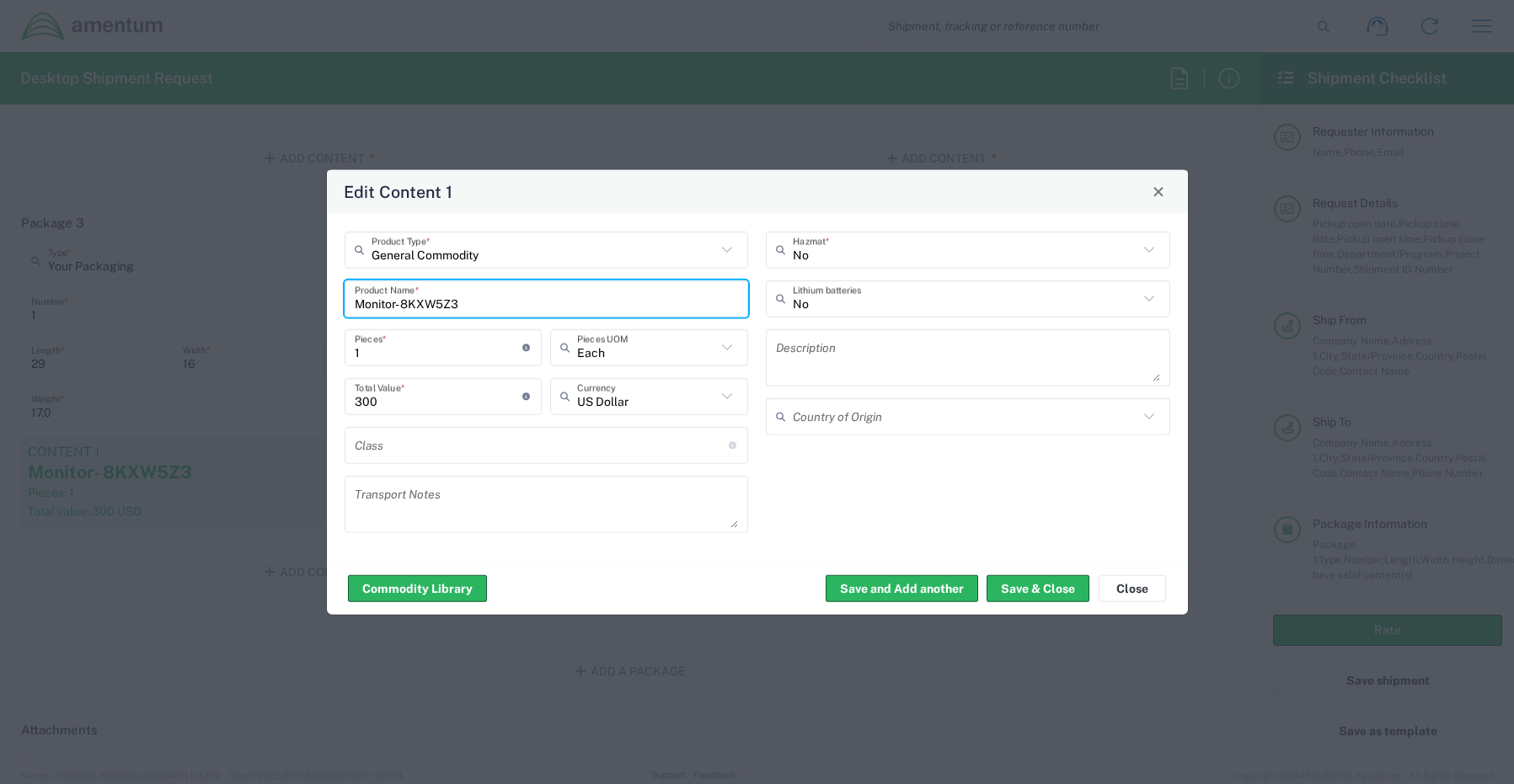
drag, startPoint x: 494, startPoint y: 308, endPoint x: 272, endPoint y: 301, distance: 222.1
click at [279, 300] on div "Edit Content 1 General Commodity Product Type * Monitor- 8KXW5Z3 Product Name *…" at bounding box center [757, 392] width 1514 height 784
paste input "5Q1X"
type input "Monitor- 5Q1X5Z3"
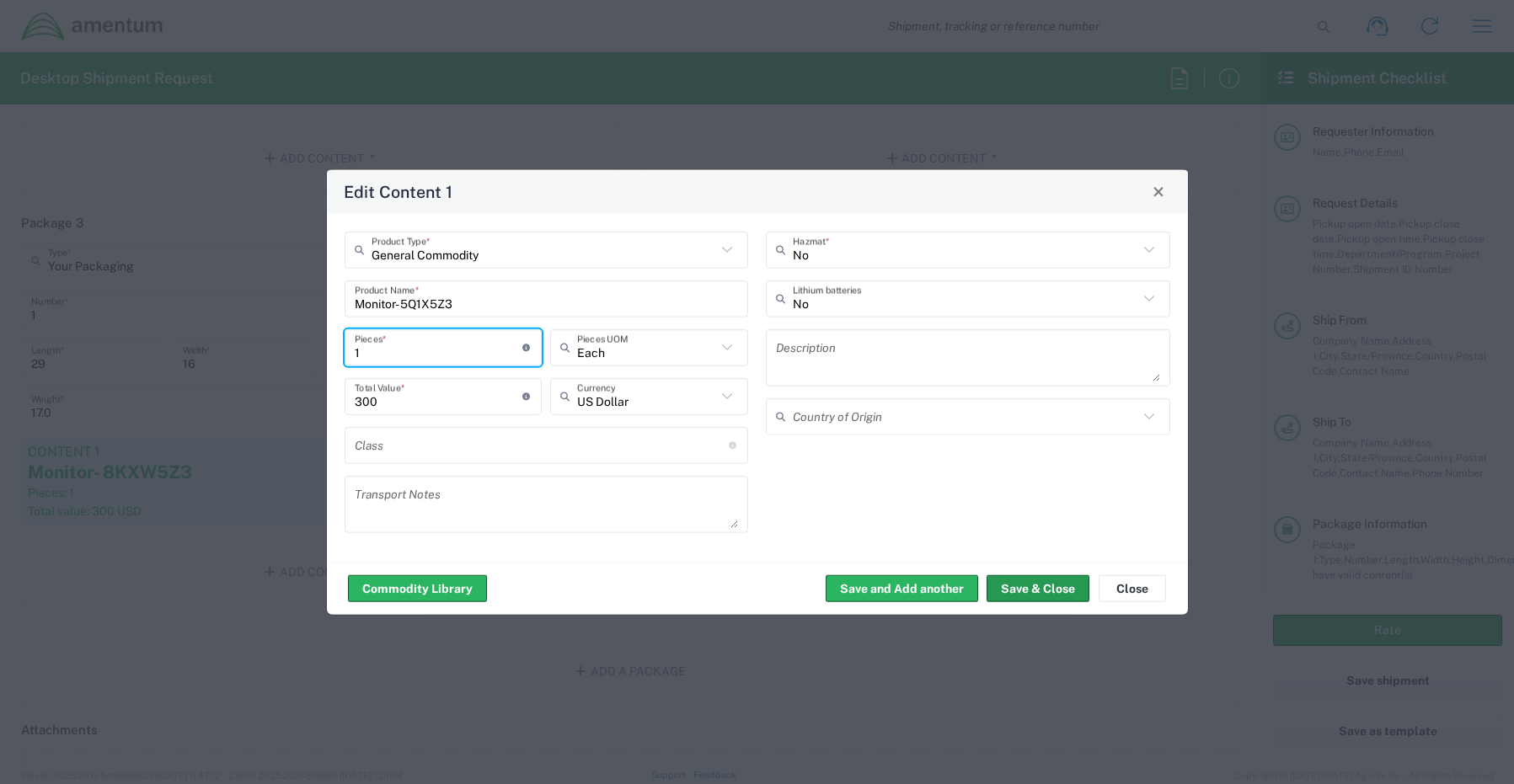
click at [1028, 578] on button "Save & Close" at bounding box center [1038, 588] width 103 height 27
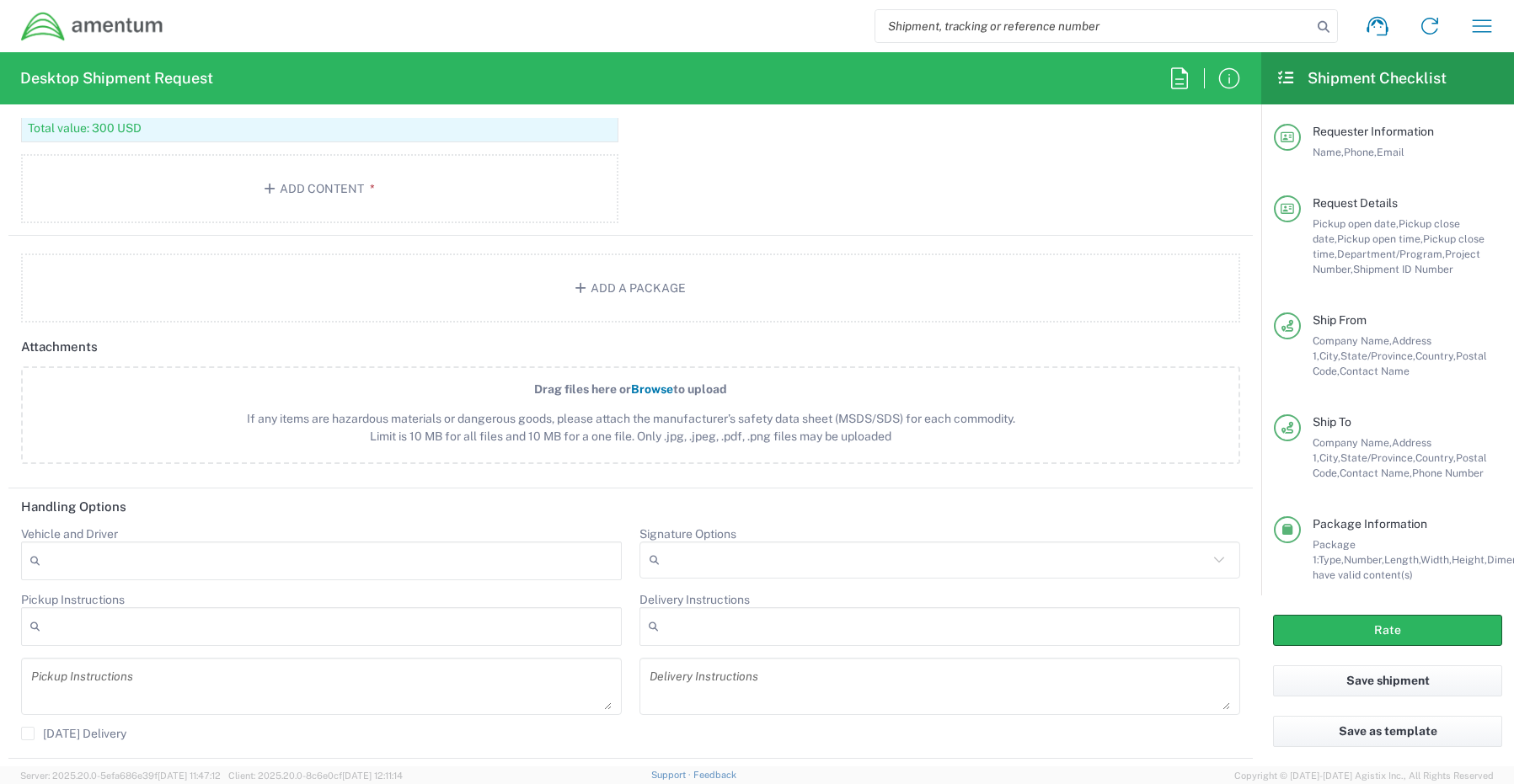
scroll to position [2190, 0]
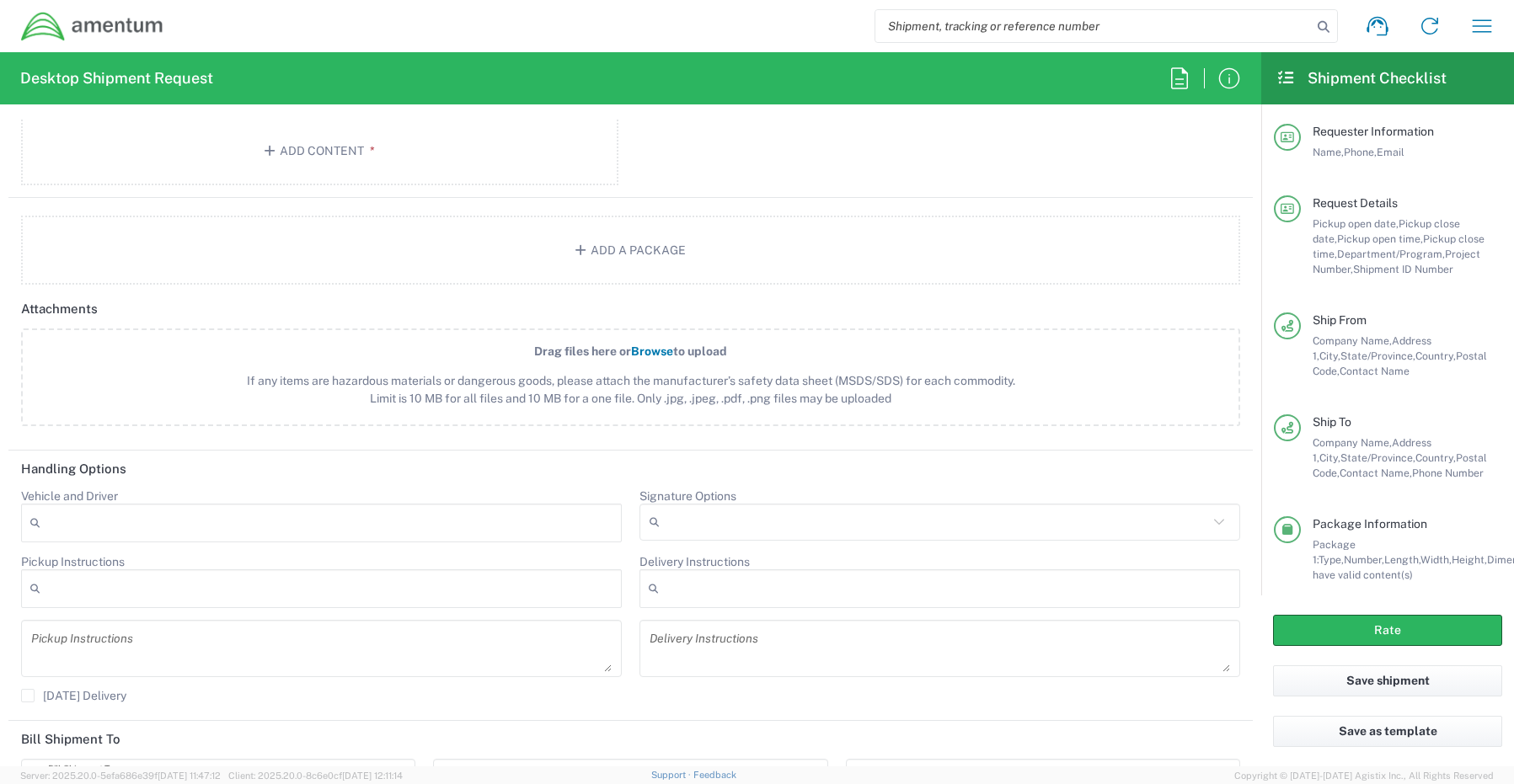
click at [705, 531] on input "Signature Options" at bounding box center [937, 522] width 542 height 27
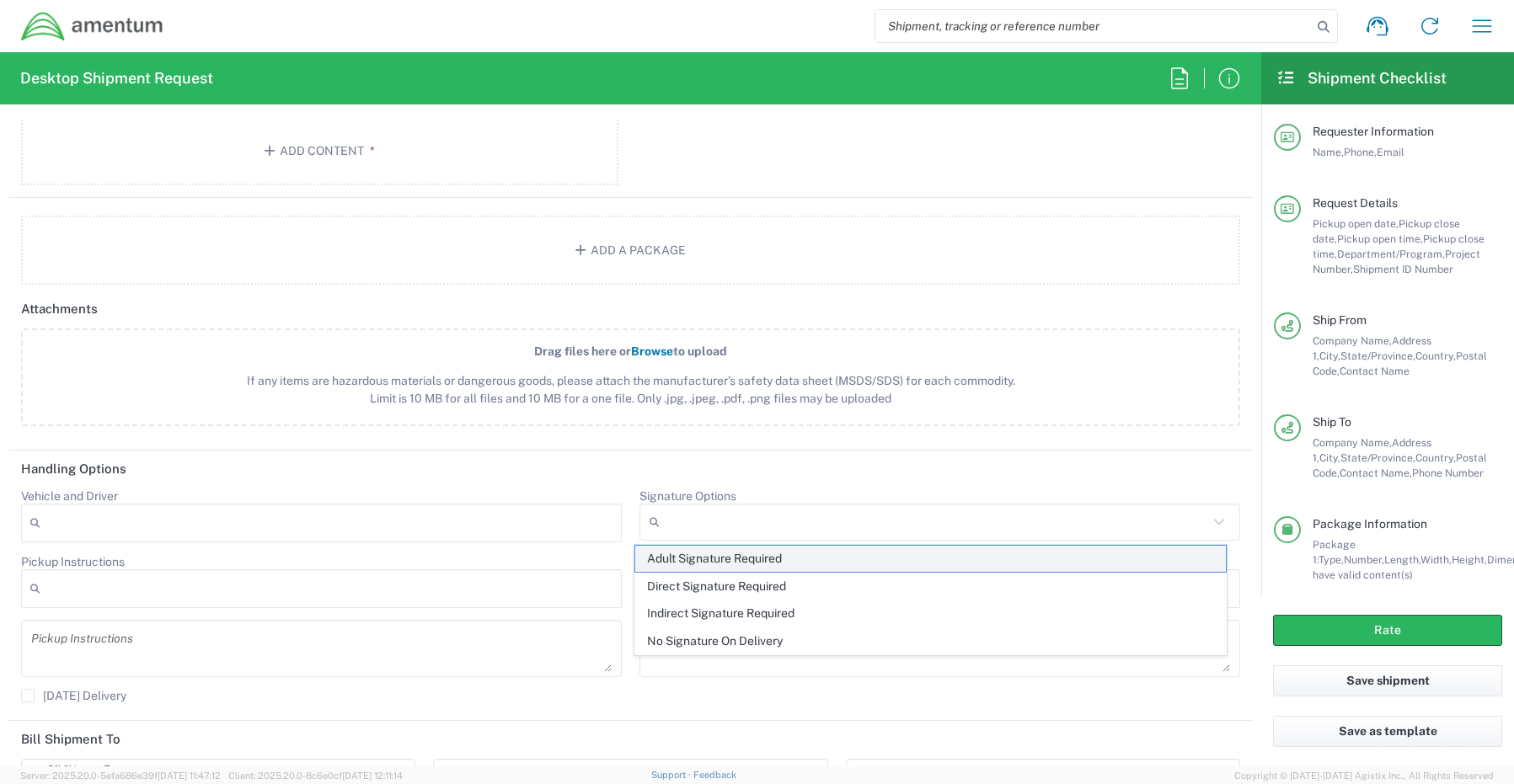
click at [705, 563] on span "Adult Signature Required" at bounding box center [930, 559] width 591 height 26
type input "Adult Signature Required"
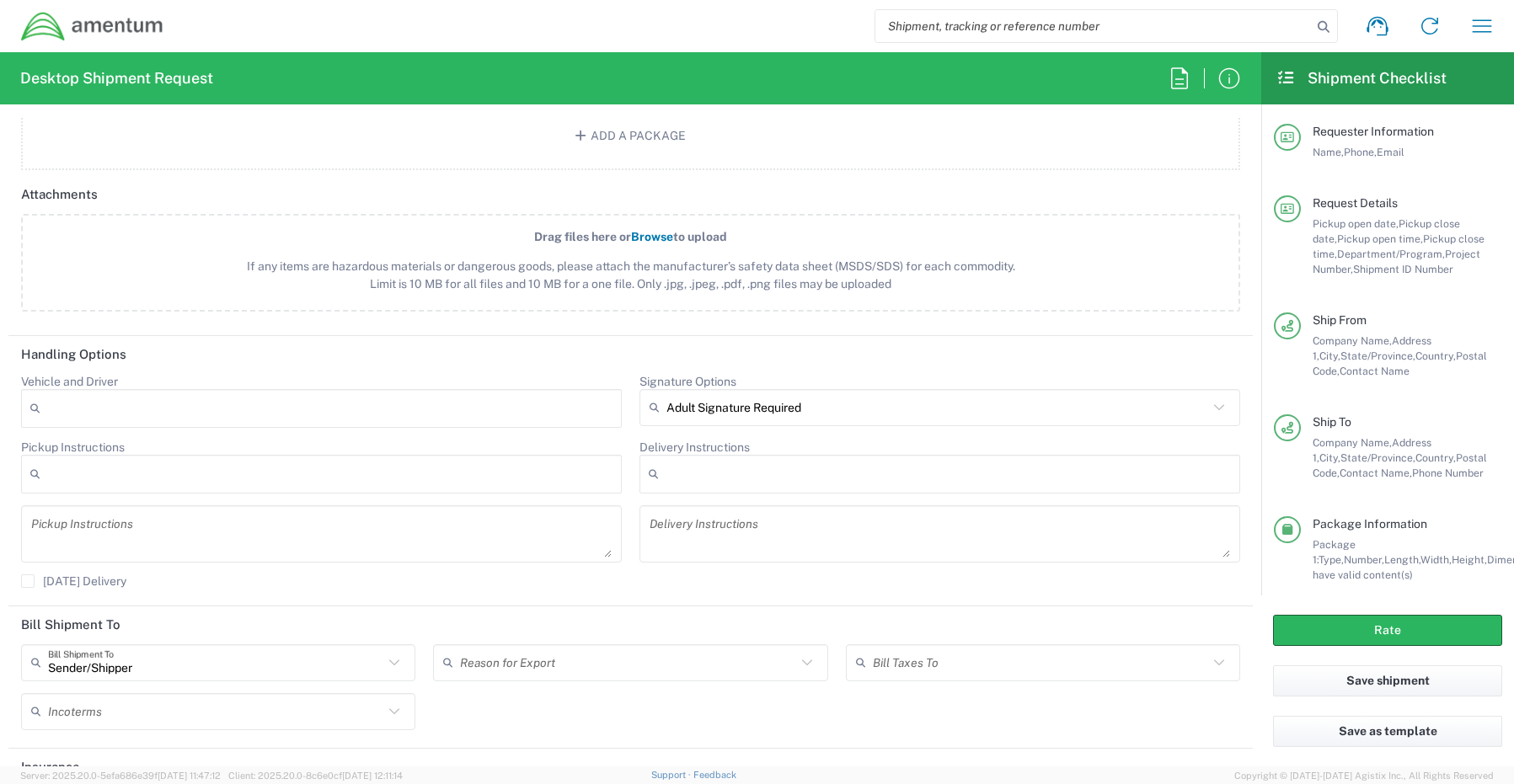
scroll to position [2395, 0]
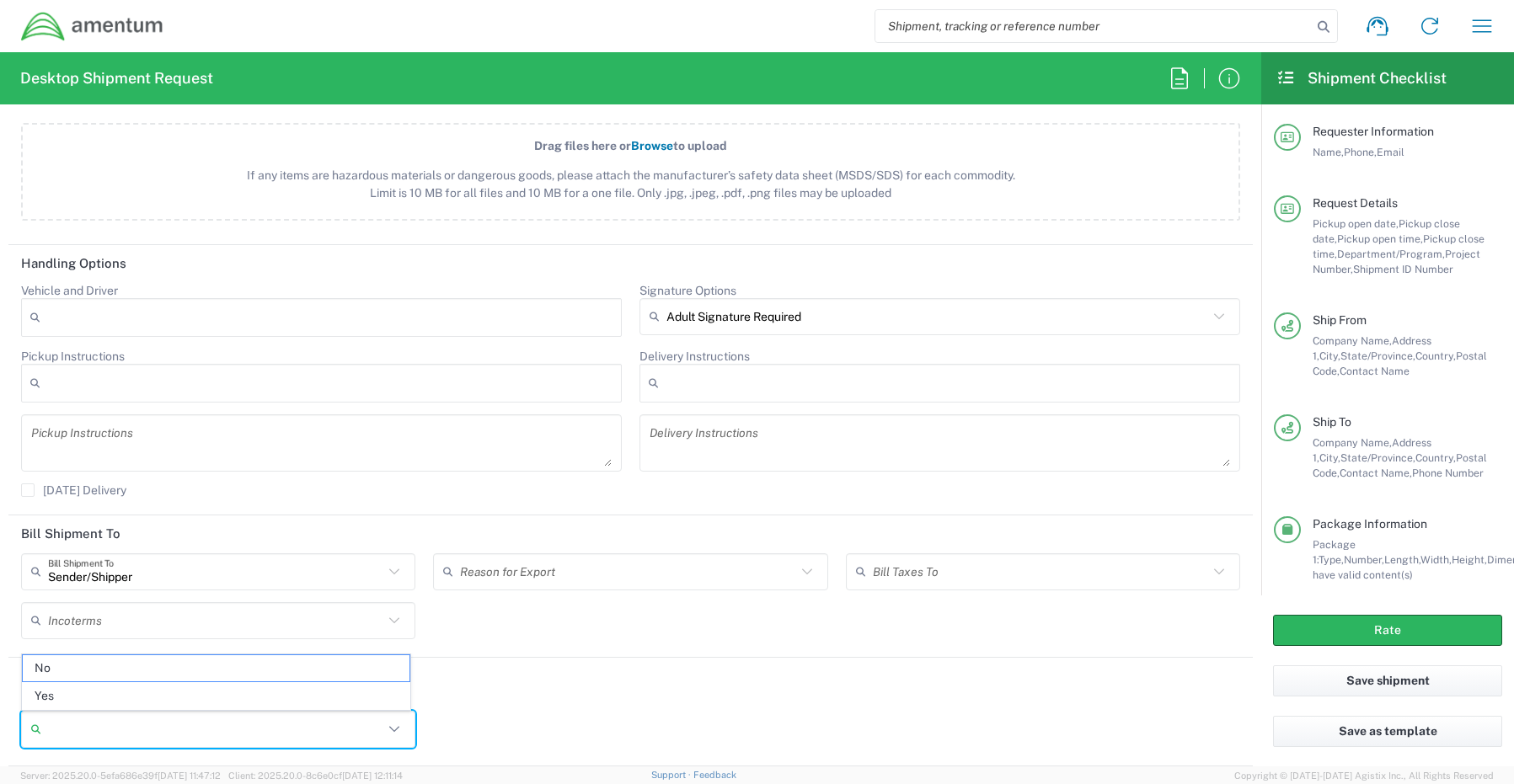
click at [108, 731] on input "Insurance required" at bounding box center [215, 729] width 335 height 27
click at [63, 695] on span "Yes" at bounding box center [215, 696] width 387 height 26
type input "Yes"
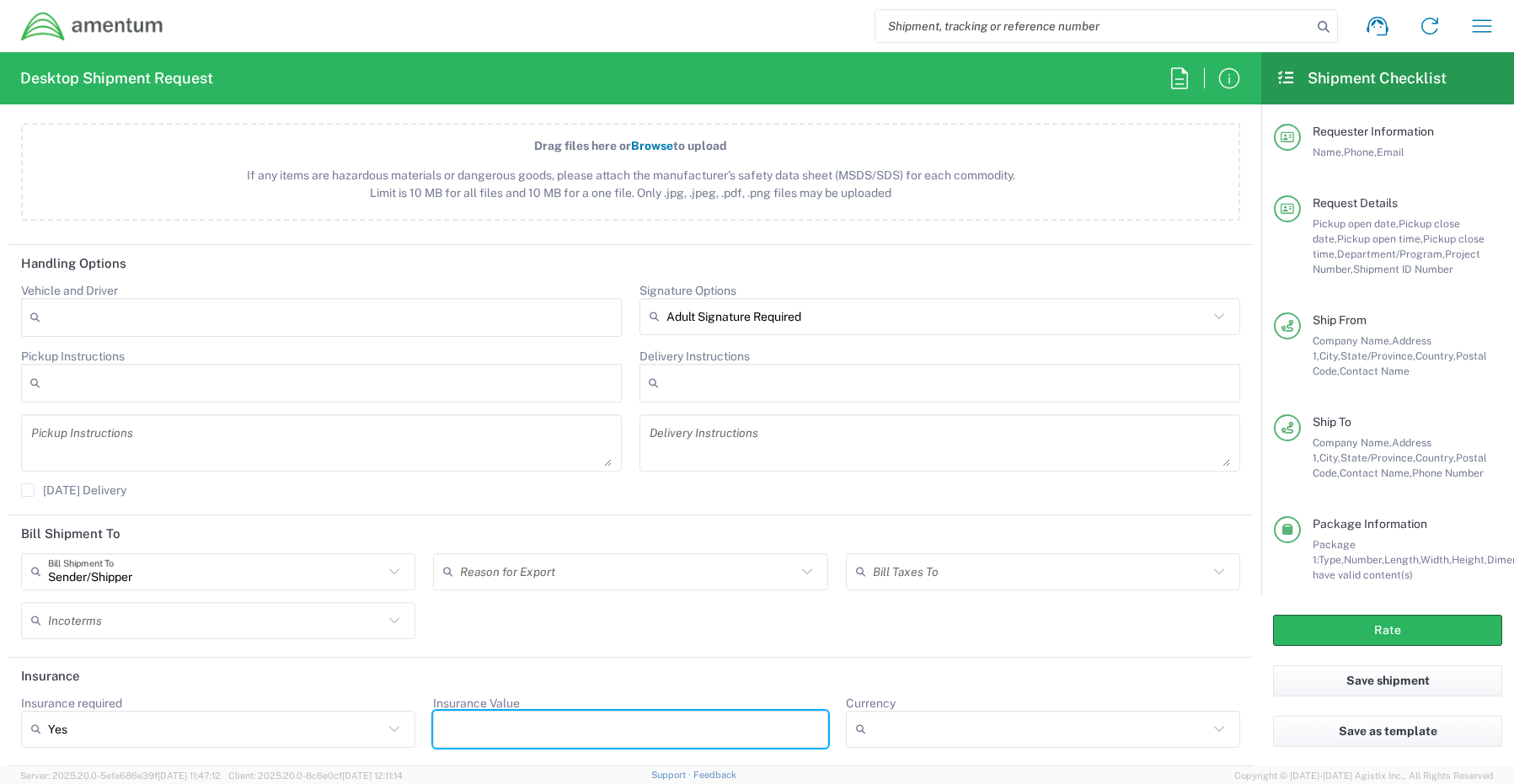
click at [512, 735] on input "Insurance Value" at bounding box center [630, 729] width 374 height 27
type input "800.00"
click at [1323, 627] on button "Rate" at bounding box center [1388, 629] width 230 height 31
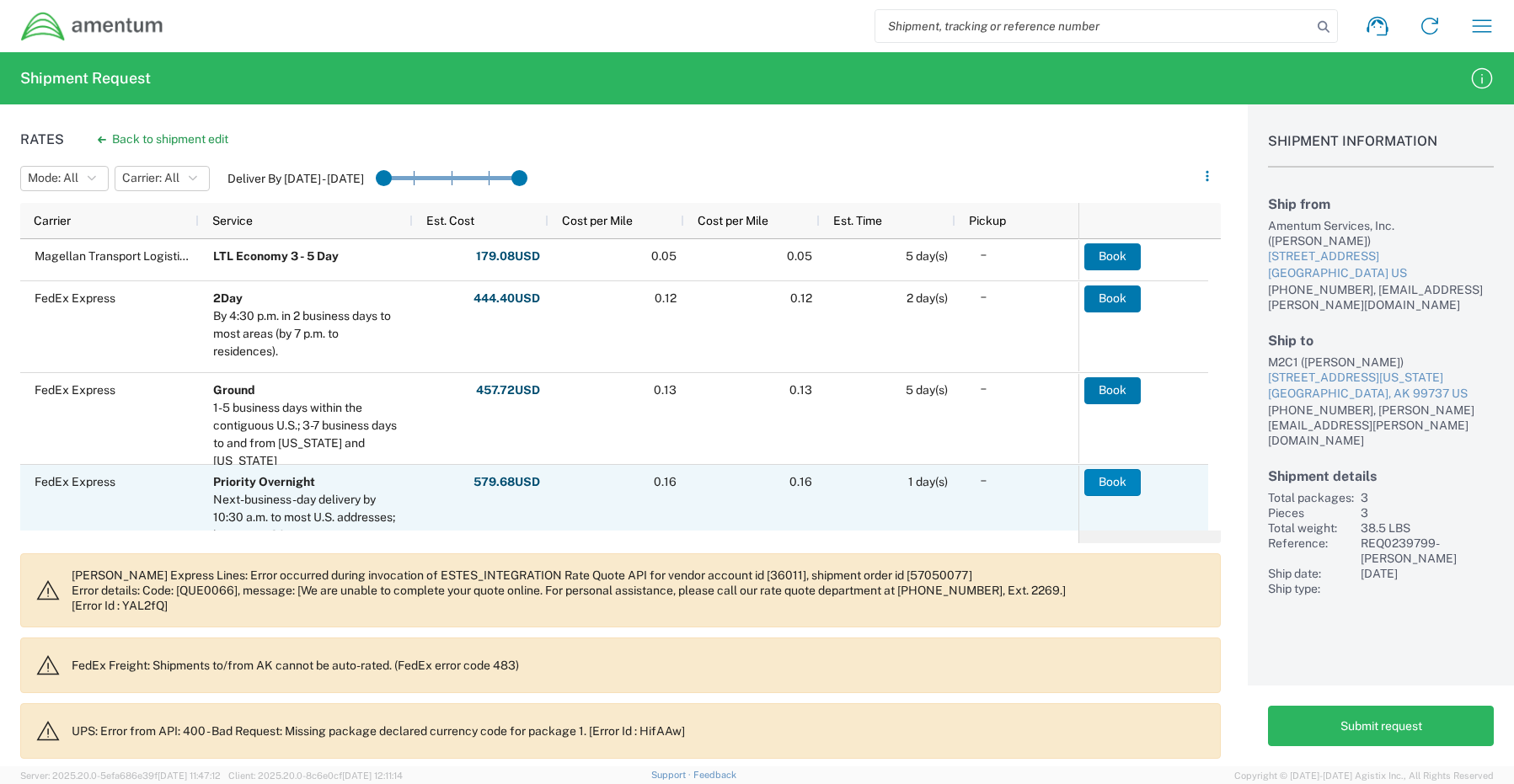
click at [1106, 476] on button "Book" at bounding box center [1112, 482] width 56 height 27
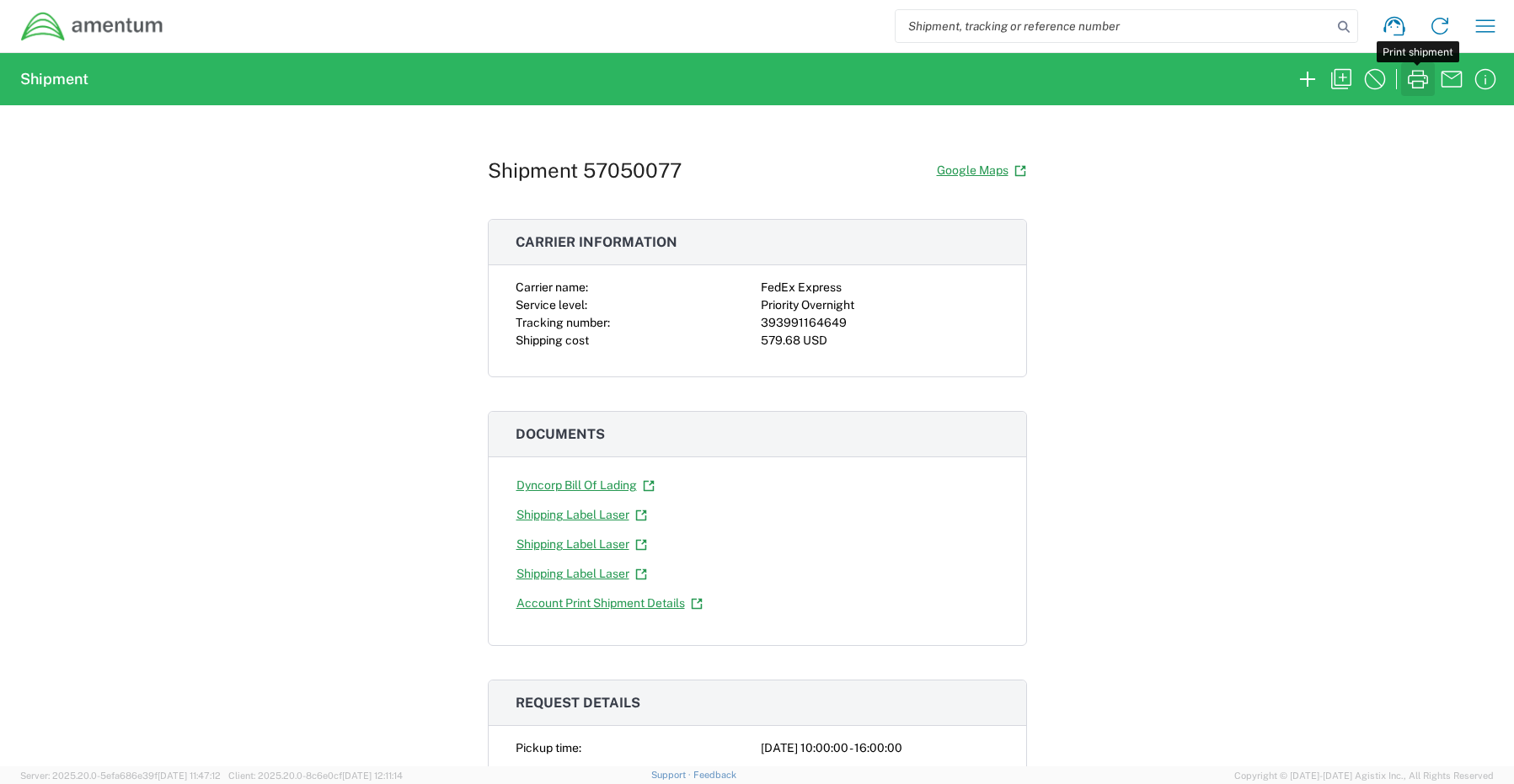
click at [1415, 82] on icon "button" at bounding box center [1418, 79] width 27 height 27
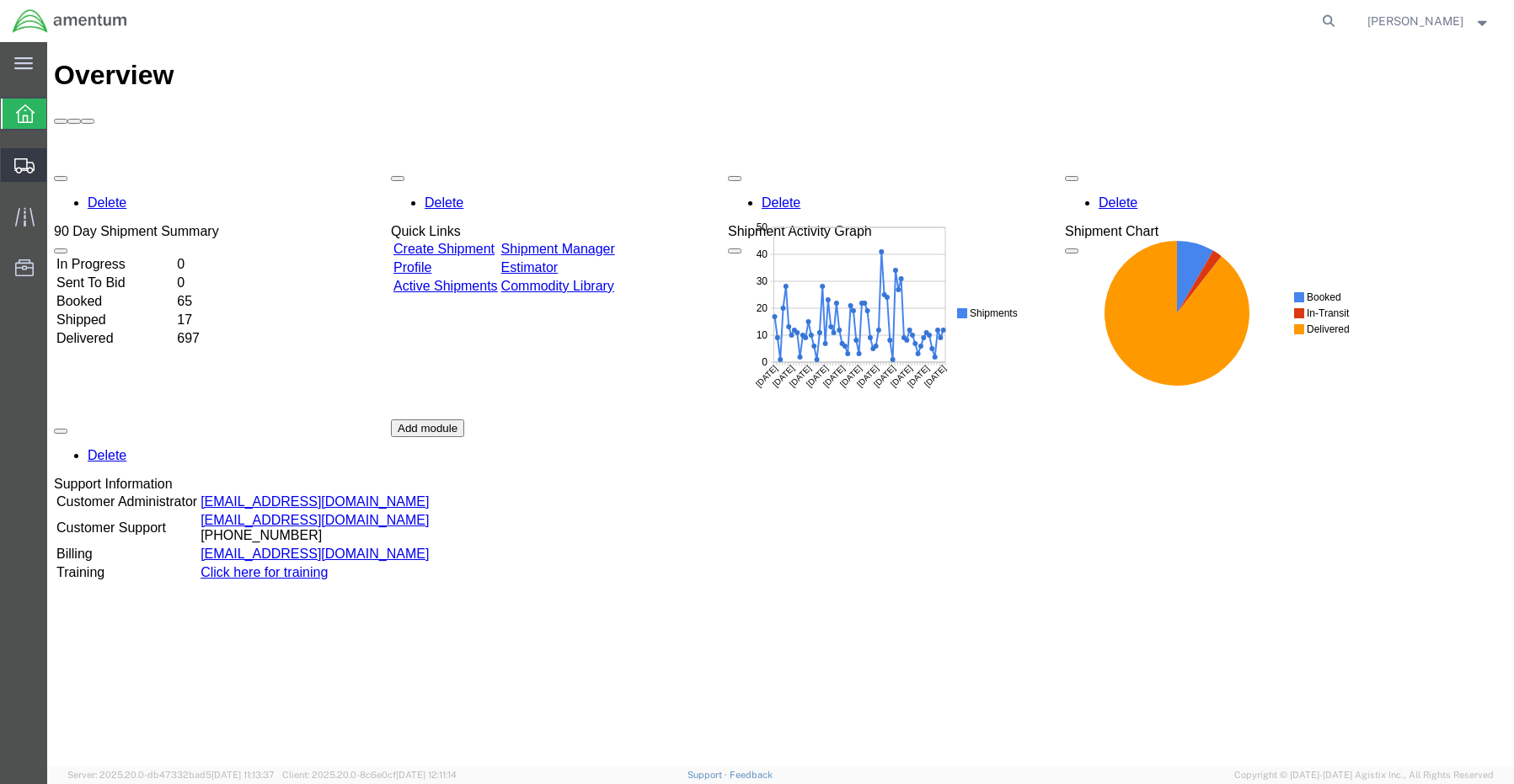
click at [0, 0] on span "Create Shipment" at bounding box center [0, 0] width 0 height 0
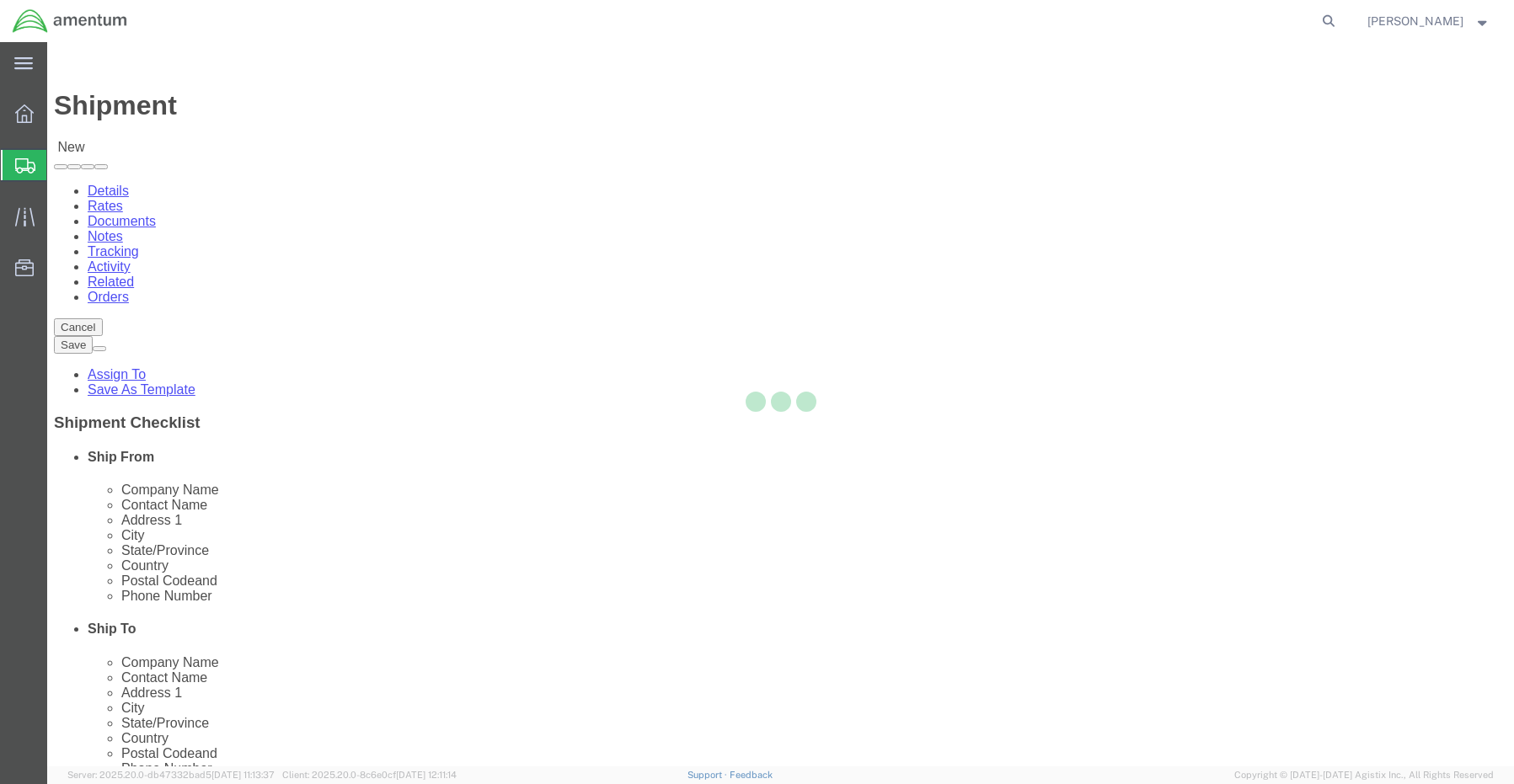
select select
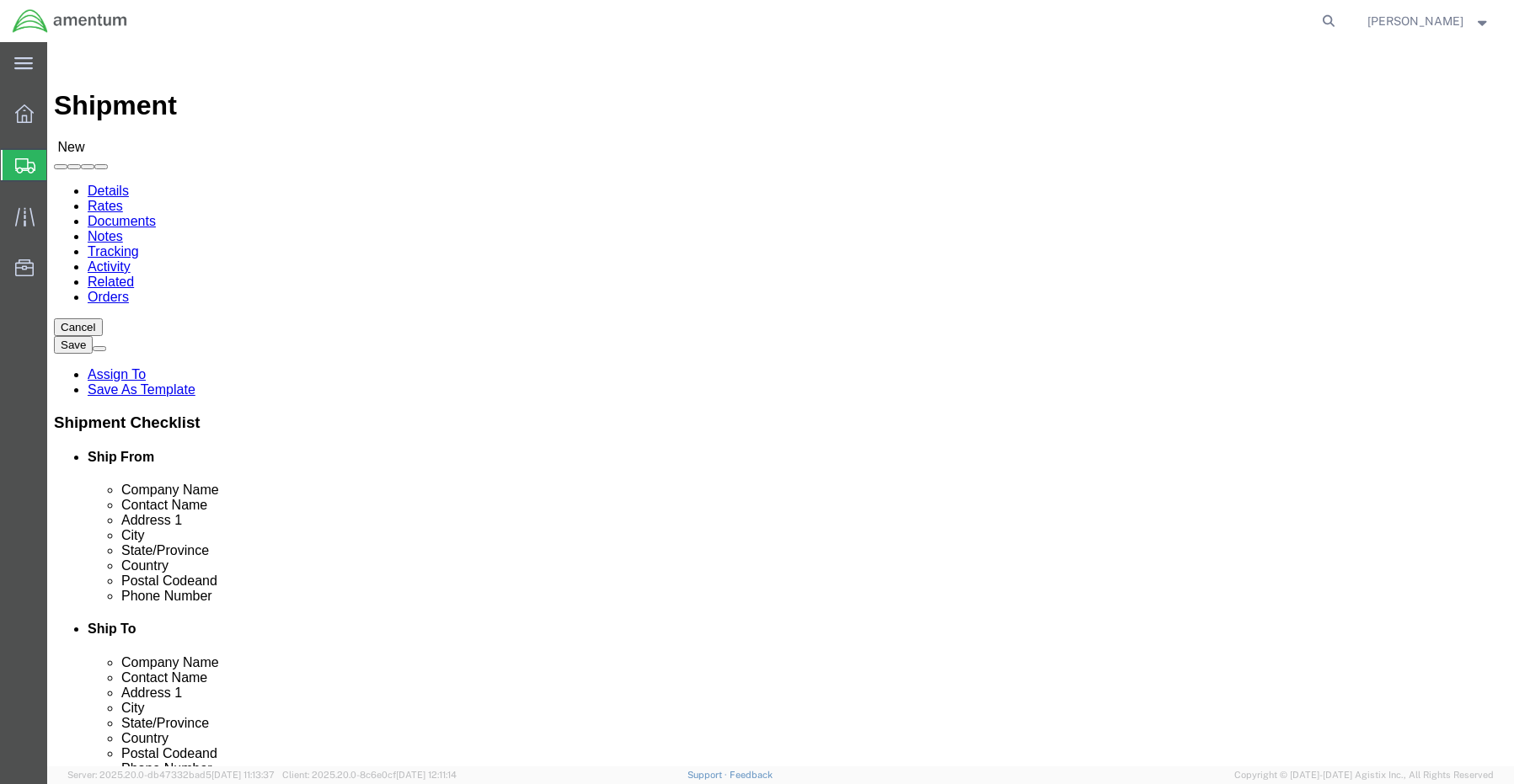
click input "text"
type input "sene"
click p "- Amentum Services, Inc. - (Senecia Morgan) 13500 Heritage Parkway, mail room, …"
select select "[GEOGRAPHIC_DATA]"
type input "[PERSON_NAME]"
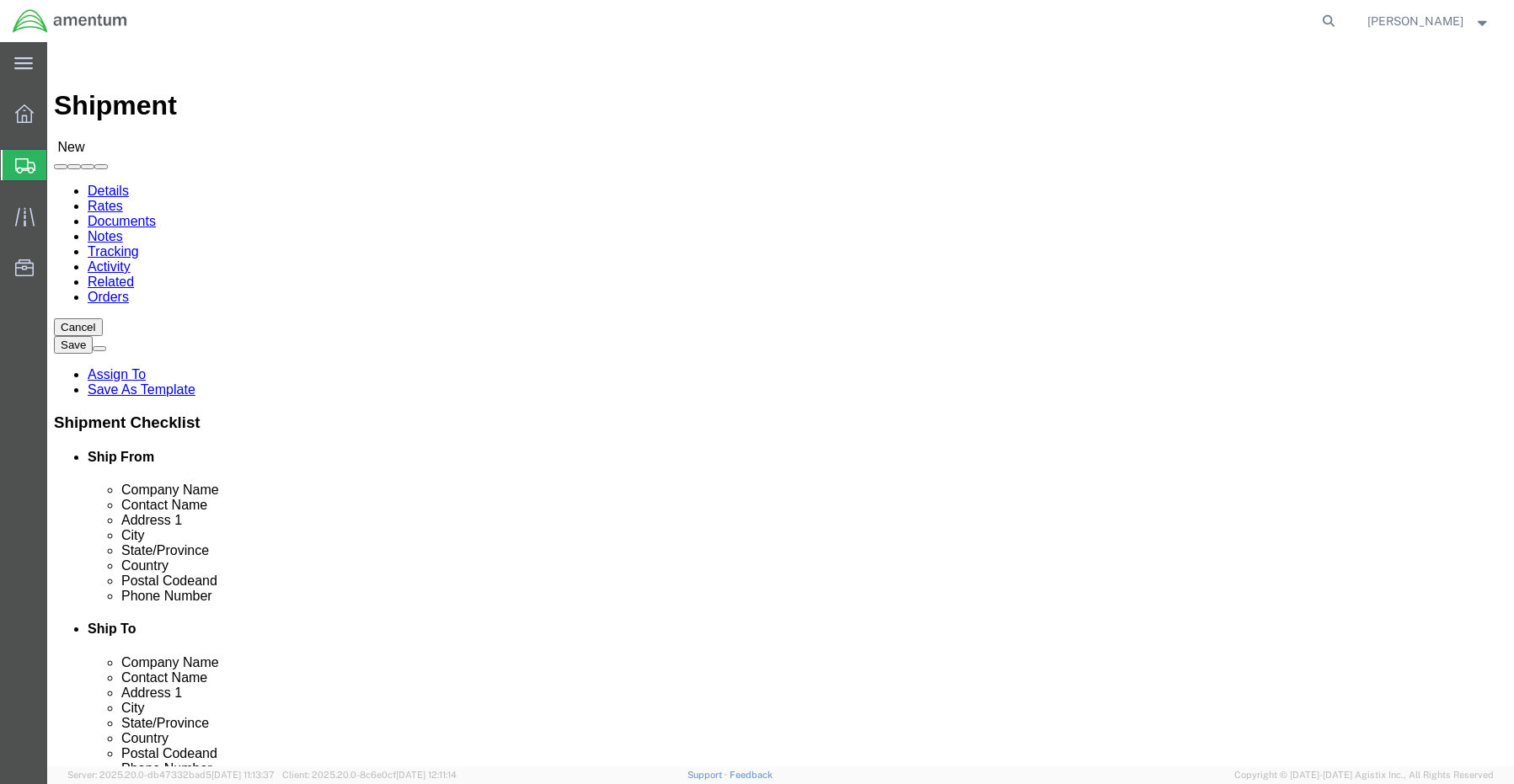
click input "text"
type input "Amentum"
click input "text"
paste input "Saied Dokoushkan"
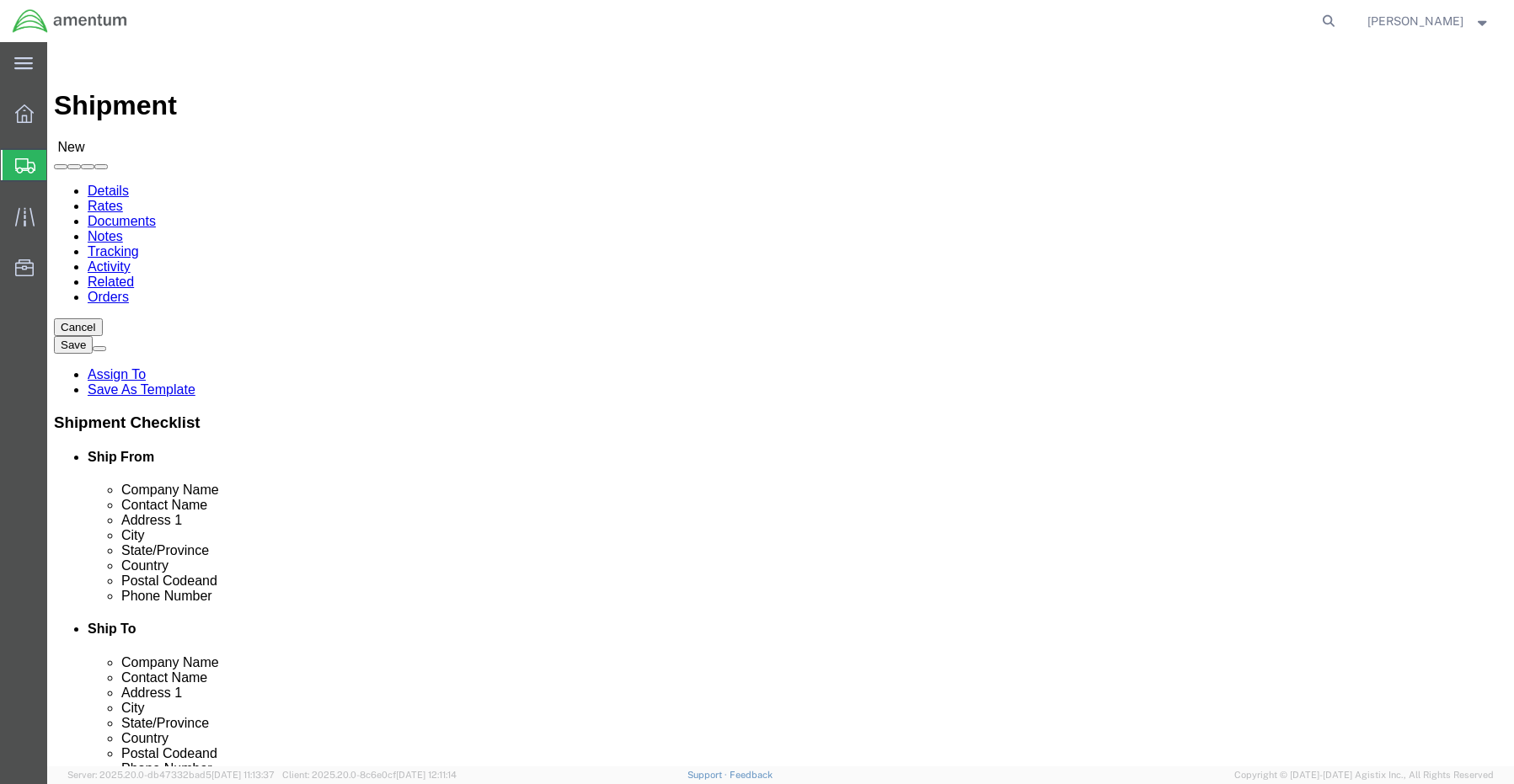
type input "Saied Dokoushkan"
click input "text"
paste input "Block 257, Street 5717,"
type input "Block 257, Street 5717"
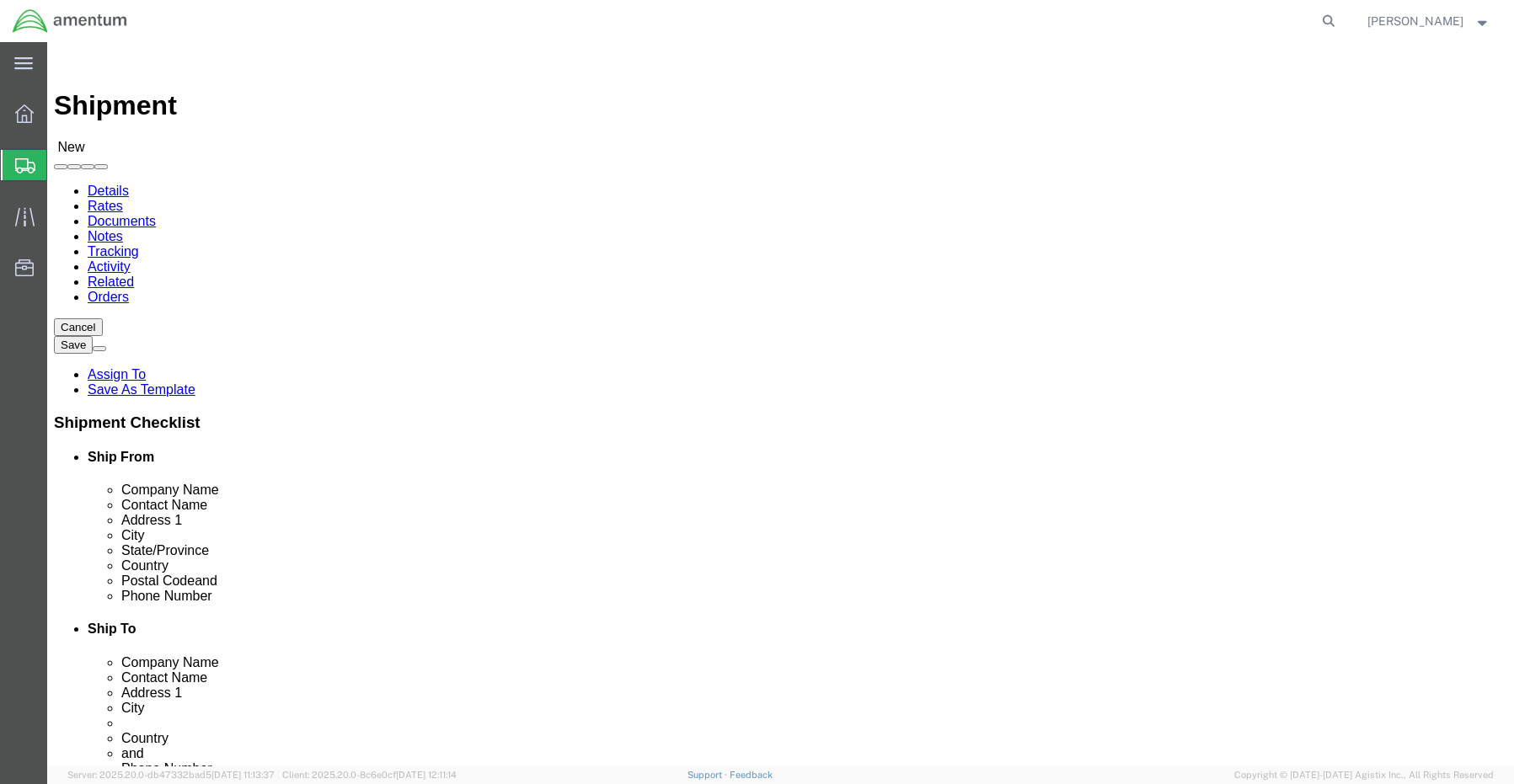
click input "text"
paste input "Kazeroon Heights-1, Flat 153"
type input "Kazeroon Heights-1, Flat 153"
click input "text"
paste input "Amwaj"
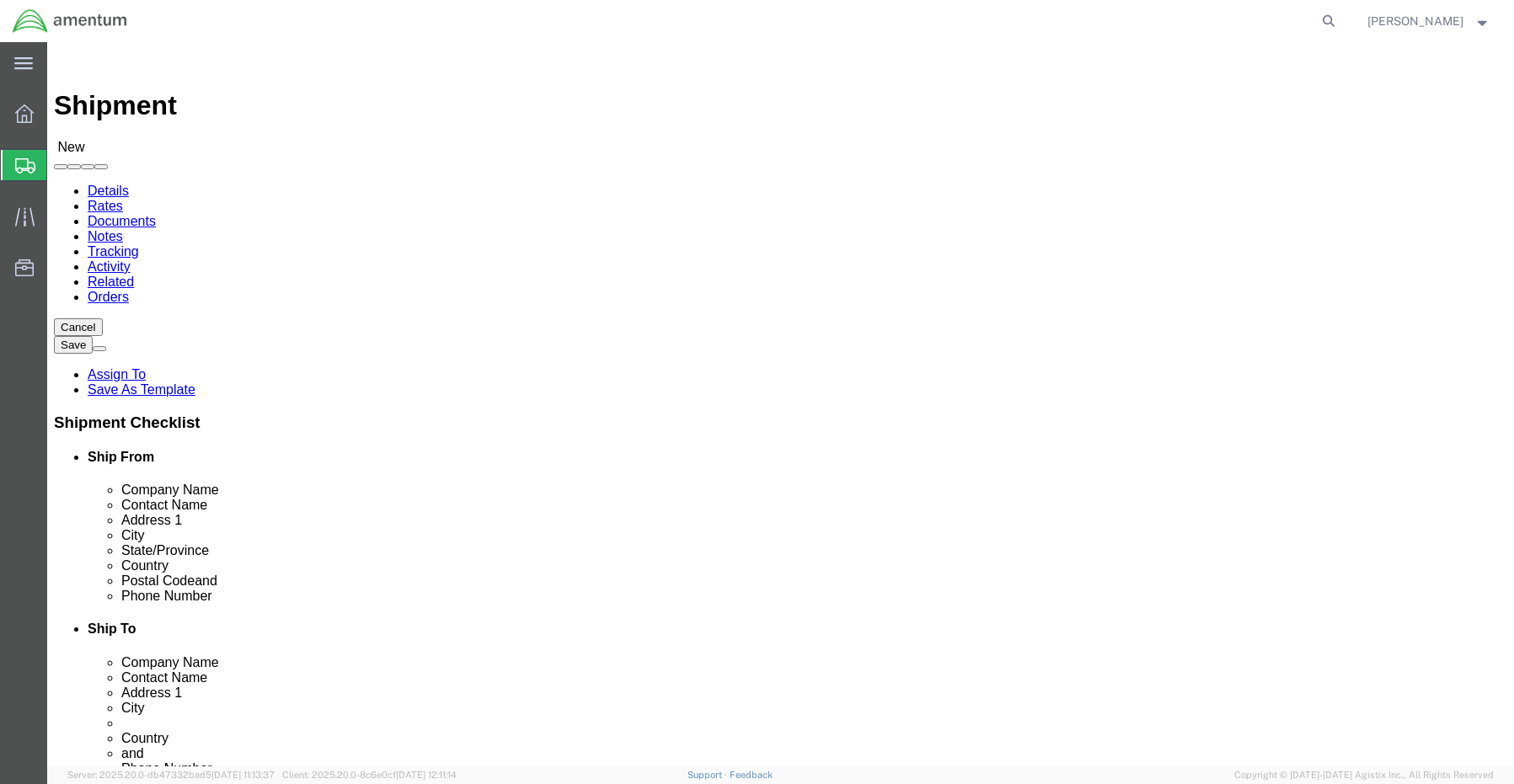
type input "Amwaj"
click label "City"
click input "Postal Code"
paste input "257"
type input "257"
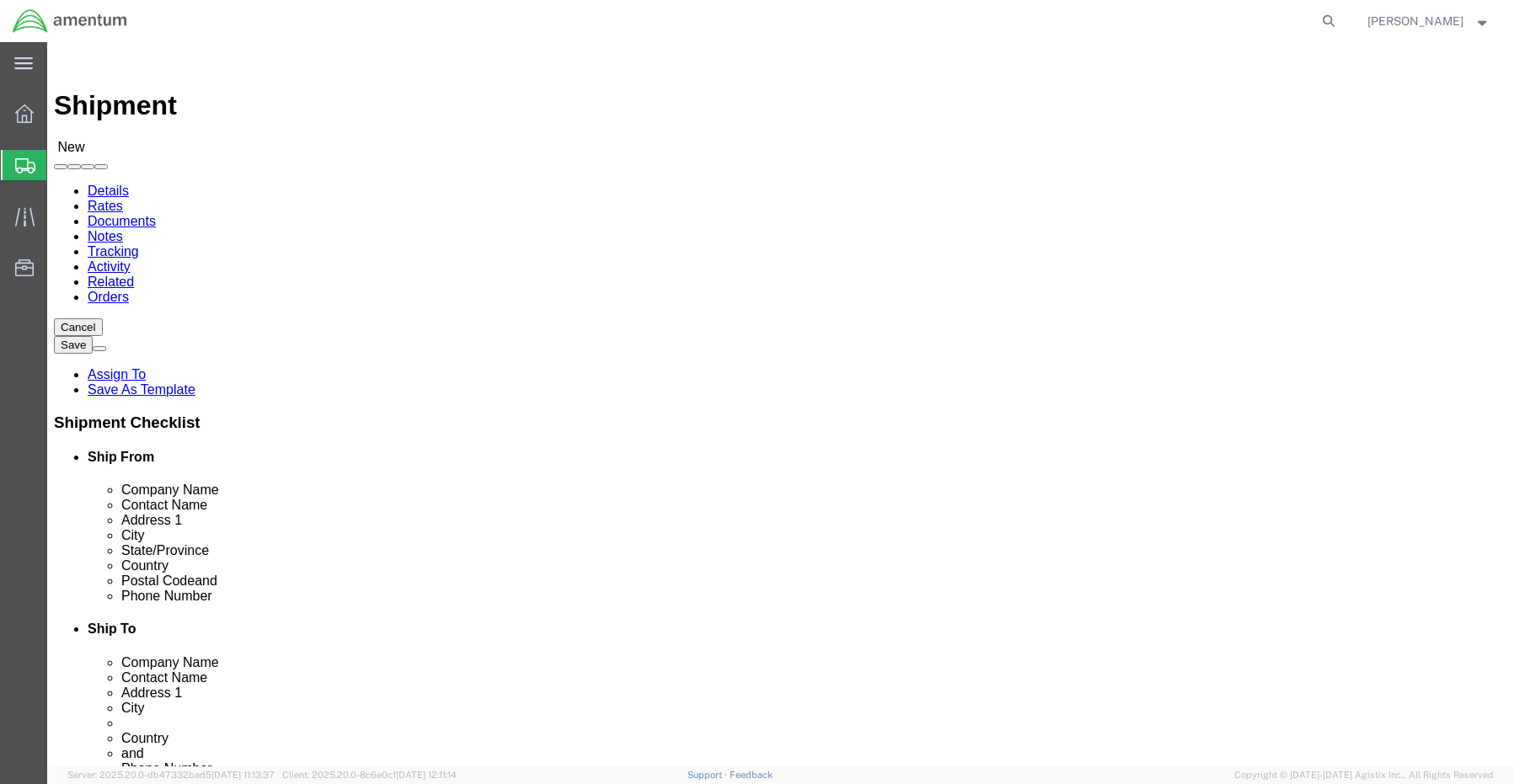
click input "text"
paste input "973-3659-5840"
type input "973-3659-5840"
click input "text"
paste input "Saied.Dokoushkan@amentum.com"
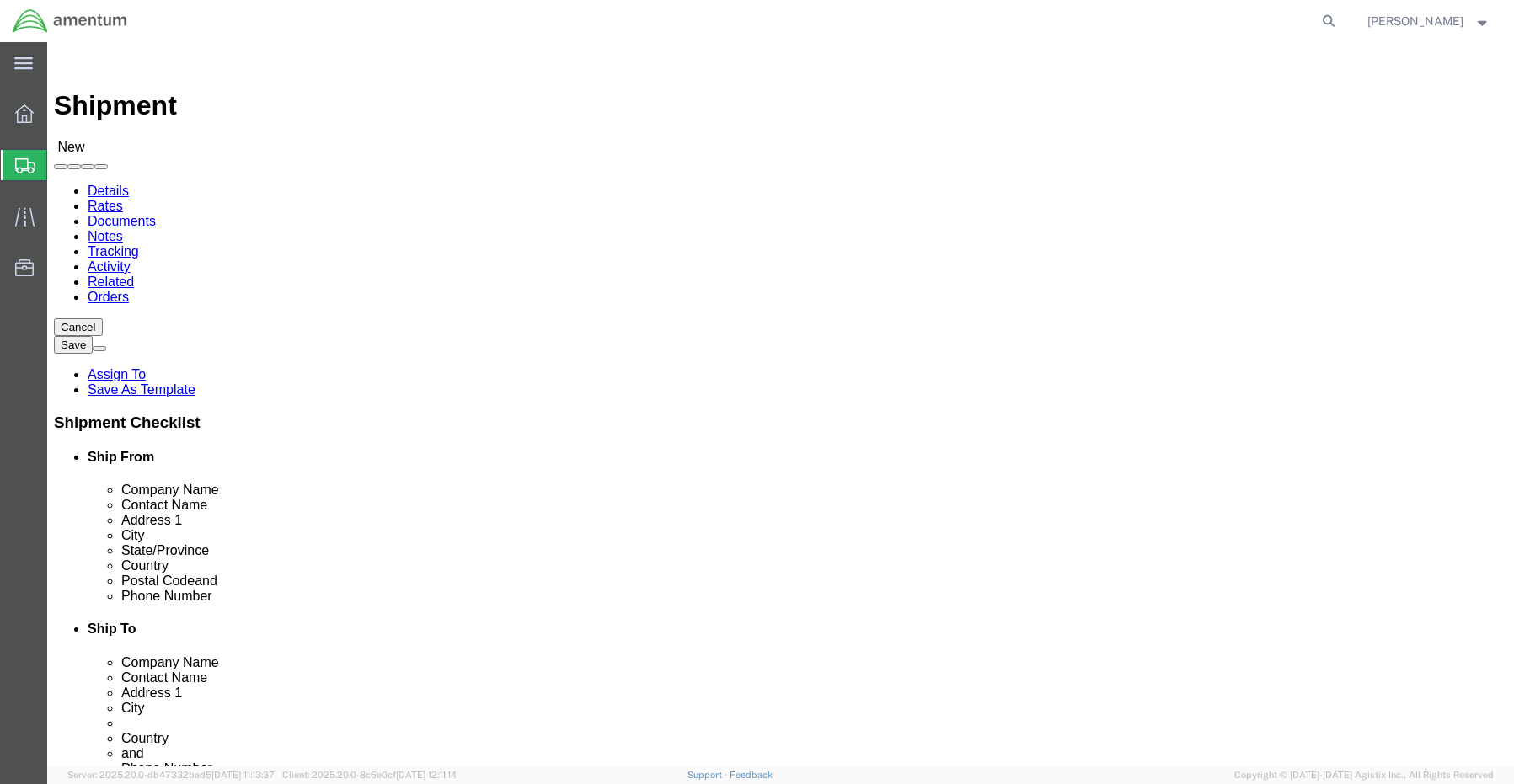
type input "Saied.Dokoushkan@amentum.com"
click input "checkbox"
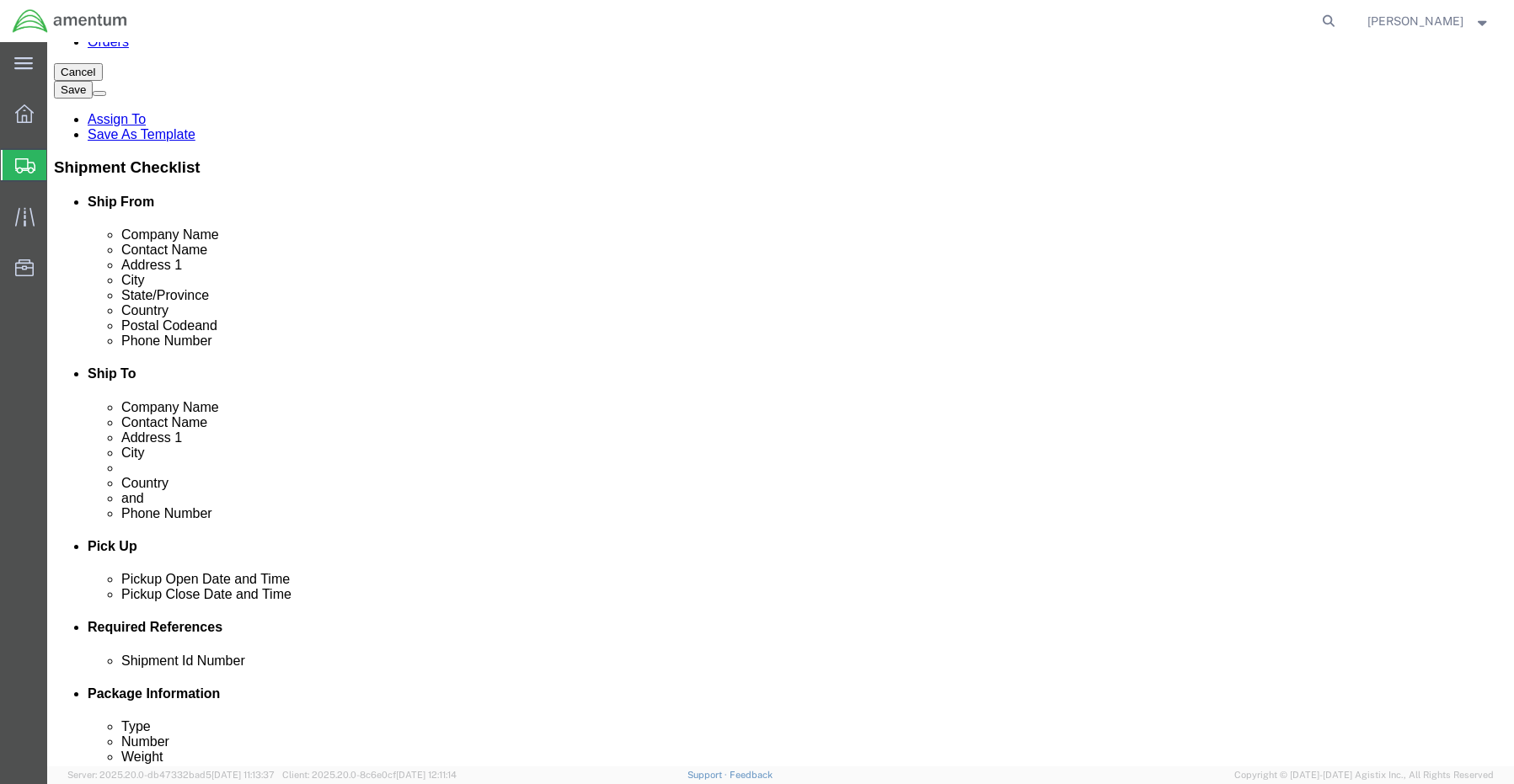
scroll to position [253, 0]
click label
click input "checkbox"
checkbox input "true"
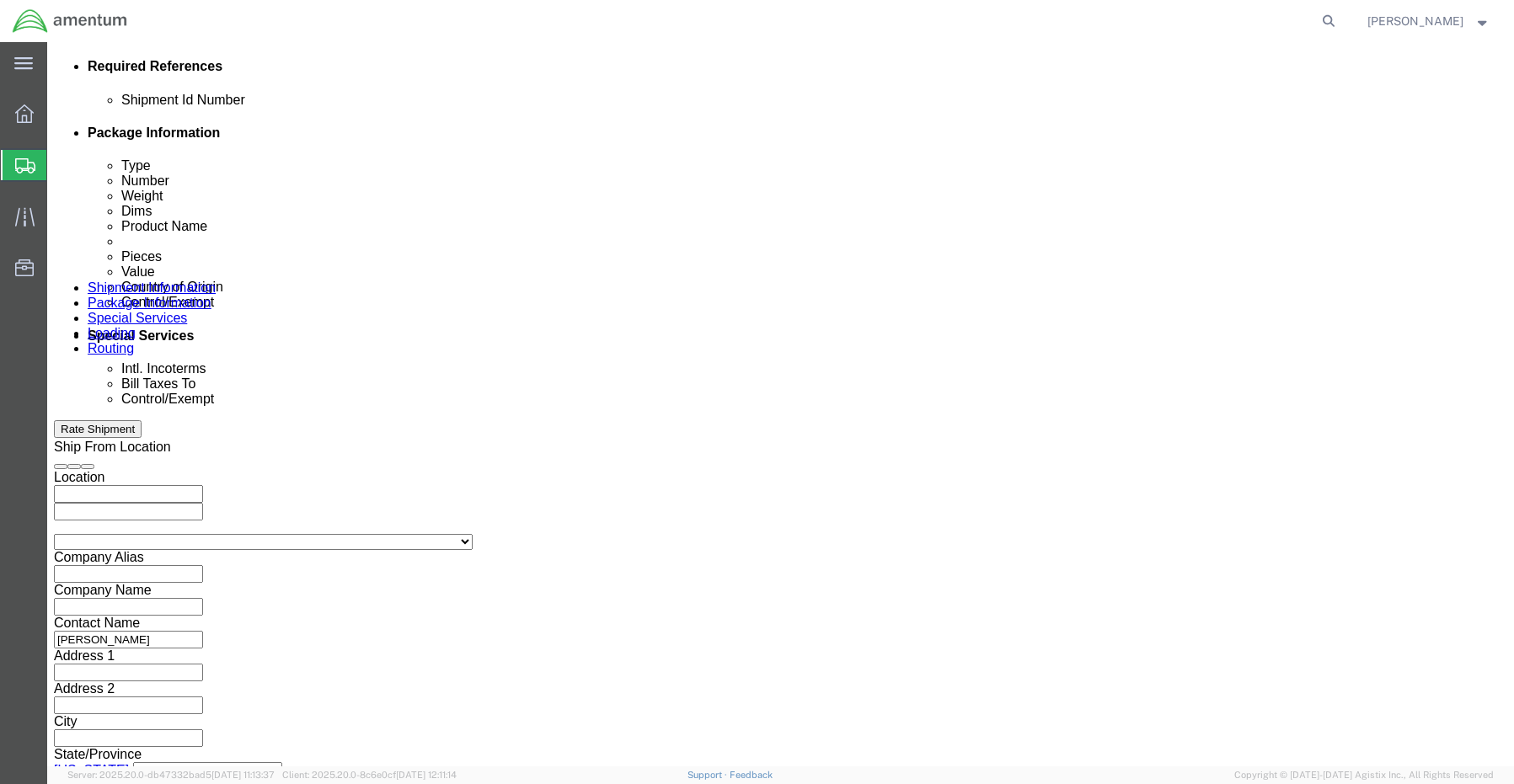
scroll to position [842, 0]
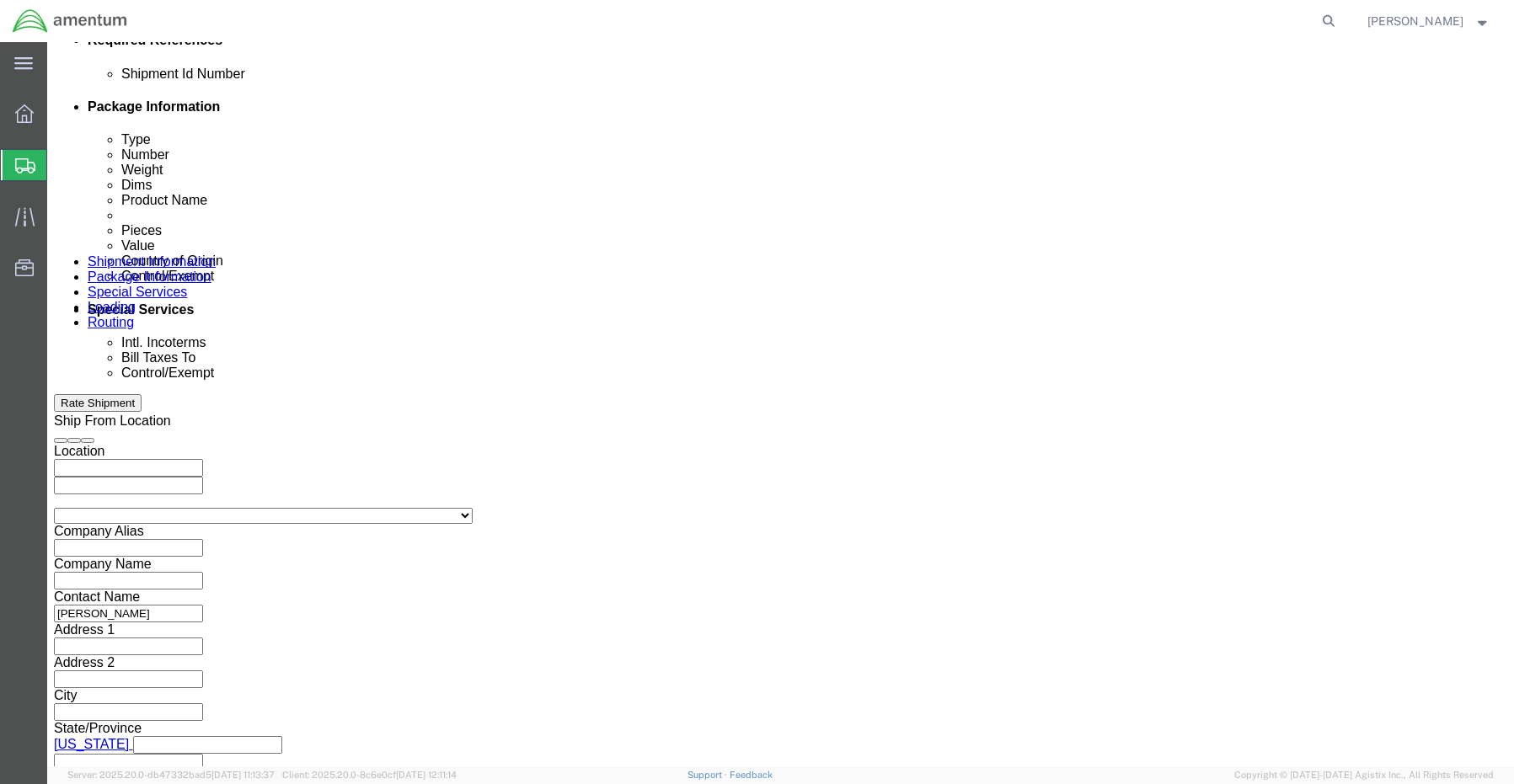
click input "text"
paste input "4849.14.02.9998.NC.NB.00.BHN"
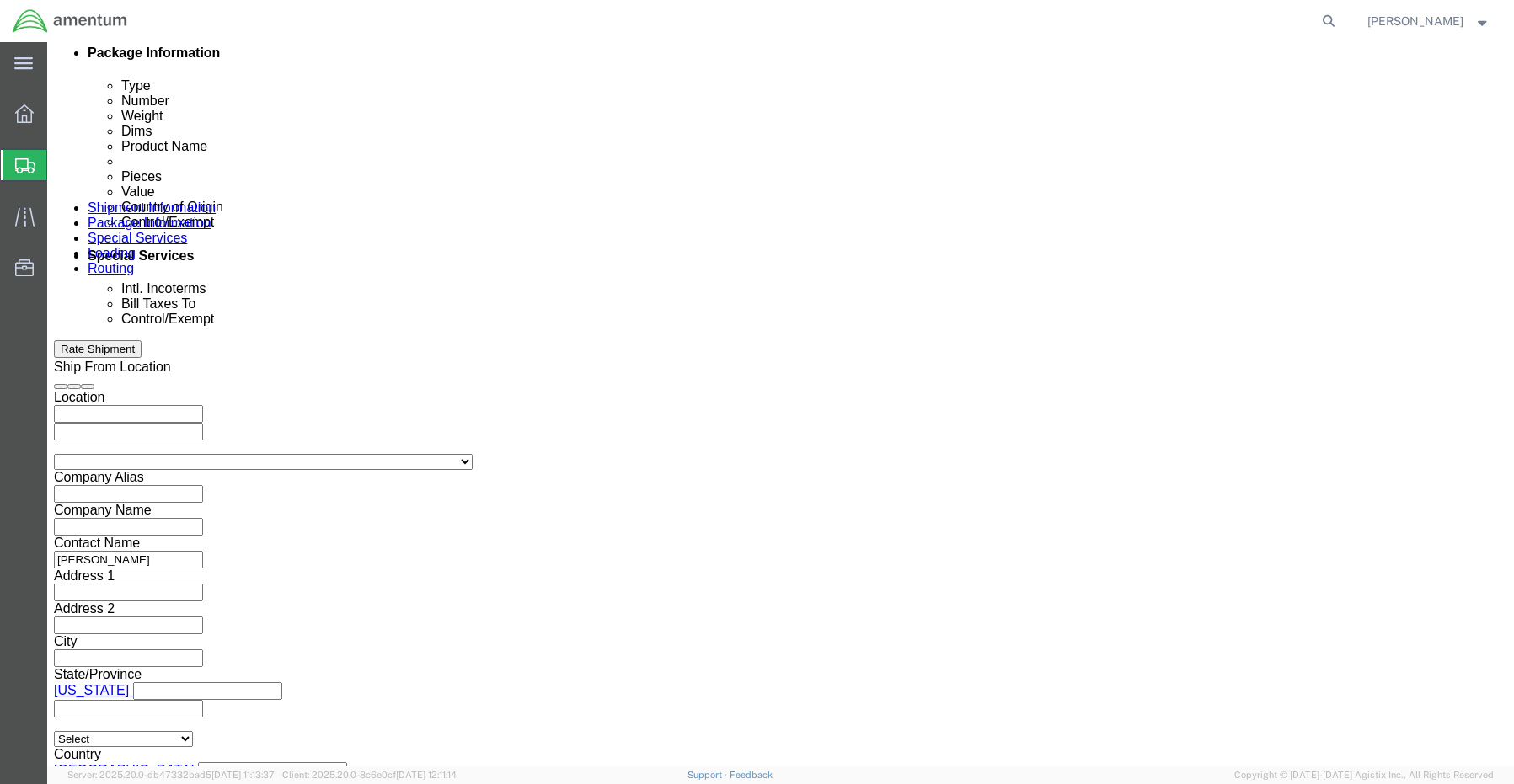
scroll to position [926, 0]
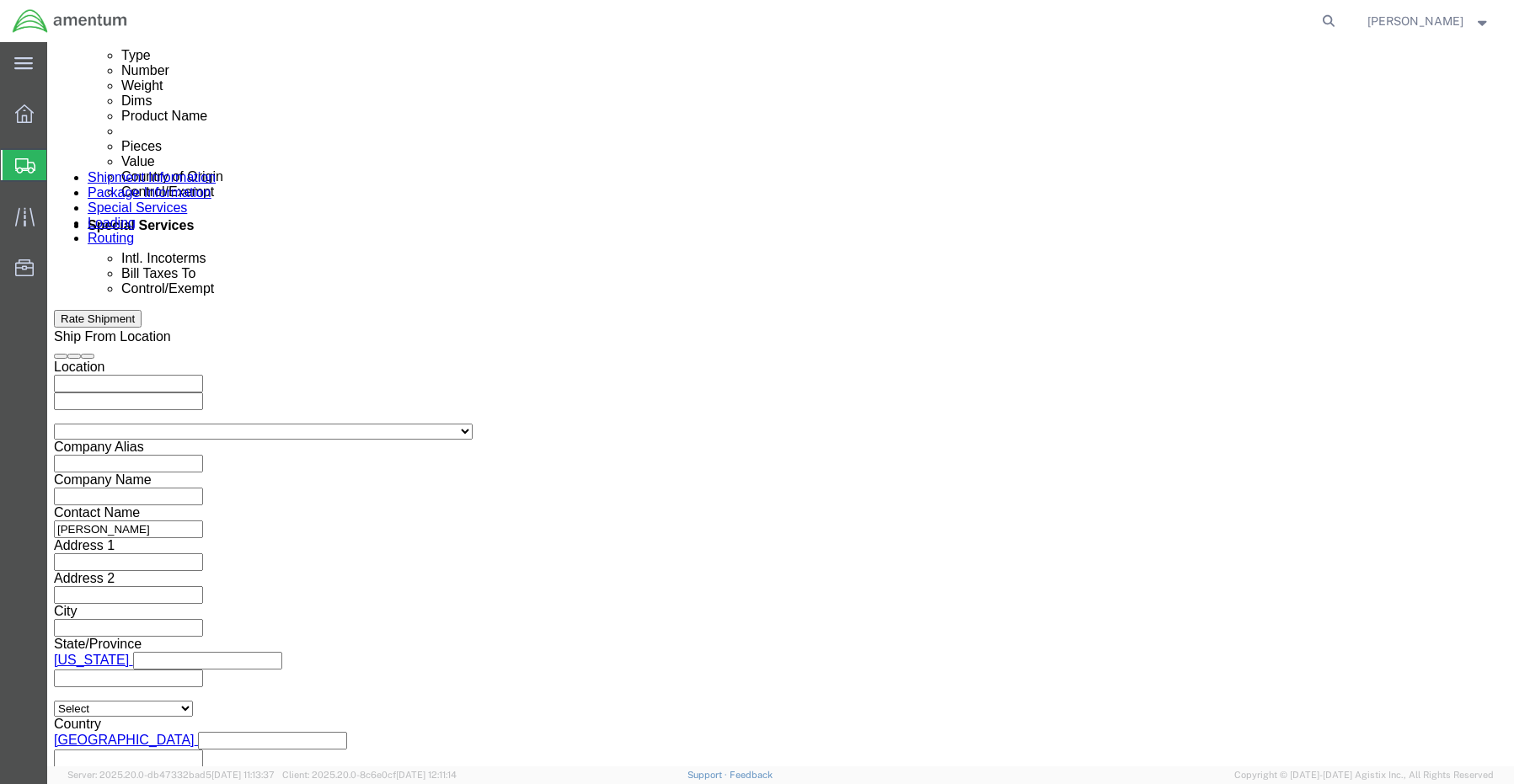
type input "4849.14.02.9998.NC.NB.00.BHN"
click button "Add reference"
click select "Select Account Type Activity ID Airline Appointment Number ASN Batch Request # …"
select select "CUSTREF"
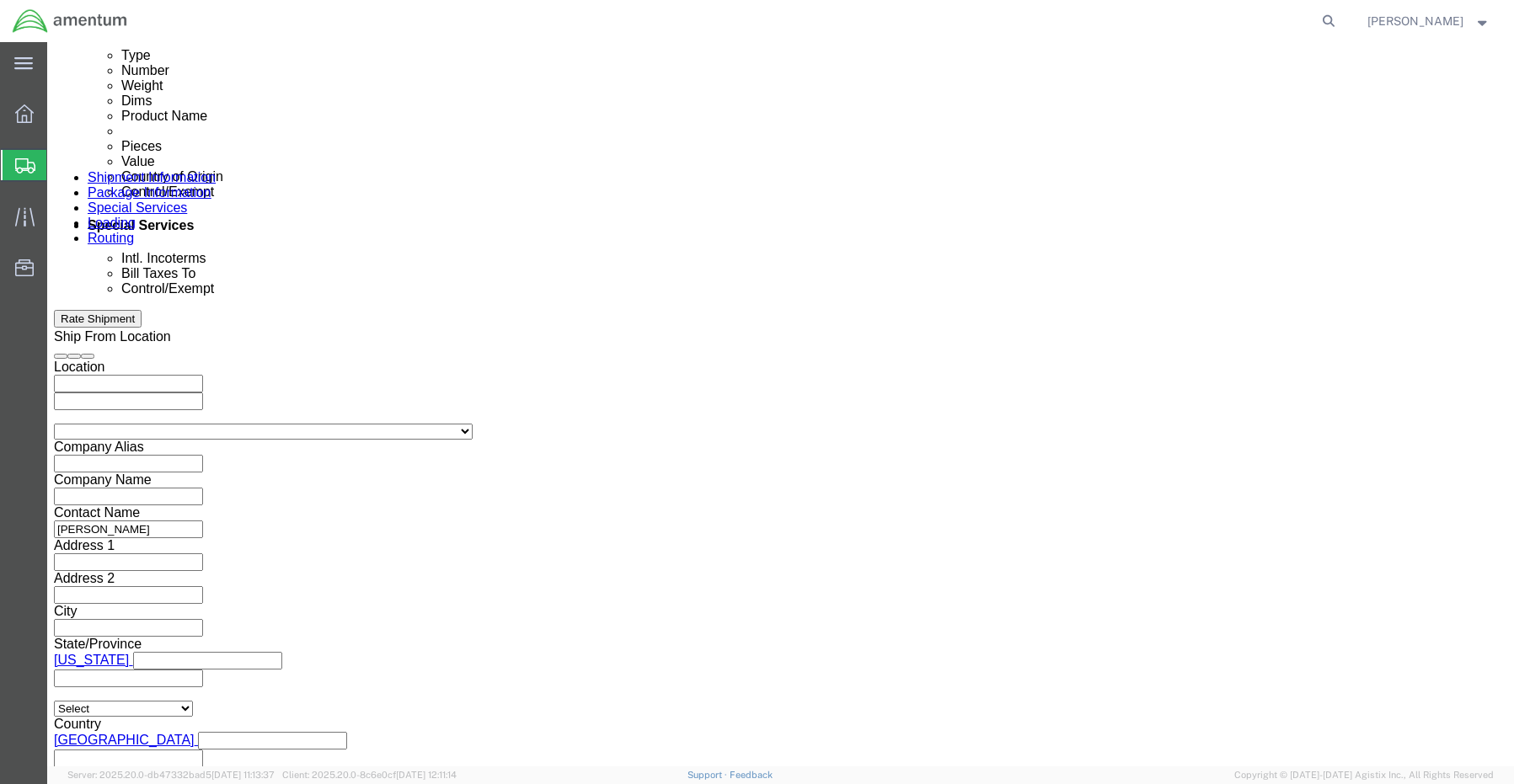
click select "Select Account Type Activity ID Airline Appointment Number ASN Batch Request # …"
click input "text"
paste input "REQ0240240- Saied Dokoushkan"
type input "REQ0240240- Saied Dokoushkan"
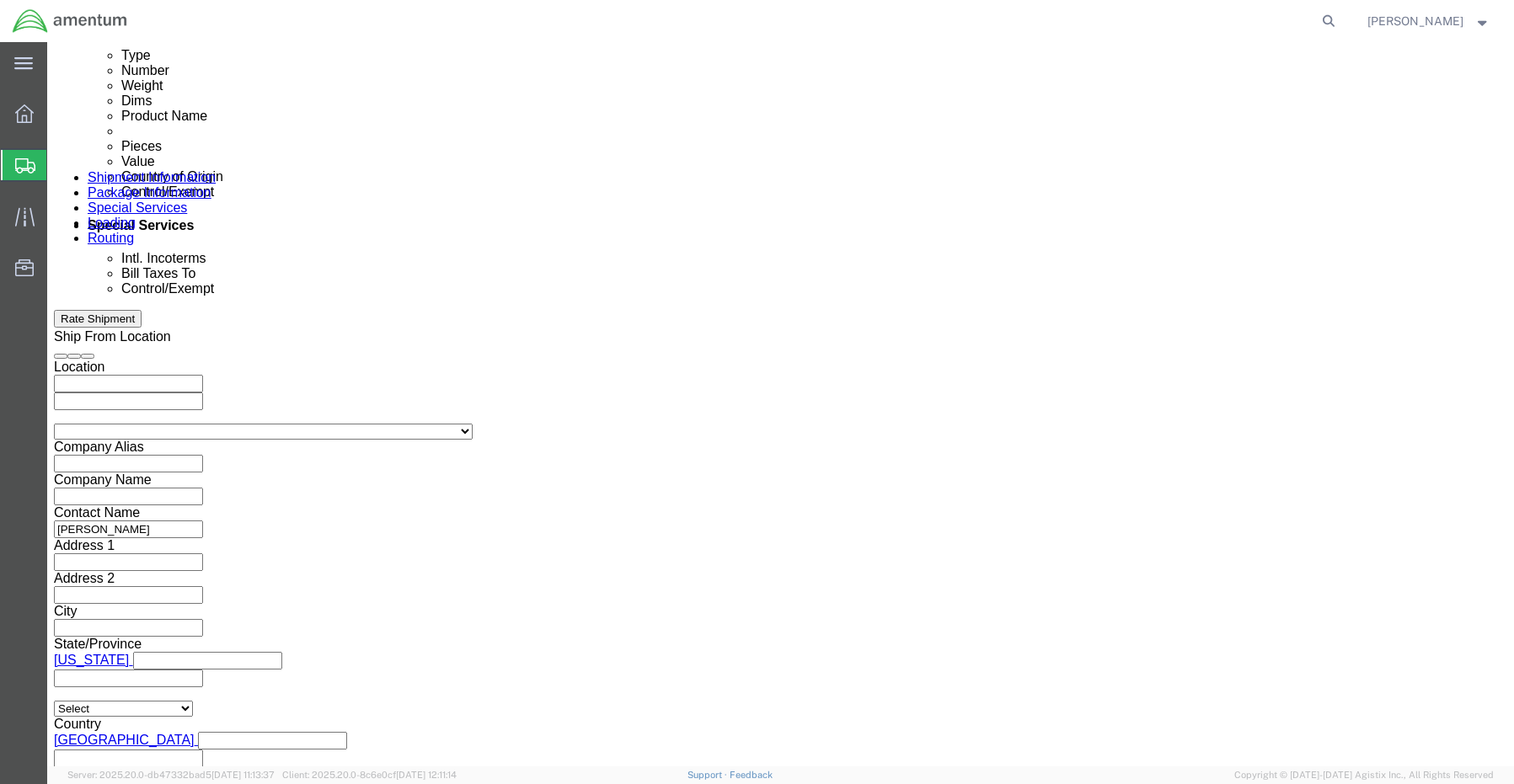
scroll to position [0, 0]
click button "Add reference"
click select "Select Account Type Activity ID Airline Appointment Number ASN Batch Request # …"
select select "DEPT"
click select "Select Account Type Activity ID Airline Appointment Number ASN Batch Request # …"
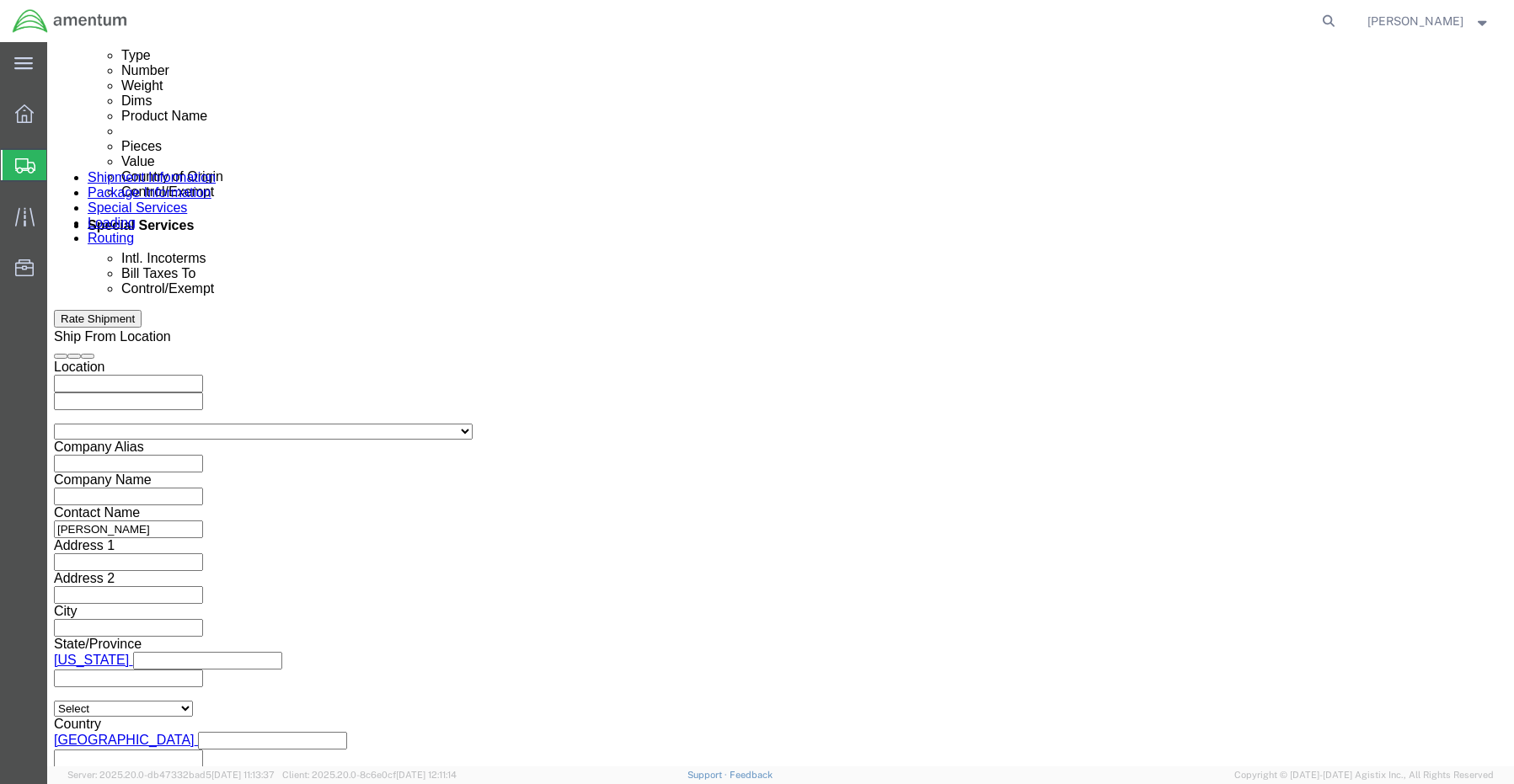
click input "text"
paste input "[PERSON_NAME]"
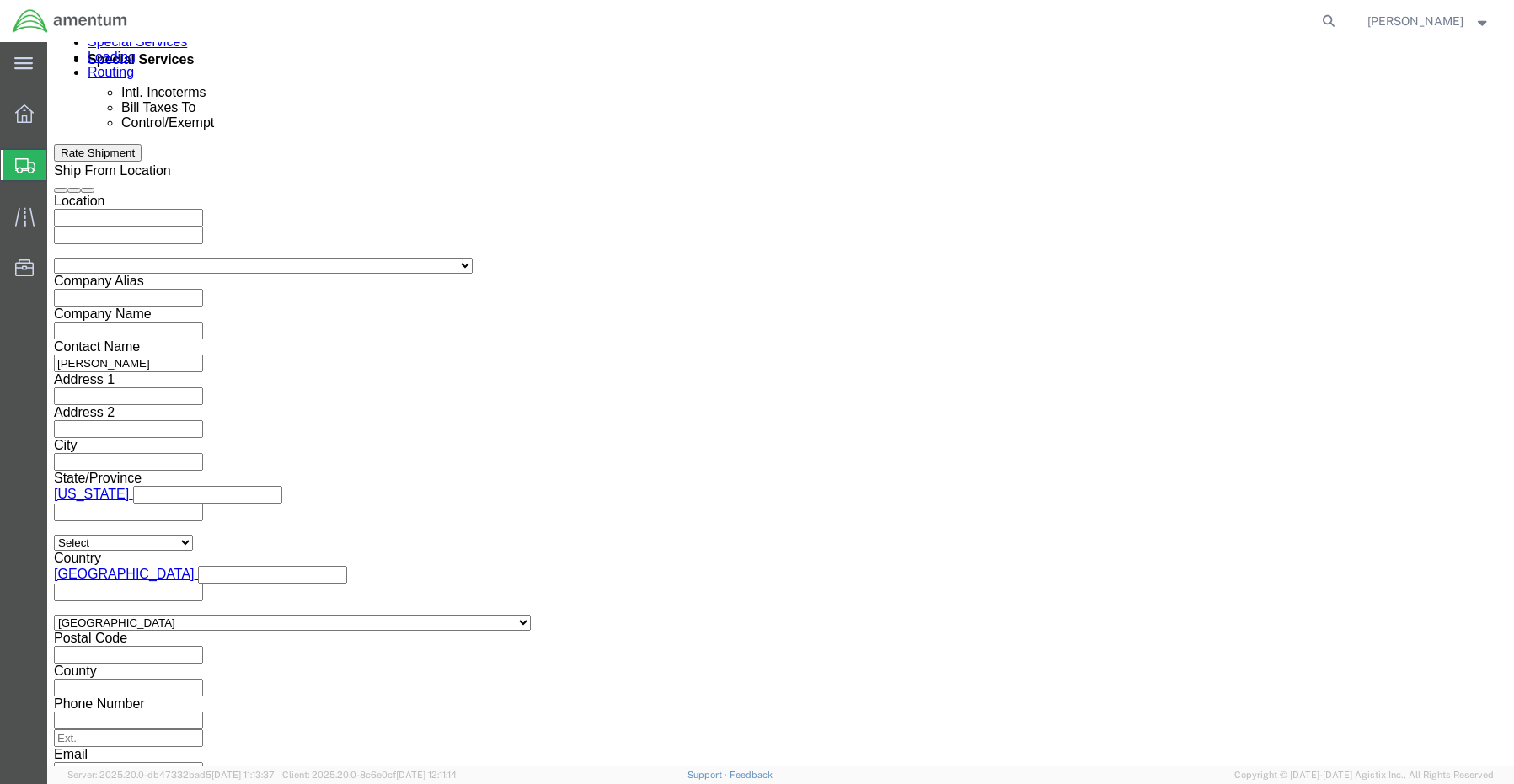
scroll to position [1095, 0]
type input "[PERSON_NAME]"
click button "Continue"
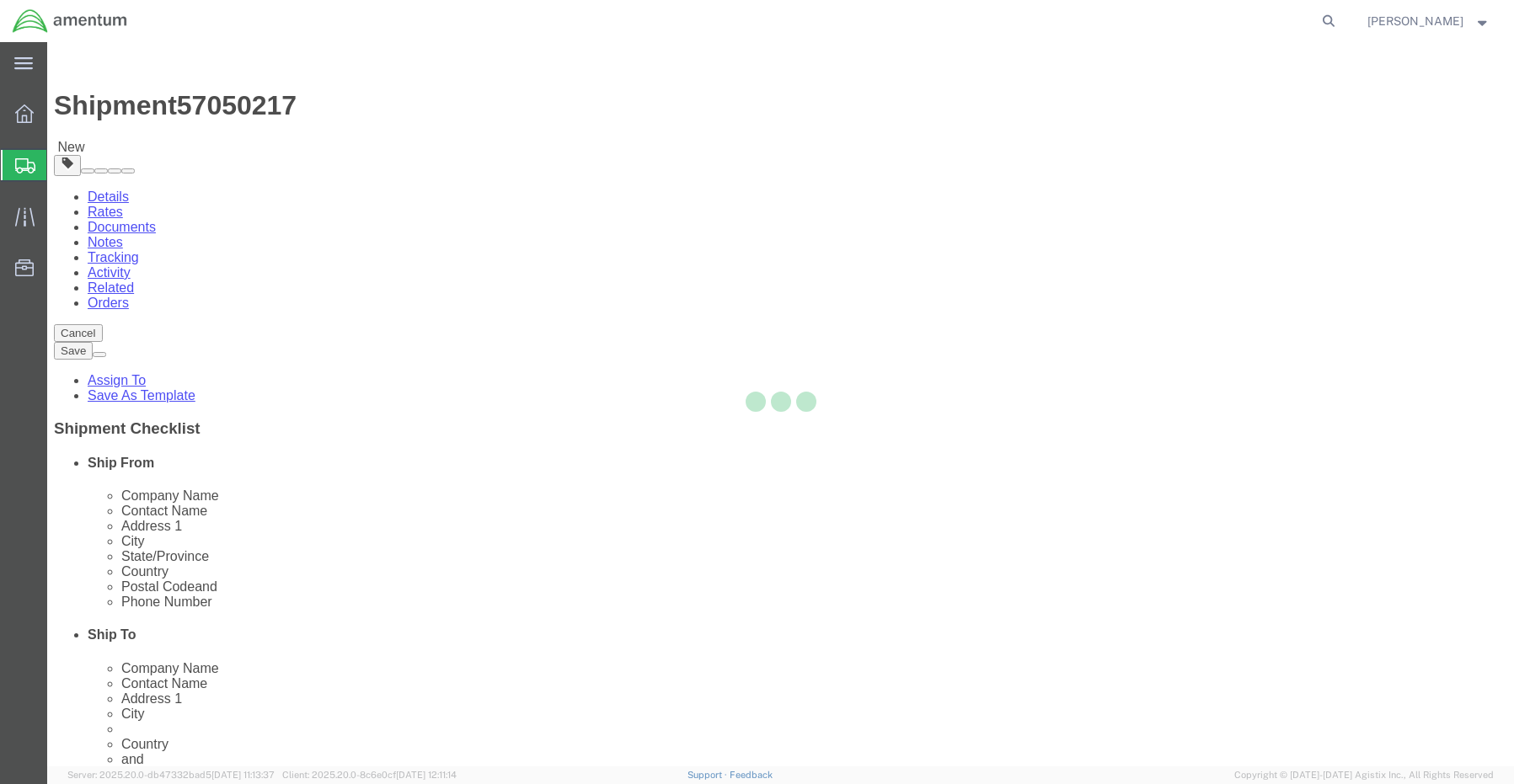
select select "CBOX"
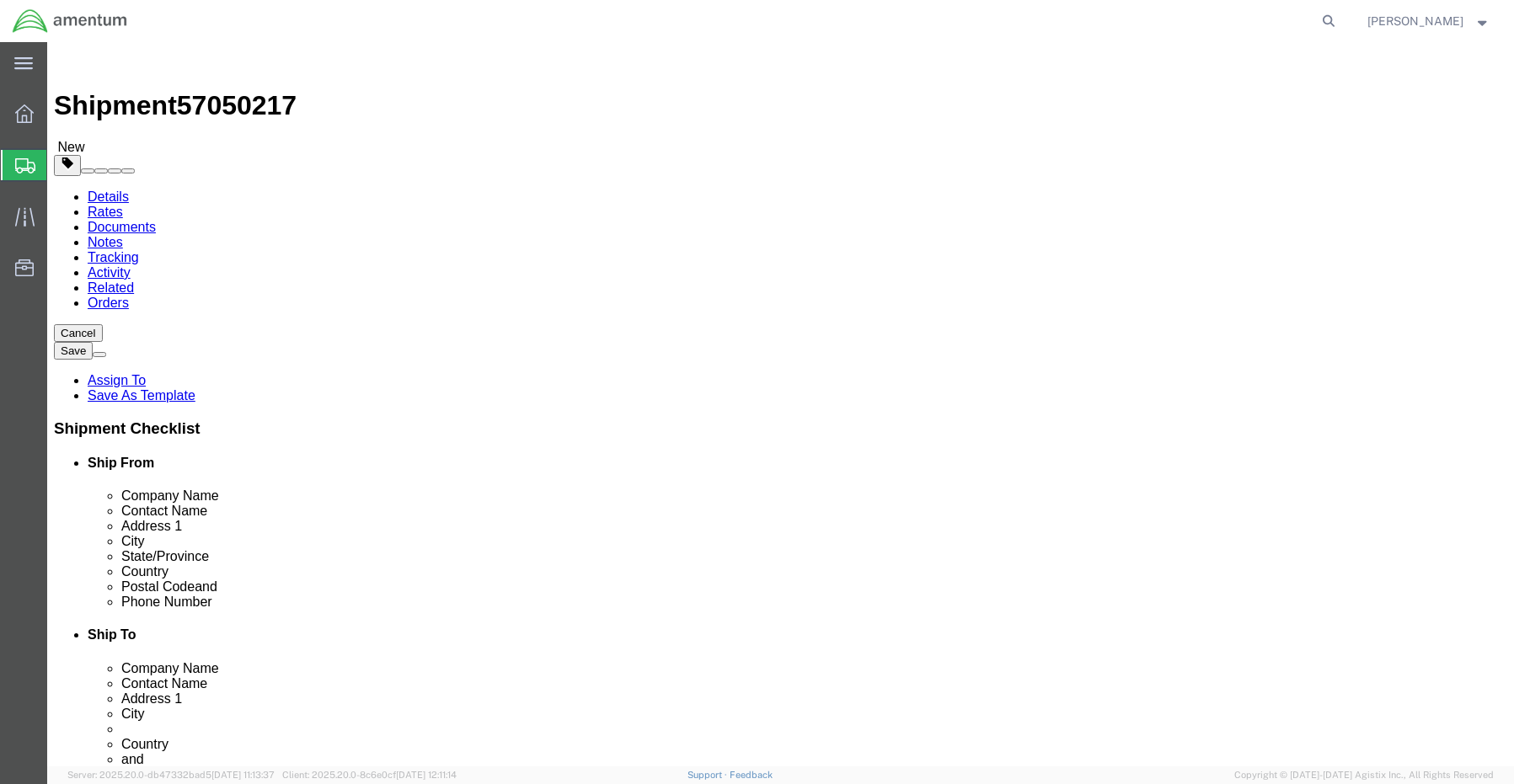
click input "text"
type input "16"
type input "6"
type input "11.5"
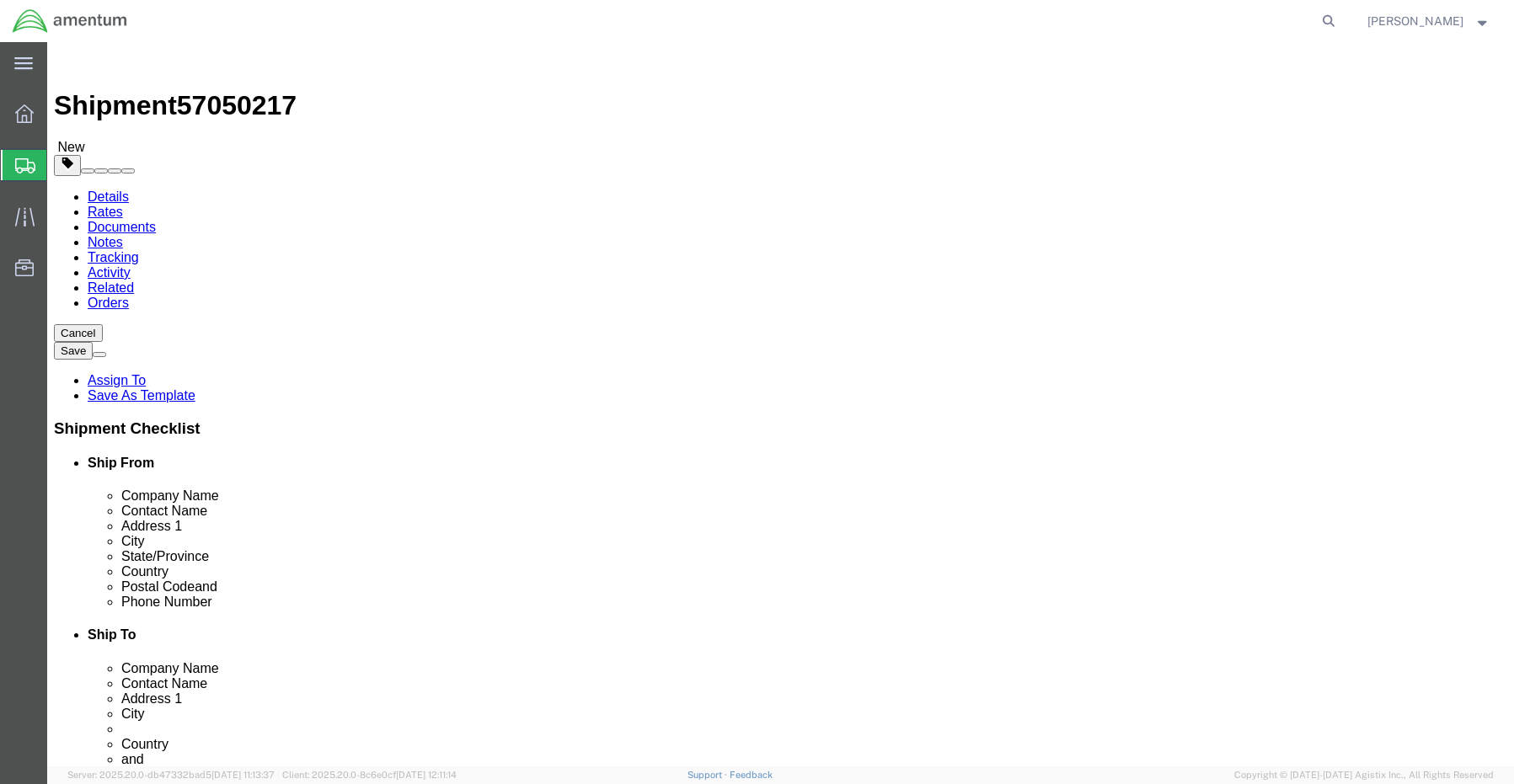
click div "Package Content # 1 x Package Type Select BCK Boxes Bale(s) Basket(s) Bolt(s) B…"
click link "Add Content"
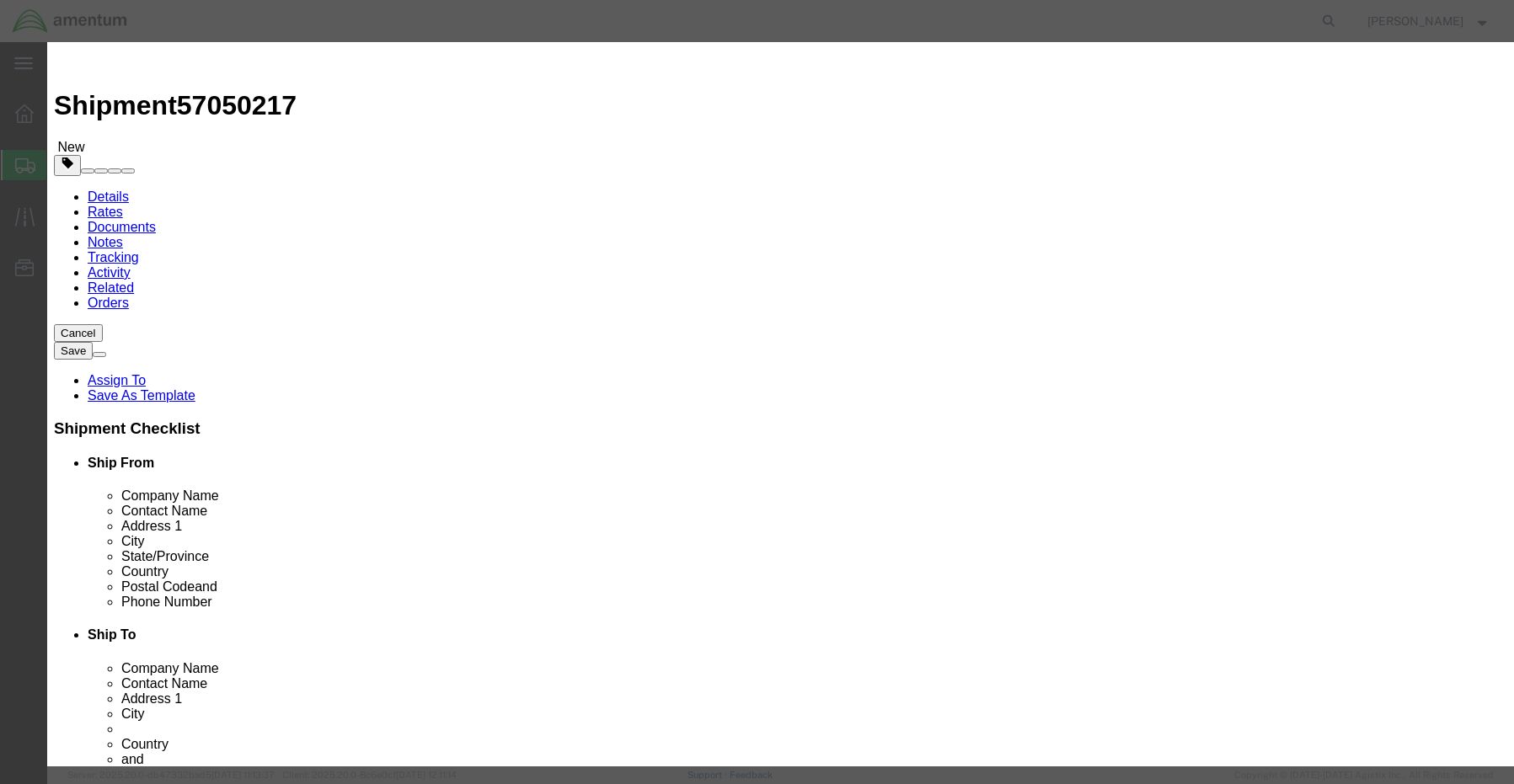
click input "text"
paste input "Laptop- CORP027176 (F5WTVB4)"
type input "Laptop- CORP027176 (F5WTVB4)"
type input "1"
type input "1500.00"
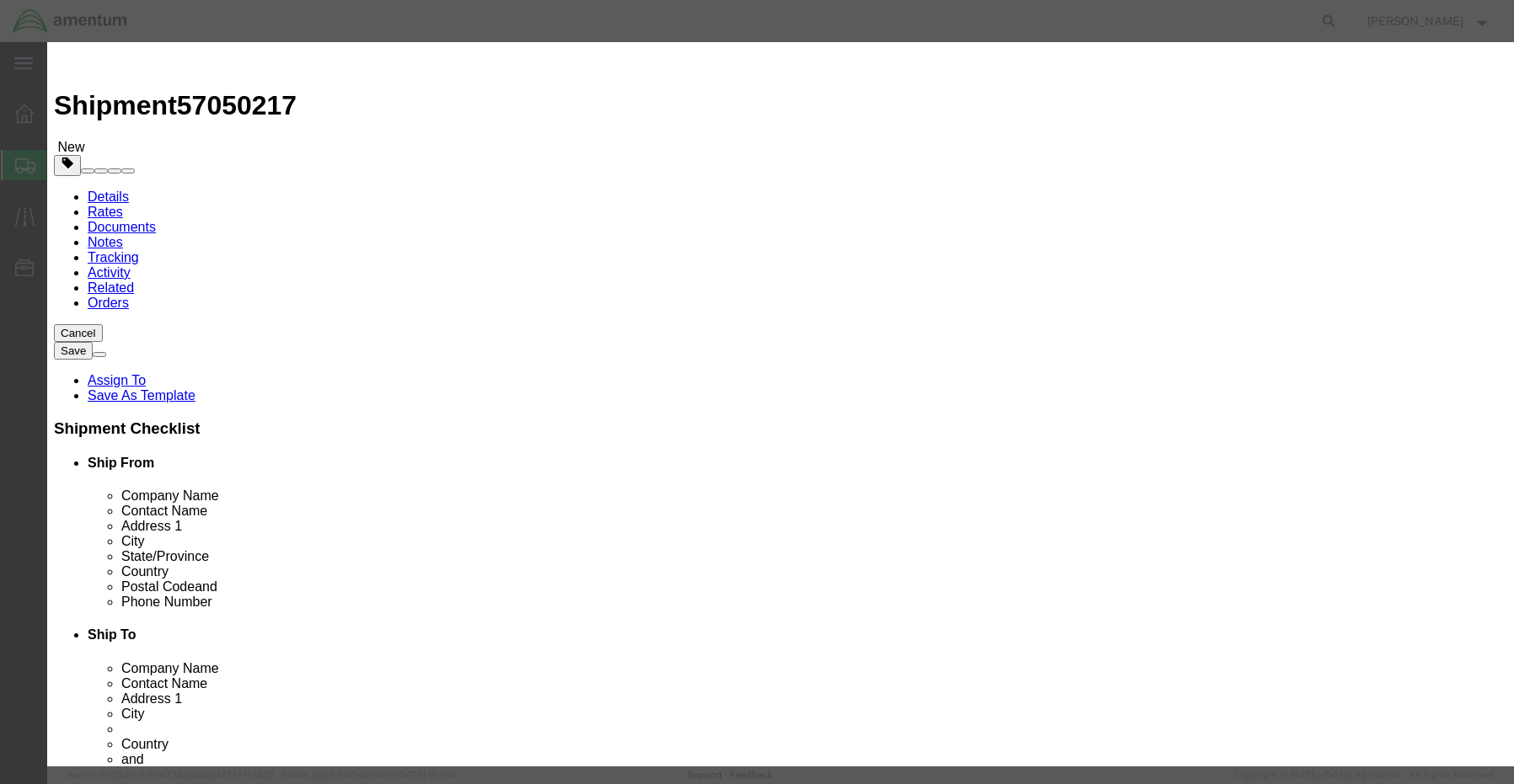
click select "Select Afghanistan Åland Islands Albania Algeria American Samoa Andorra Angola …"
select select "TW"
click select "Select Afghanistan Åland Islands Albania Algeria American Samoa Andorra Angola …"
click div
click input "checkbox"
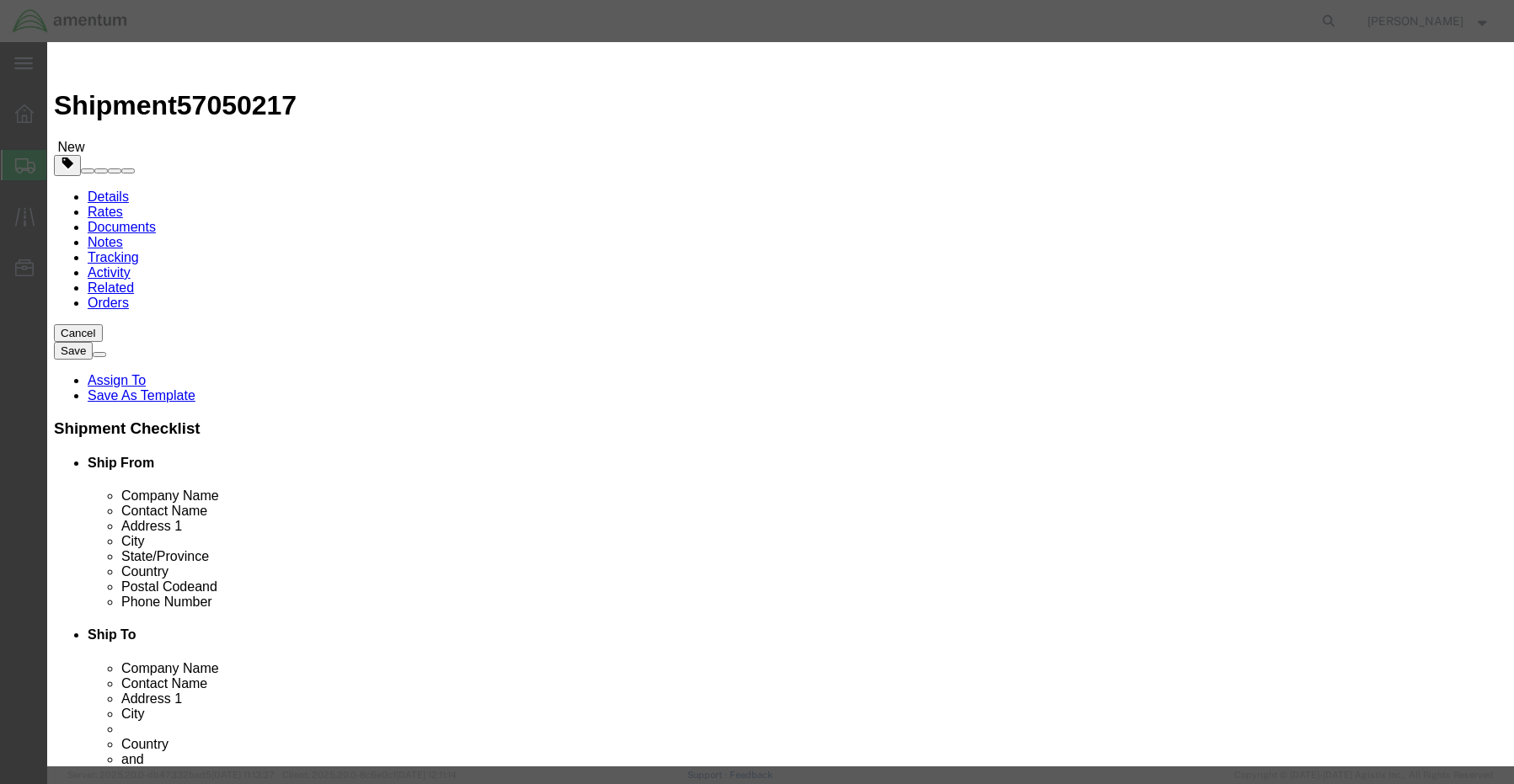
checkbox input "true"
click input "checkbox"
checkbox input "true"
click input "Ion Contained in Equipment (UN3481, PI967)"
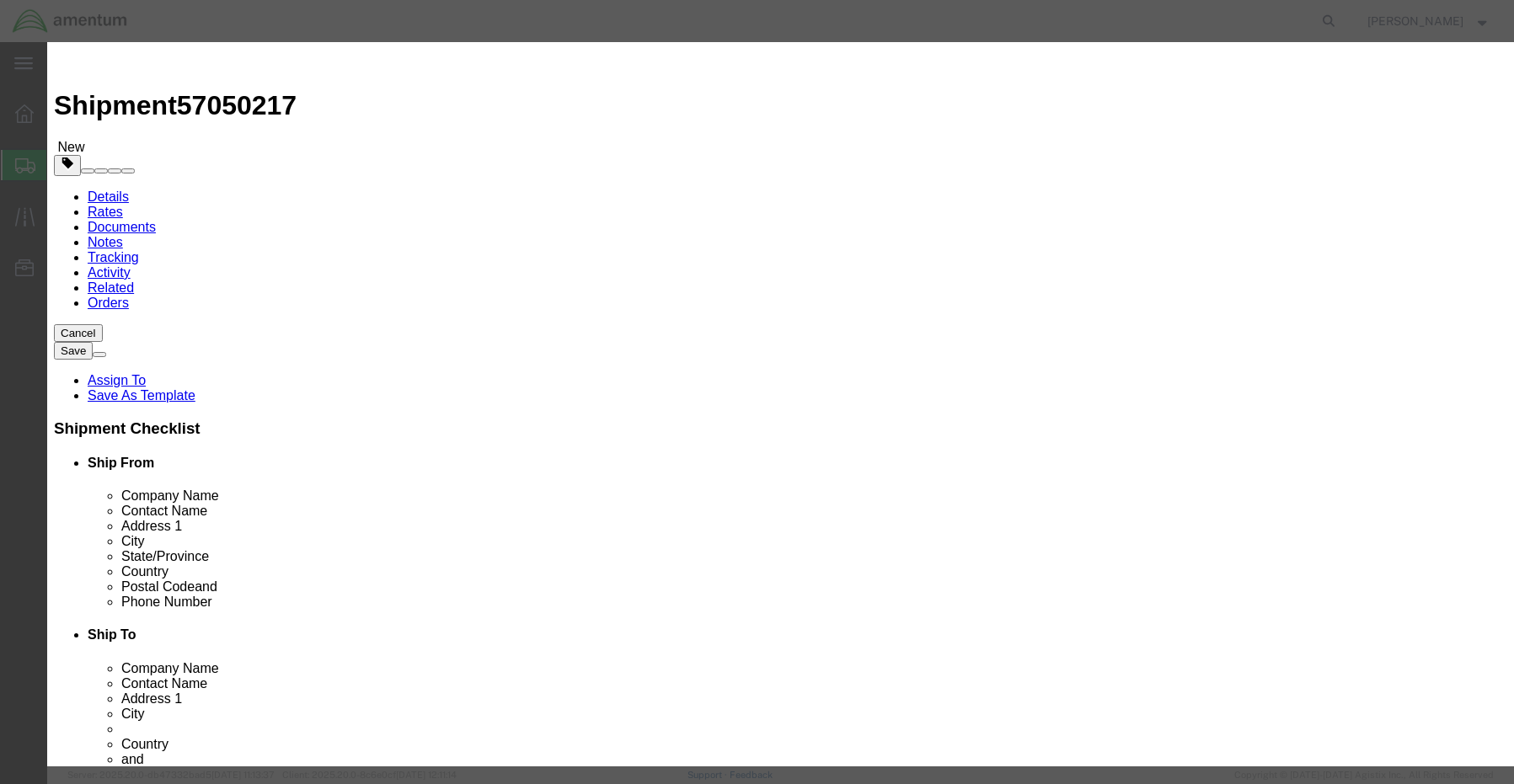
checkbox input "true"
click button "Save & Close"
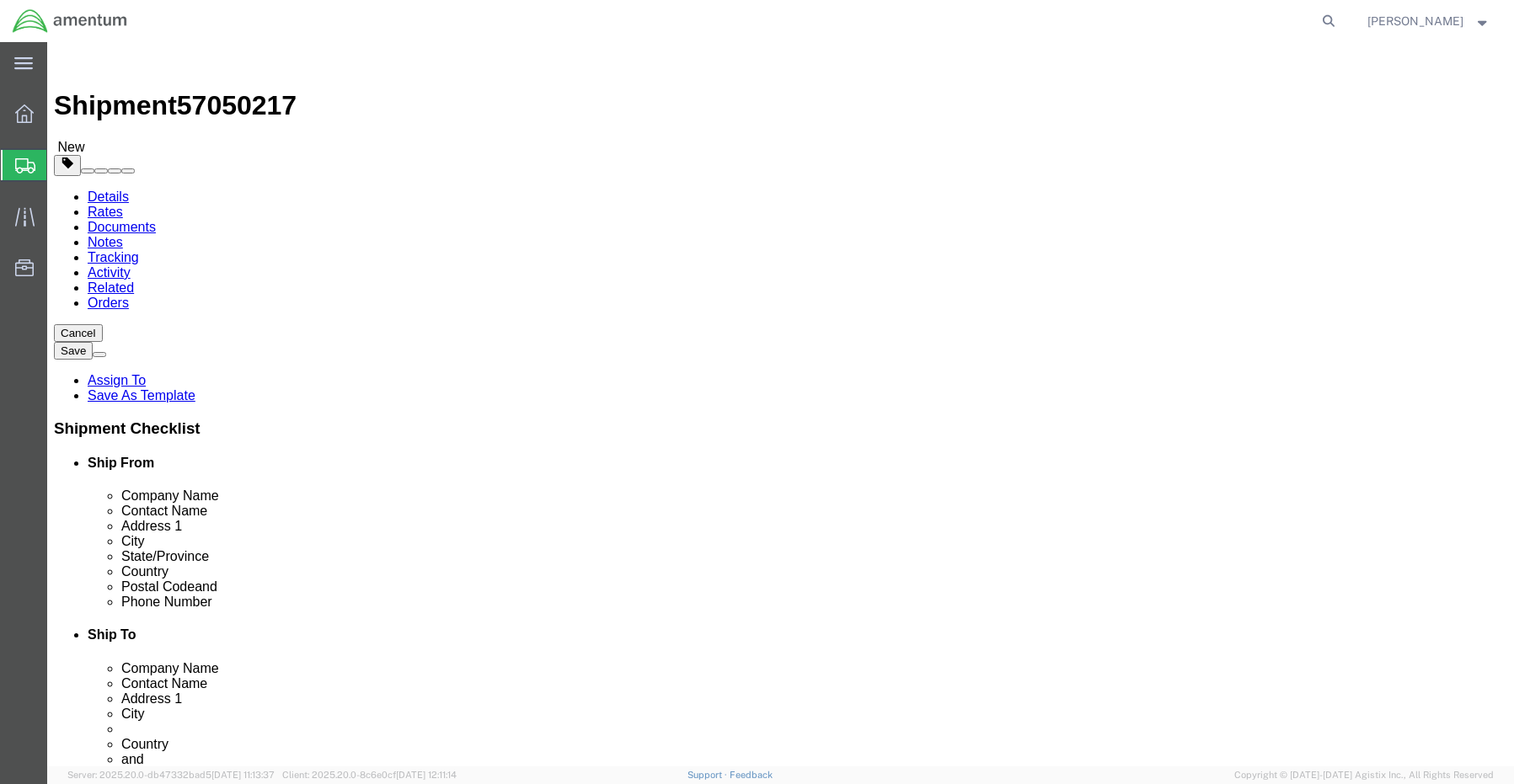
click link "Add Content"
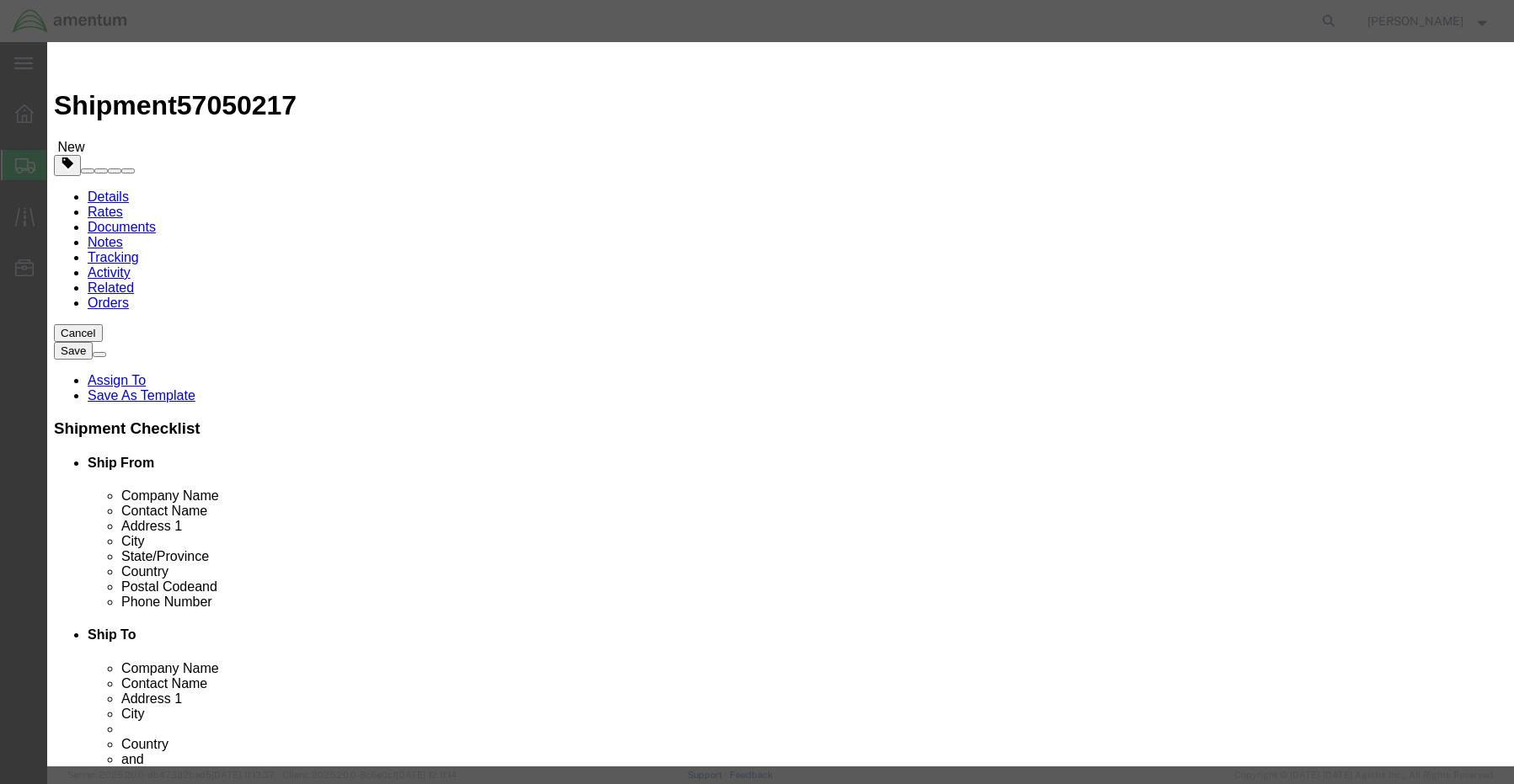
click input "text"
paste input "Dock- G8NQG24"
type input "Dock- G8NQG24"
type input "1"
type input "200.00"
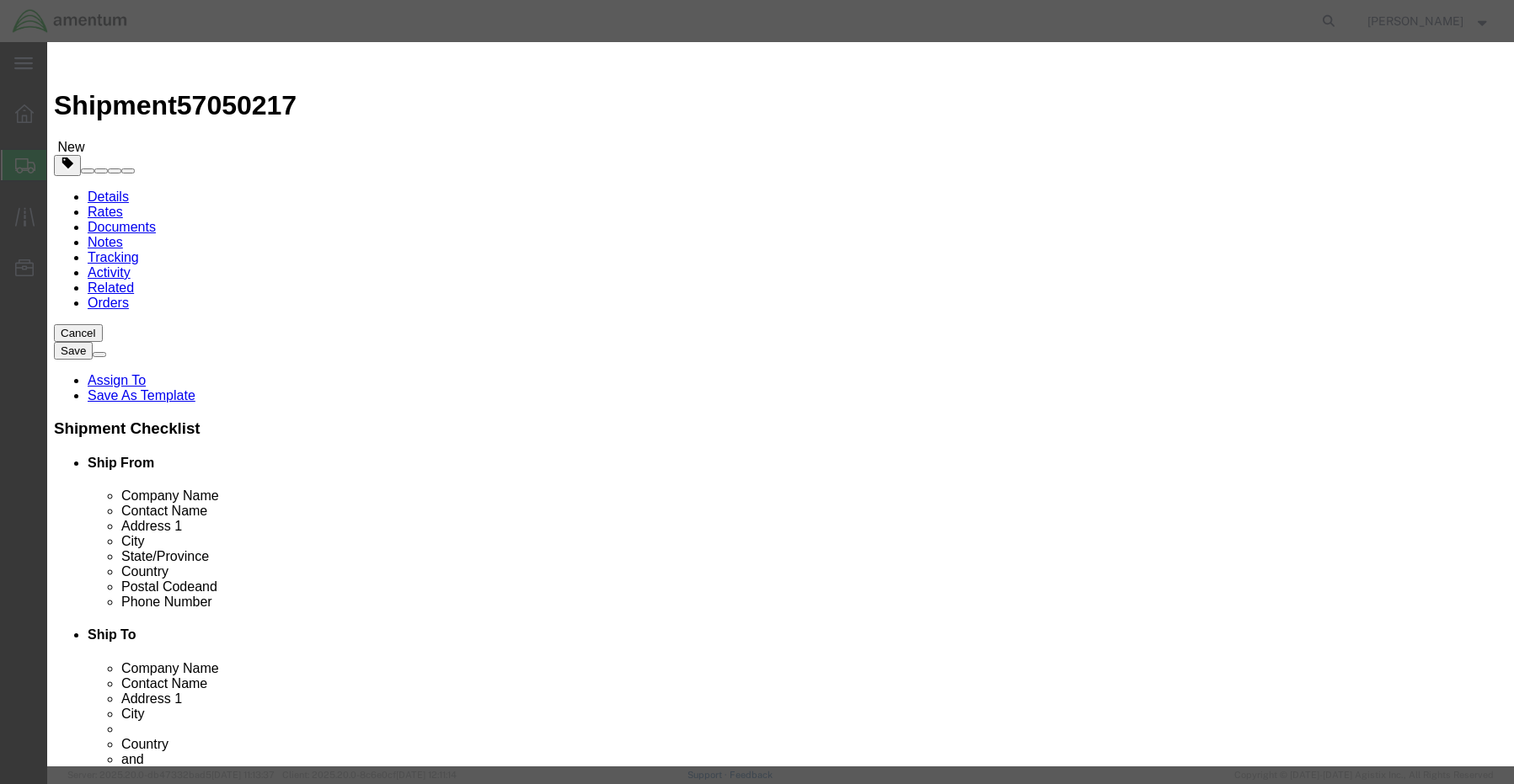
drag, startPoint x: 917, startPoint y: 193, endPoint x: 929, endPoint y: 204, distance: 16.3
click div "Description Commodity Category Select Country Of Origin Select Afghanistan Ålan…"
click select "Select Afghanistan Åland Islands Albania Algeria American Samoa Andorra Angola …"
select select "TW"
click select "Select Afghanistan Åland Islands Albania Algeria American Samoa Andorra Angola …"
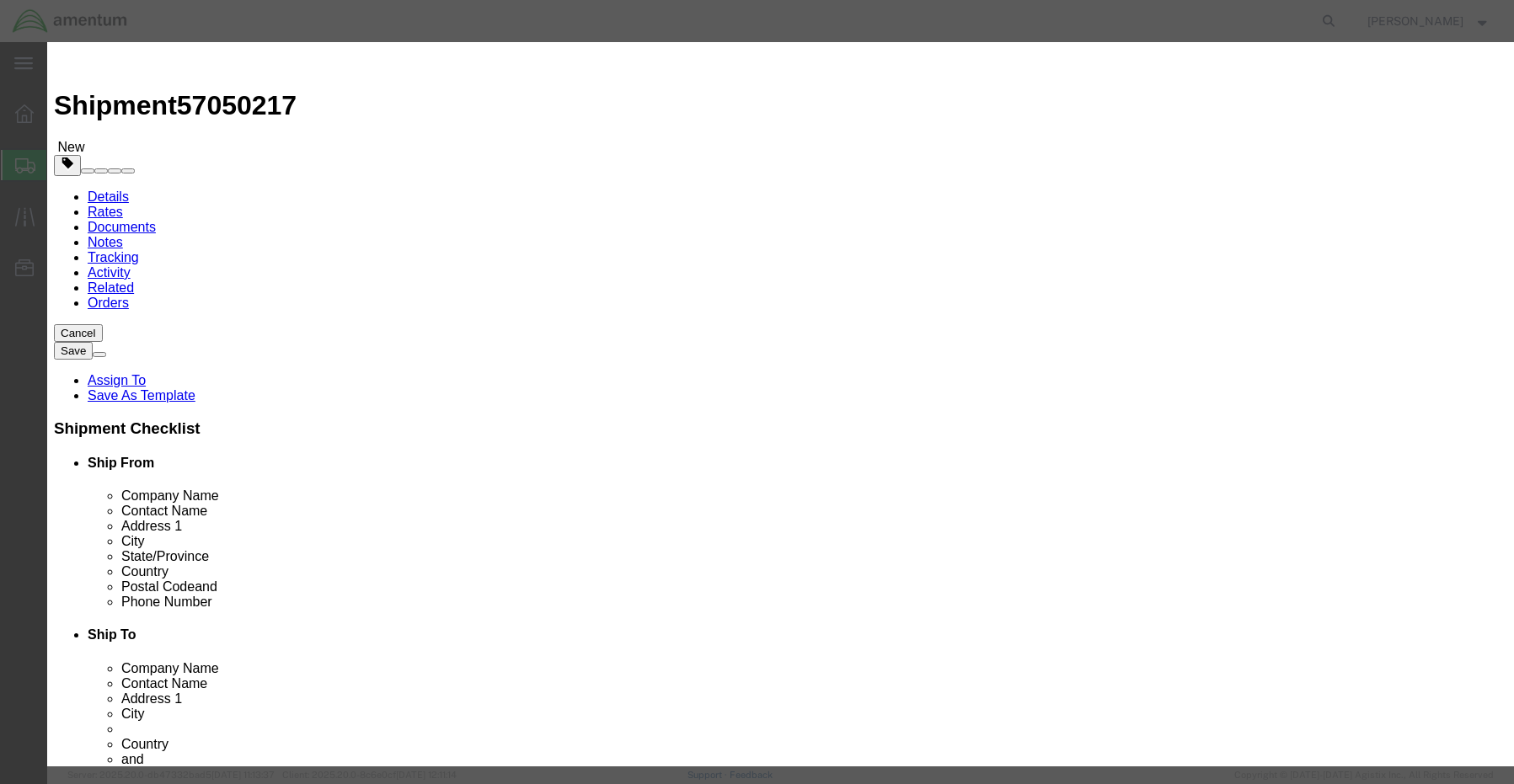
click input "checkbox"
checkbox input "true"
click button "Save & Close"
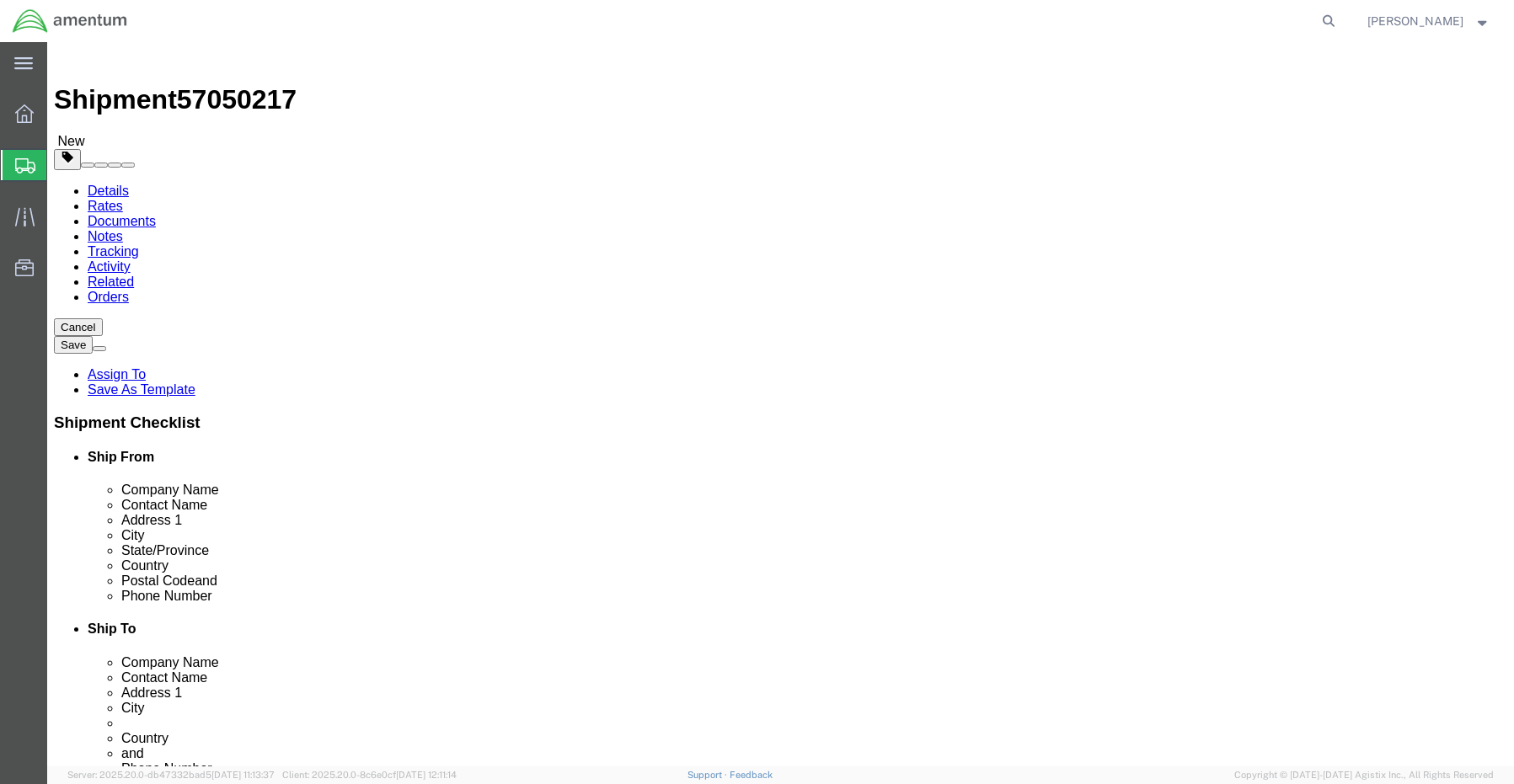
scroll to position [0, 0]
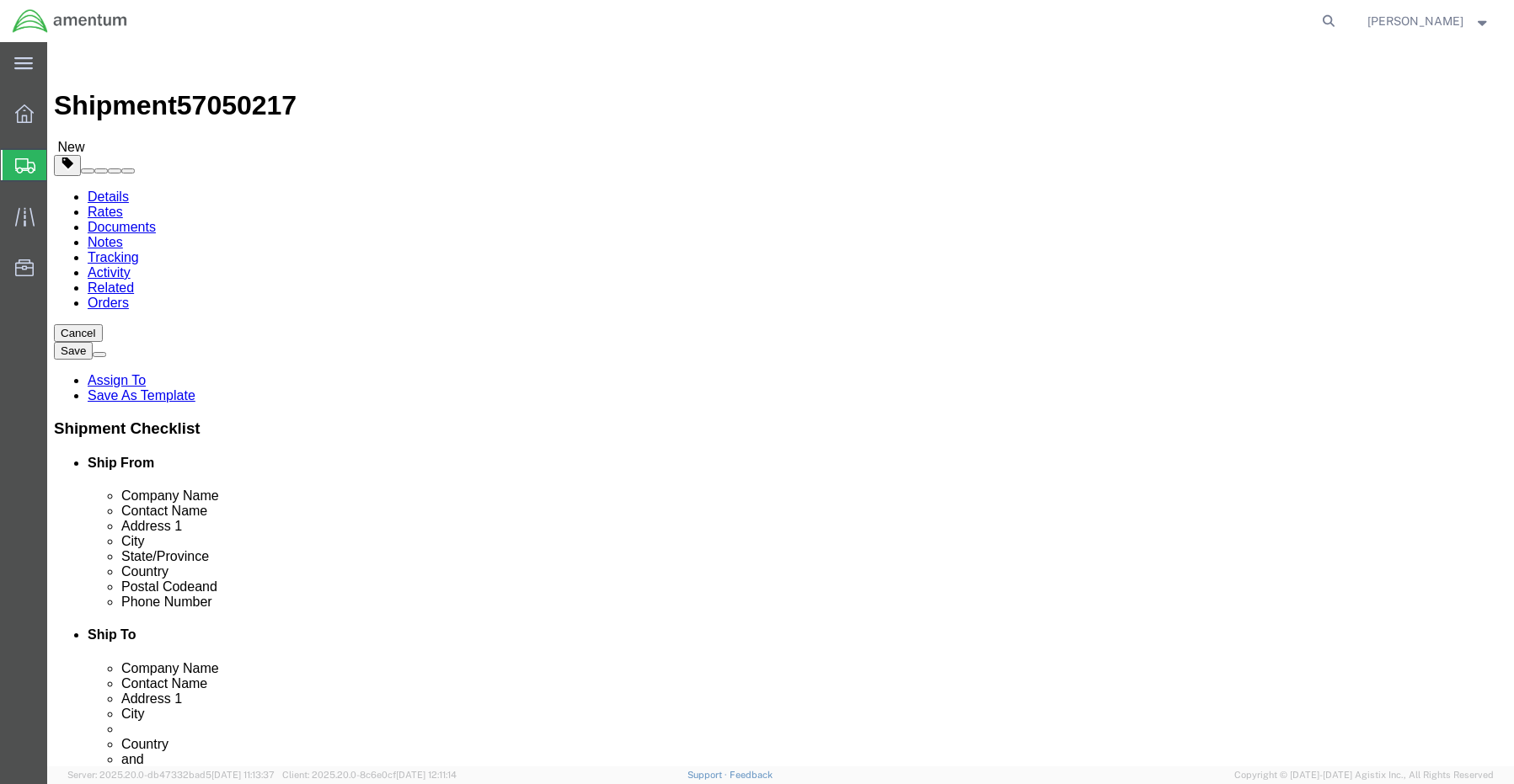
click icon
click select "Select Adult Signature Required Direct Signature Required No Signature Required…"
select select "AdultSignReqOnDeliveryFlag"
click select "Select Adult Signature Required Direct Signature Required No Signature Required…"
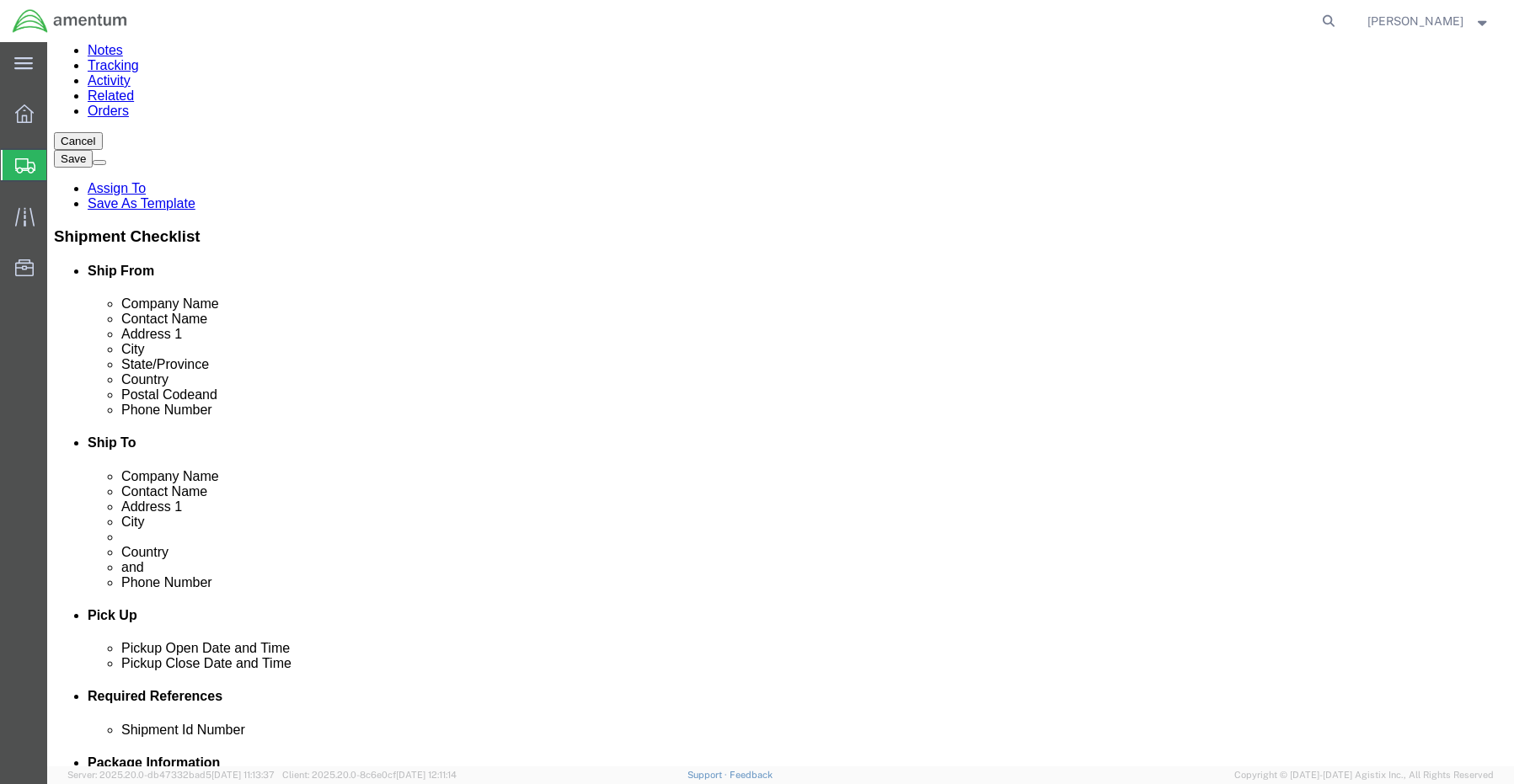
scroll to position [422, 0]
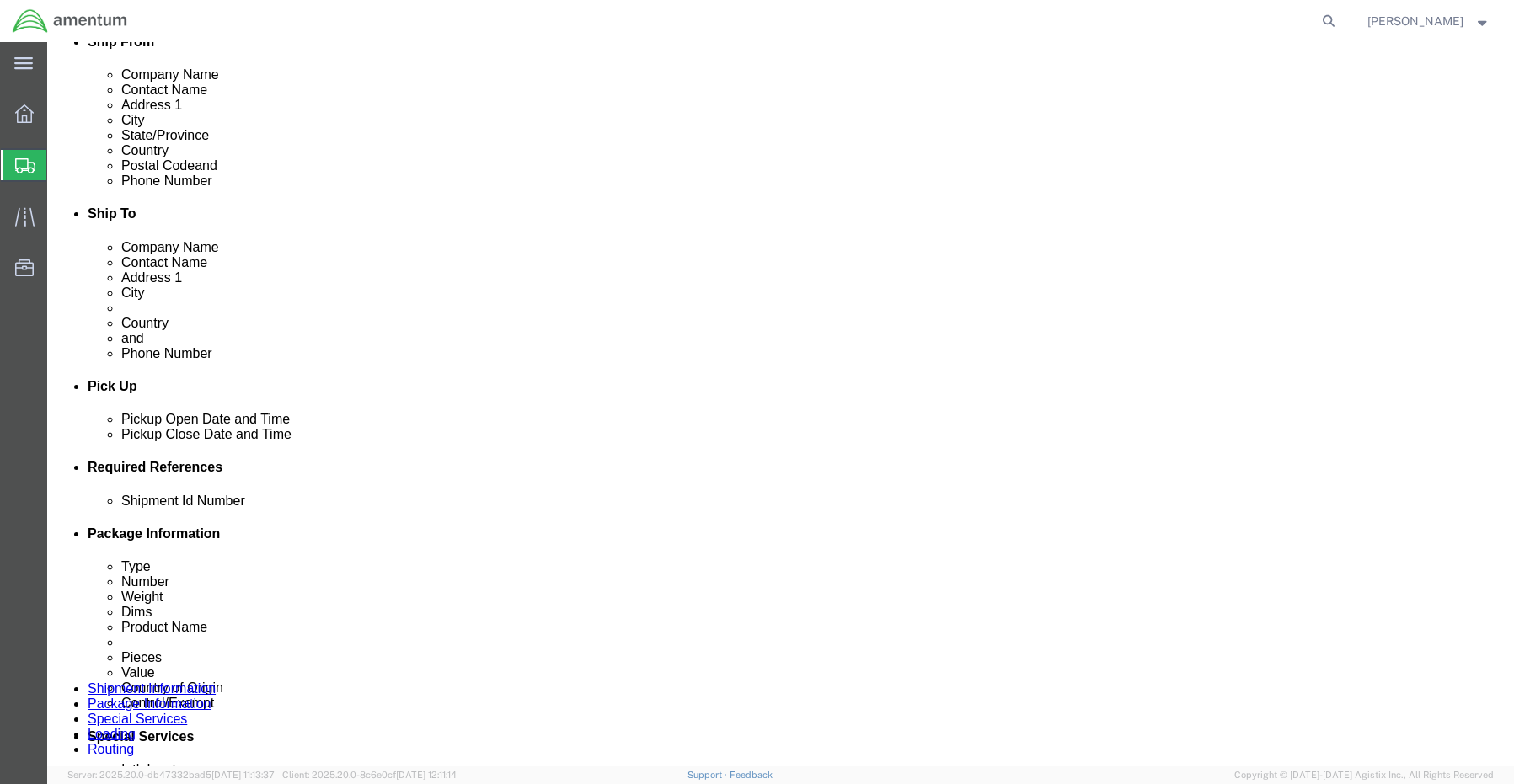
drag, startPoint x: 289, startPoint y: 400, endPoint x: 531, endPoint y: 402, distance: 242.0
click label "Yes"
click input "text"
type input "1700.00"
click input "text"
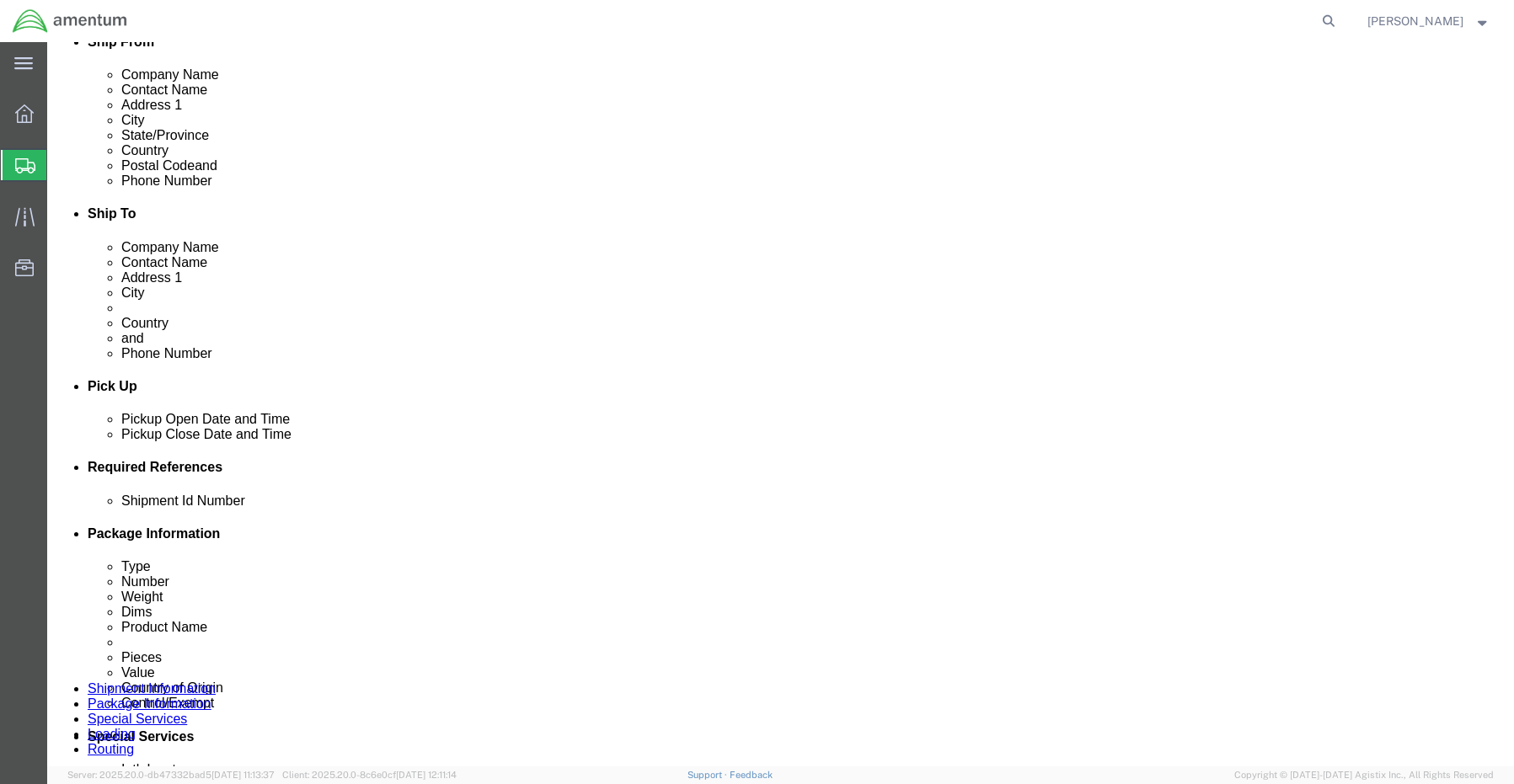
paste input "[PERSON_NAME][EMAIL_ADDRESS][PERSON_NAME][DOMAIN_NAME]"
type input "[PERSON_NAME][EMAIL_ADDRESS][PERSON_NAME][DOMAIN_NAME]"
type input "mal"
type input "Joshua.Sherwood@Amentum.com,malivahn.low@amentum.com"
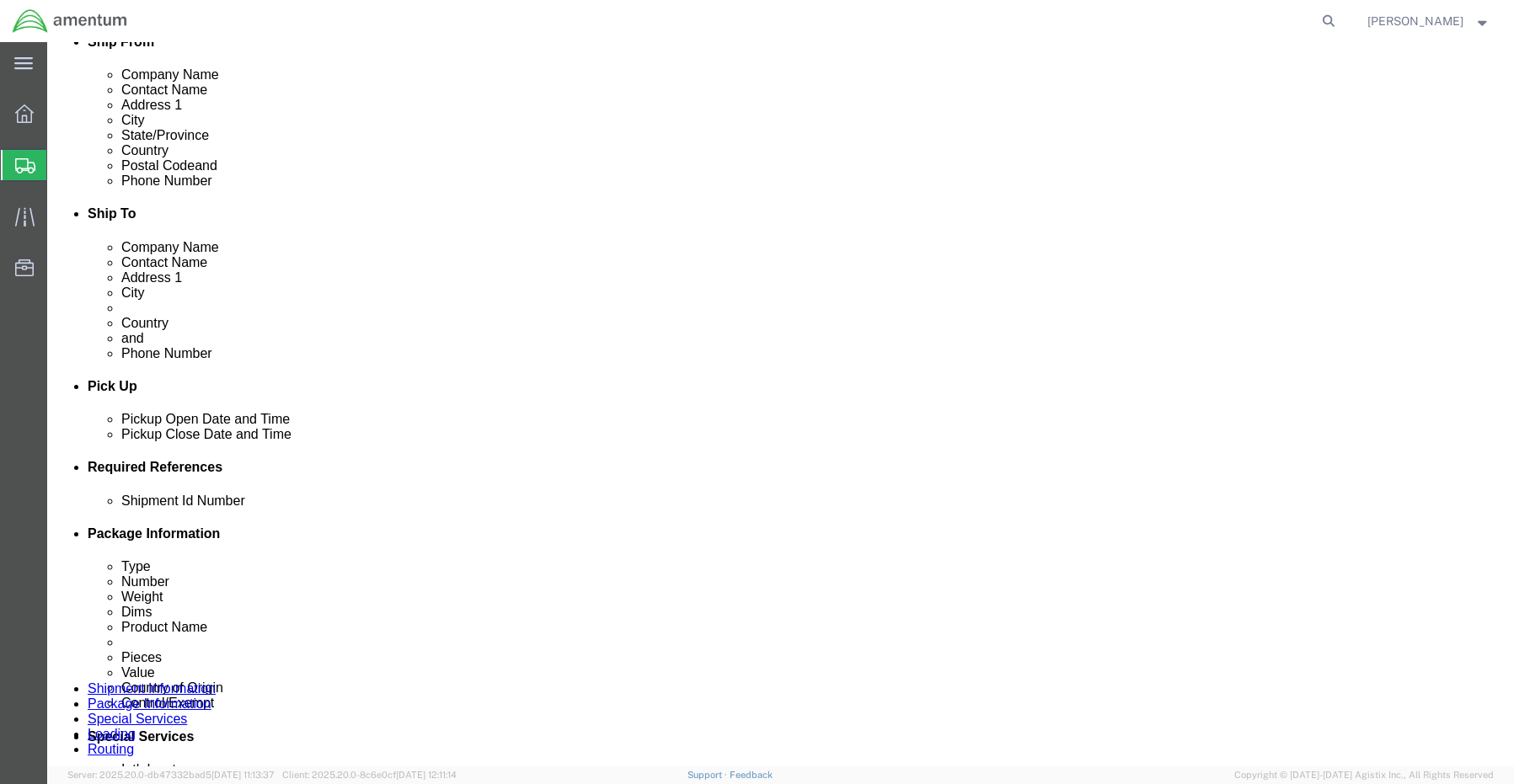
click button "Rate Shipment"
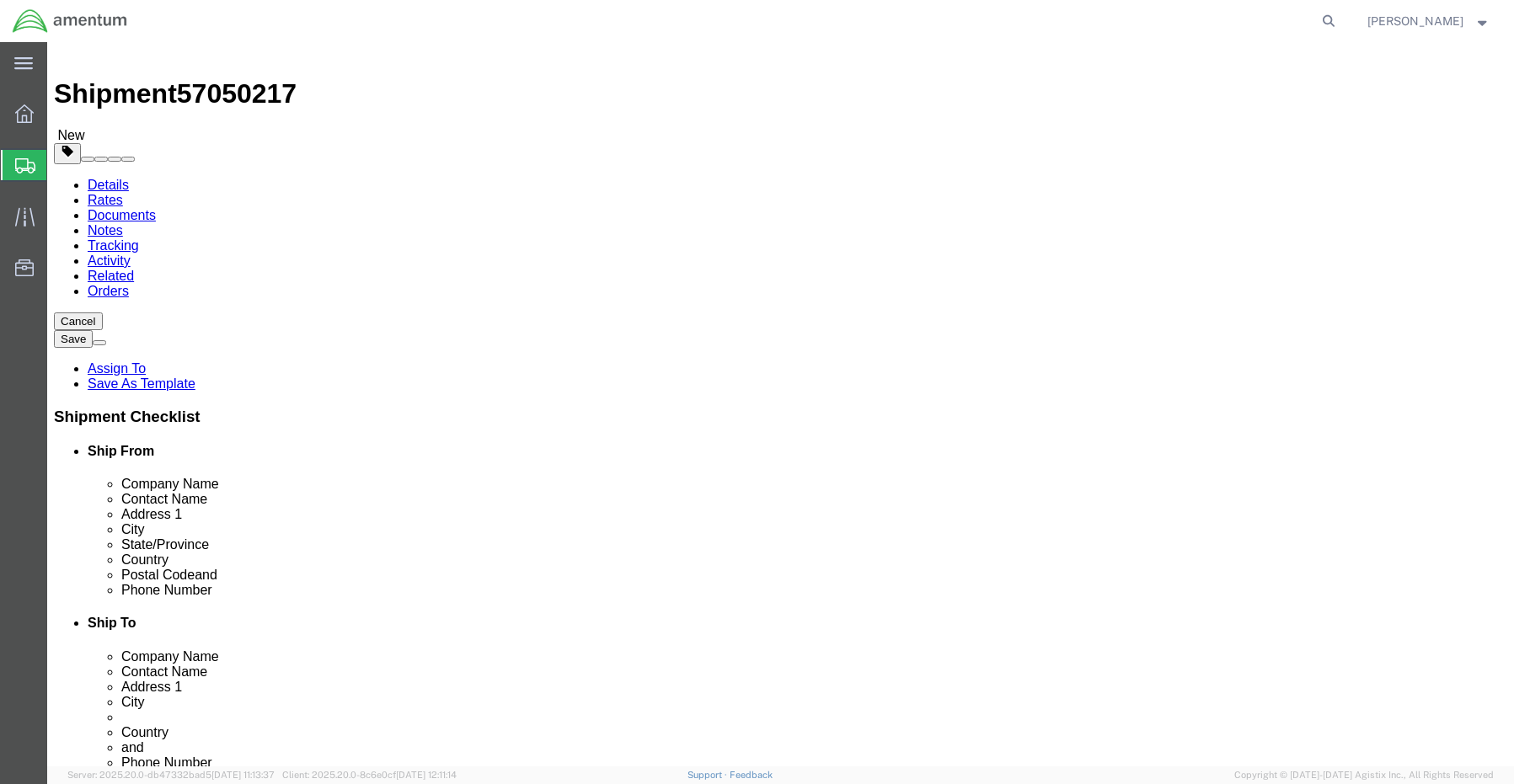
scroll to position [0, 0]
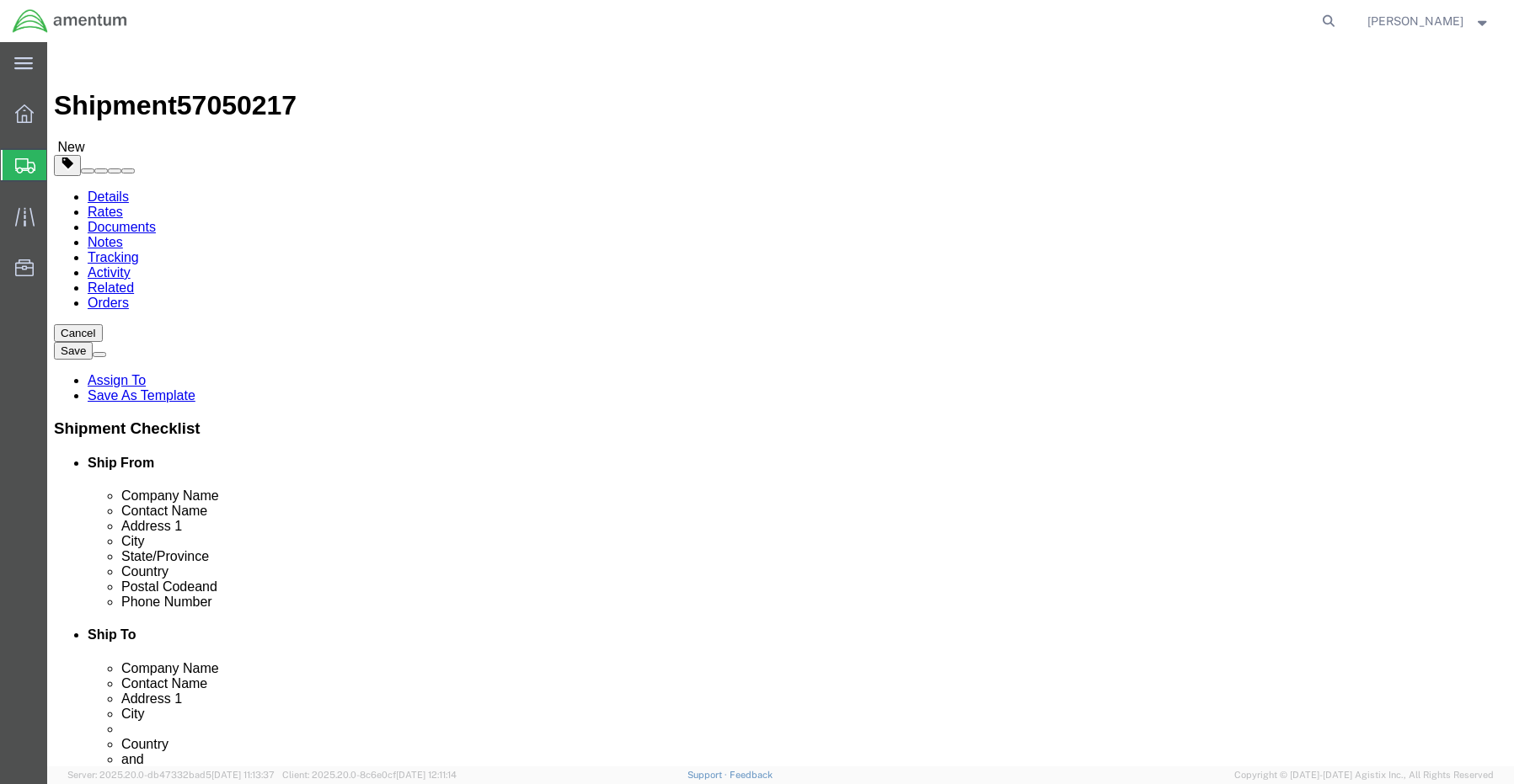
click button "Save"
